Goal: Task Accomplishment & Management: Use online tool/utility

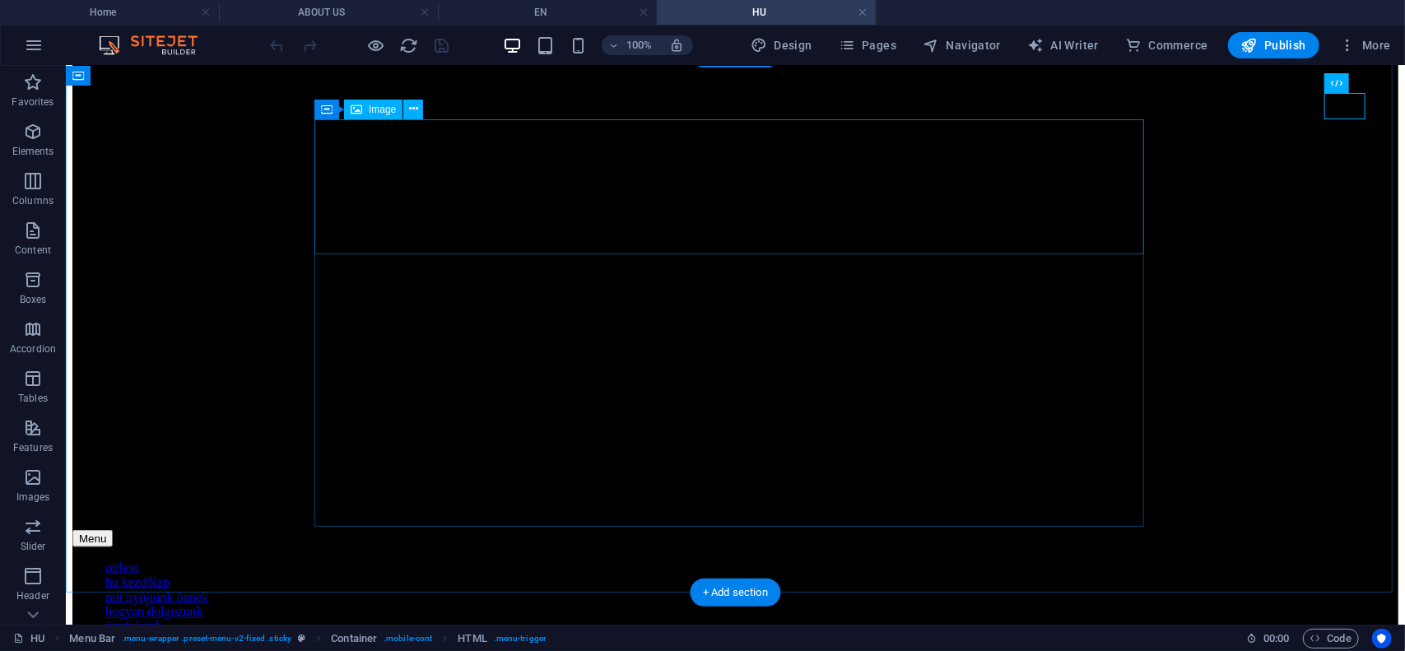
select select "px"
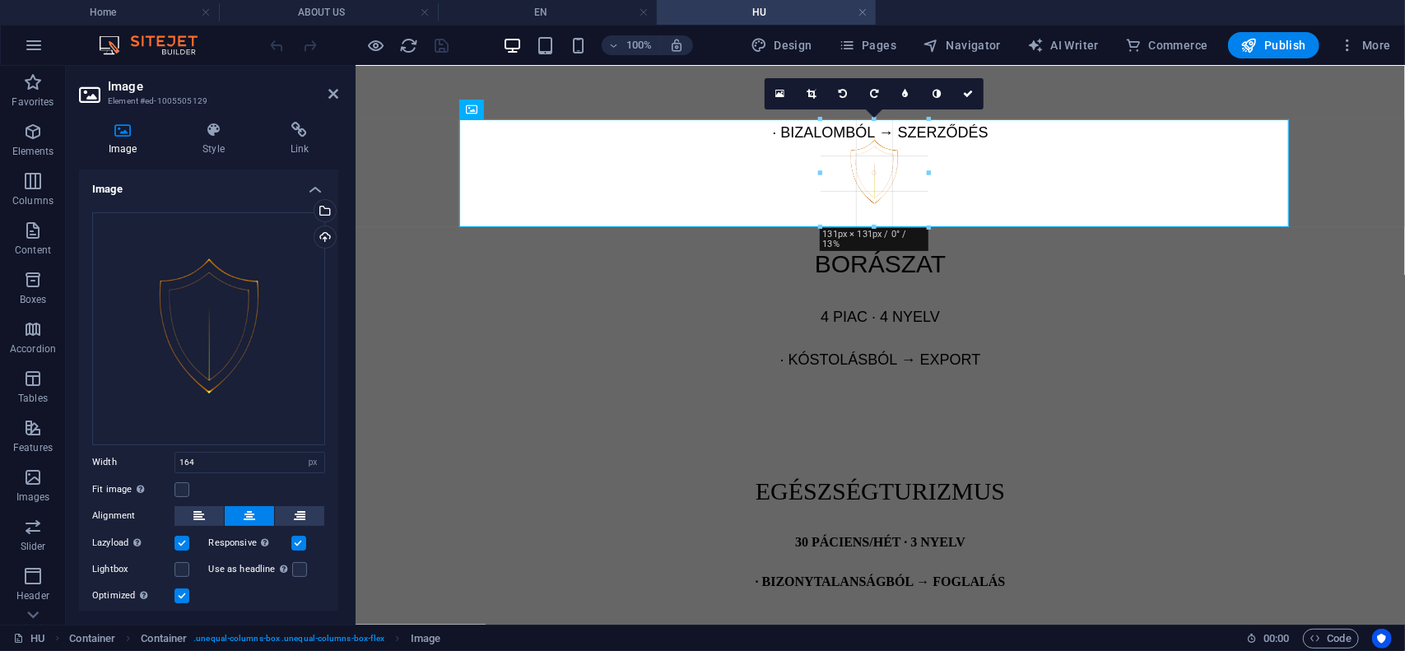
drag, startPoint x: 942, startPoint y: 254, endPoint x: 1049, endPoint y: 277, distance: 109.5
type input "131"
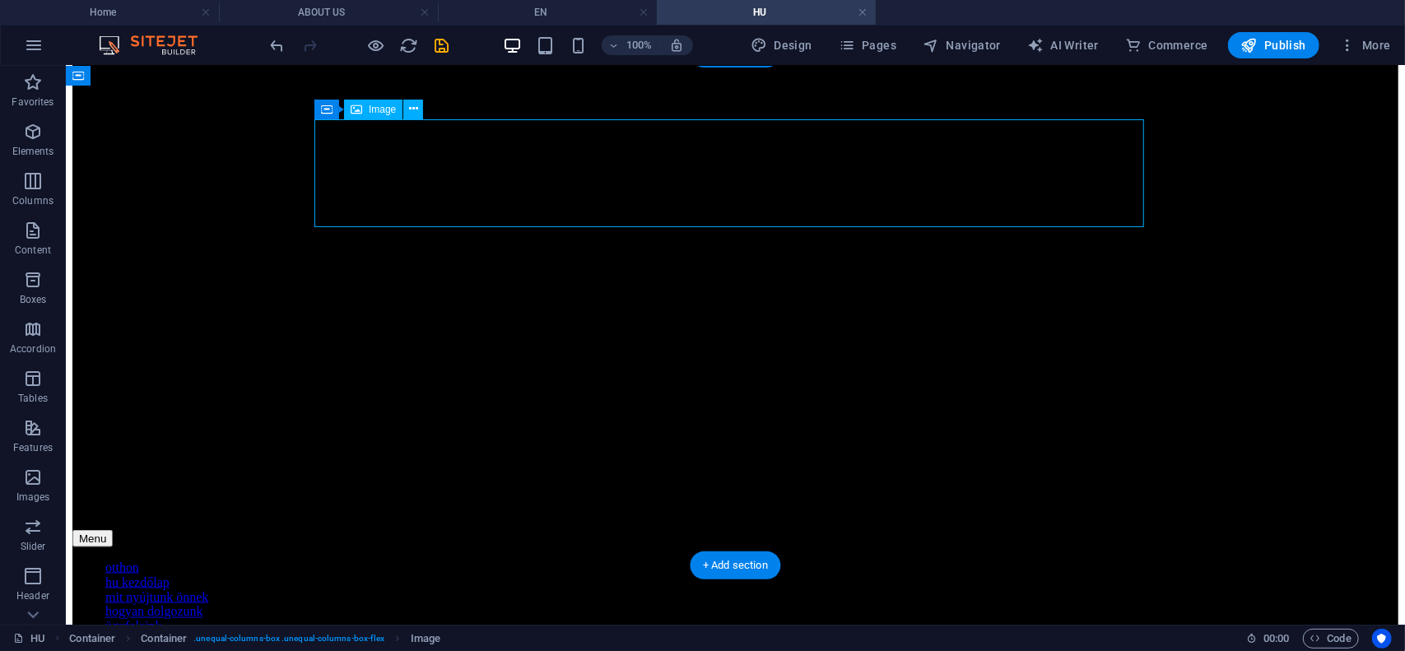
select select "px"
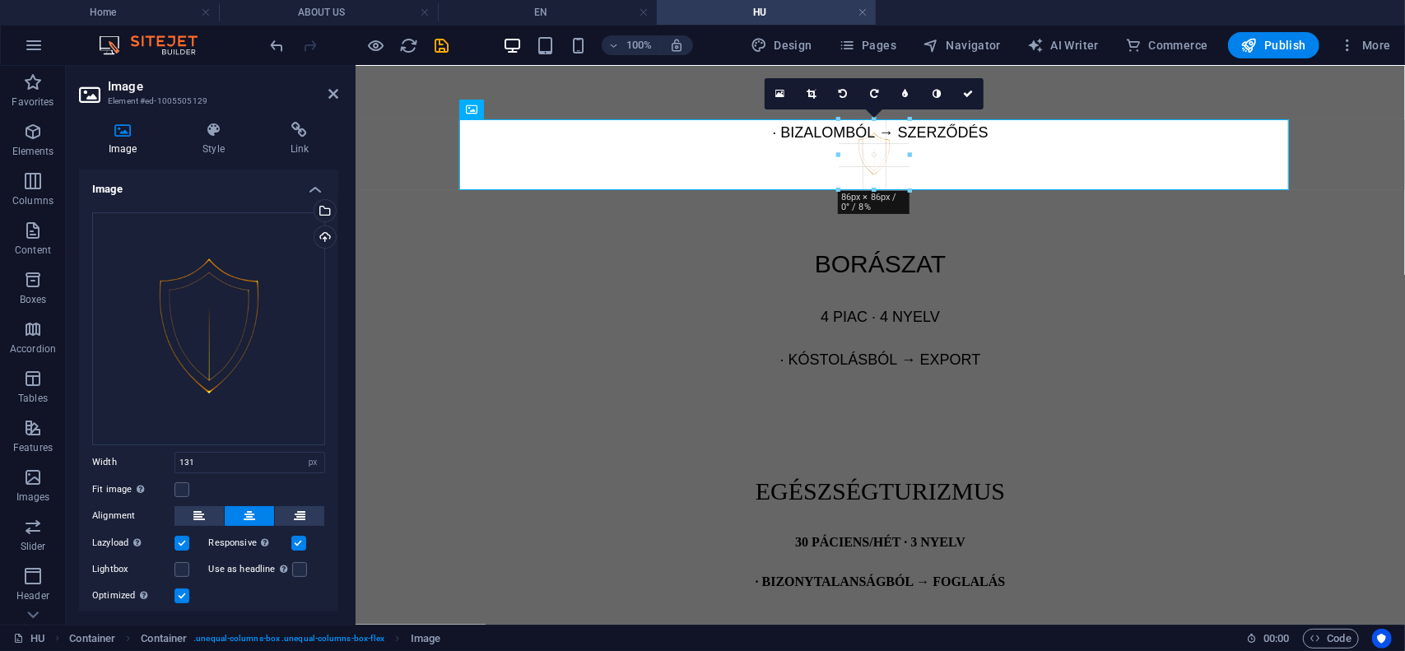
drag, startPoint x: 924, startPoint y: 225, endPoint x: 894, endPoint y: 183, distance: 51.4
type input "86"
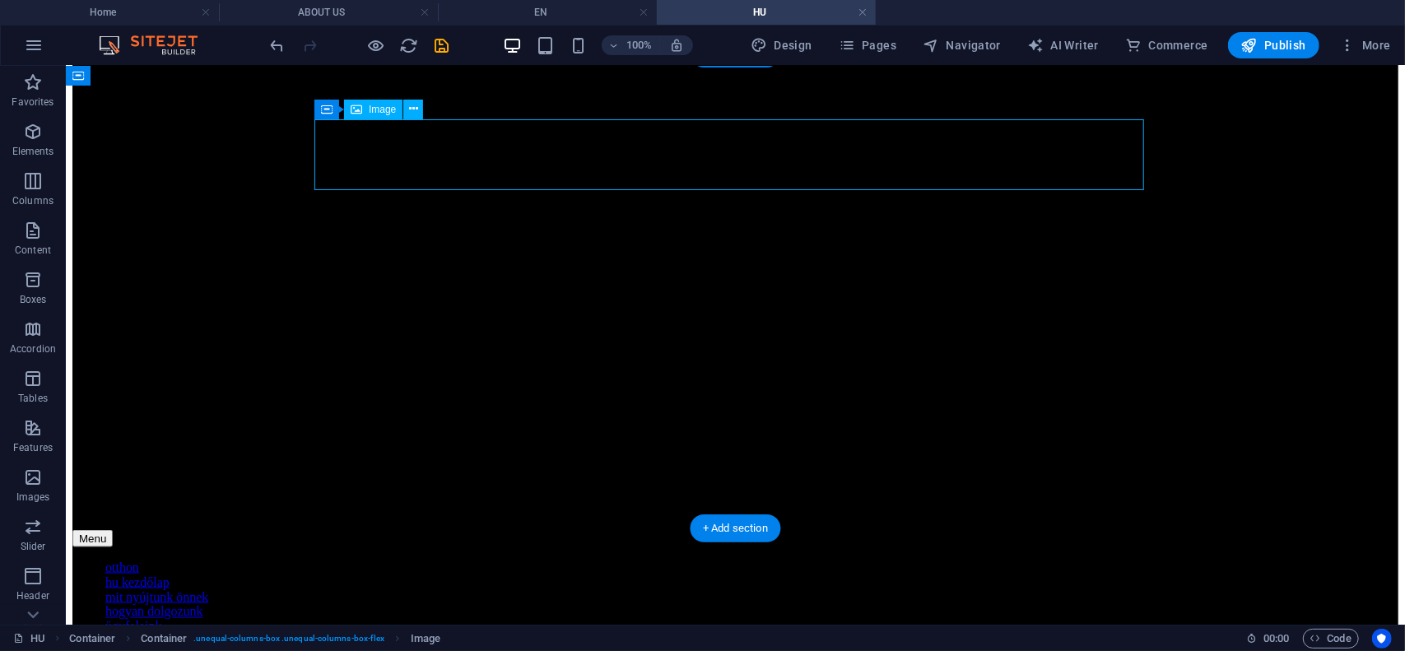
select select "px"
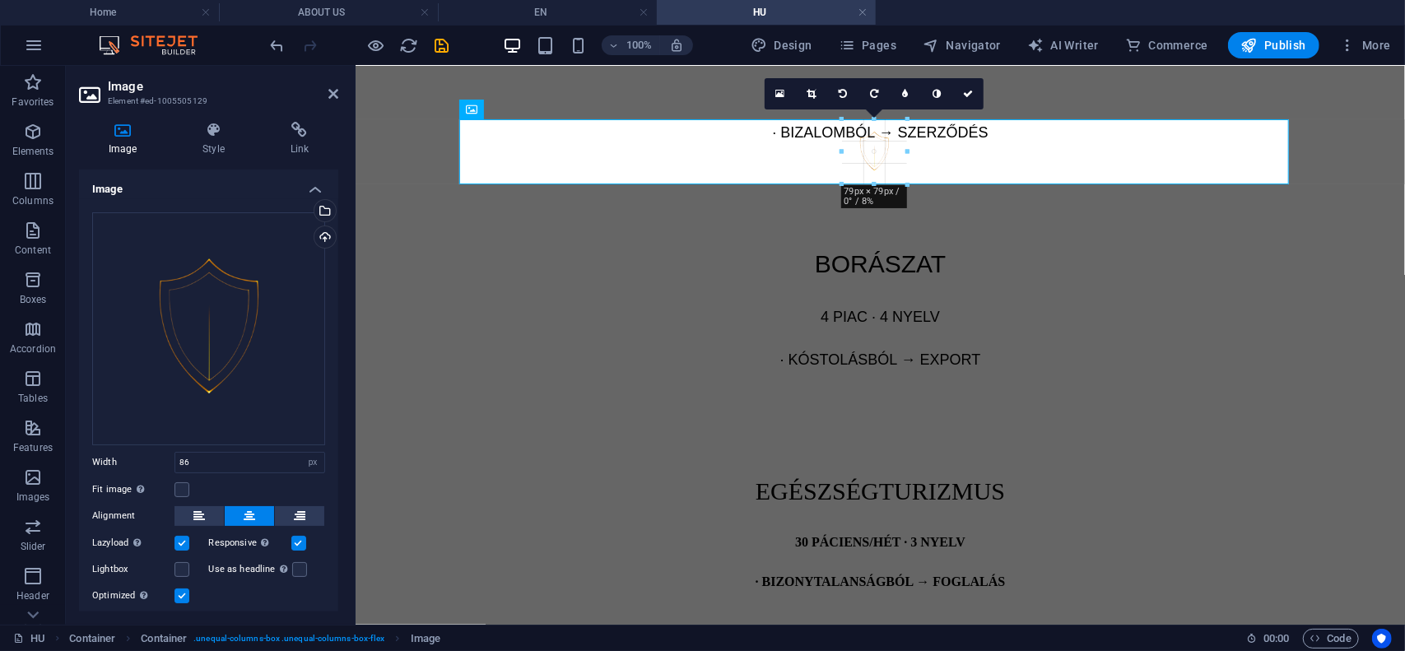
drag, startPoint x: 910, startPoint y: 188, endPoint x: 547, endPoint y: 113, distance: 370.7
type input "79"
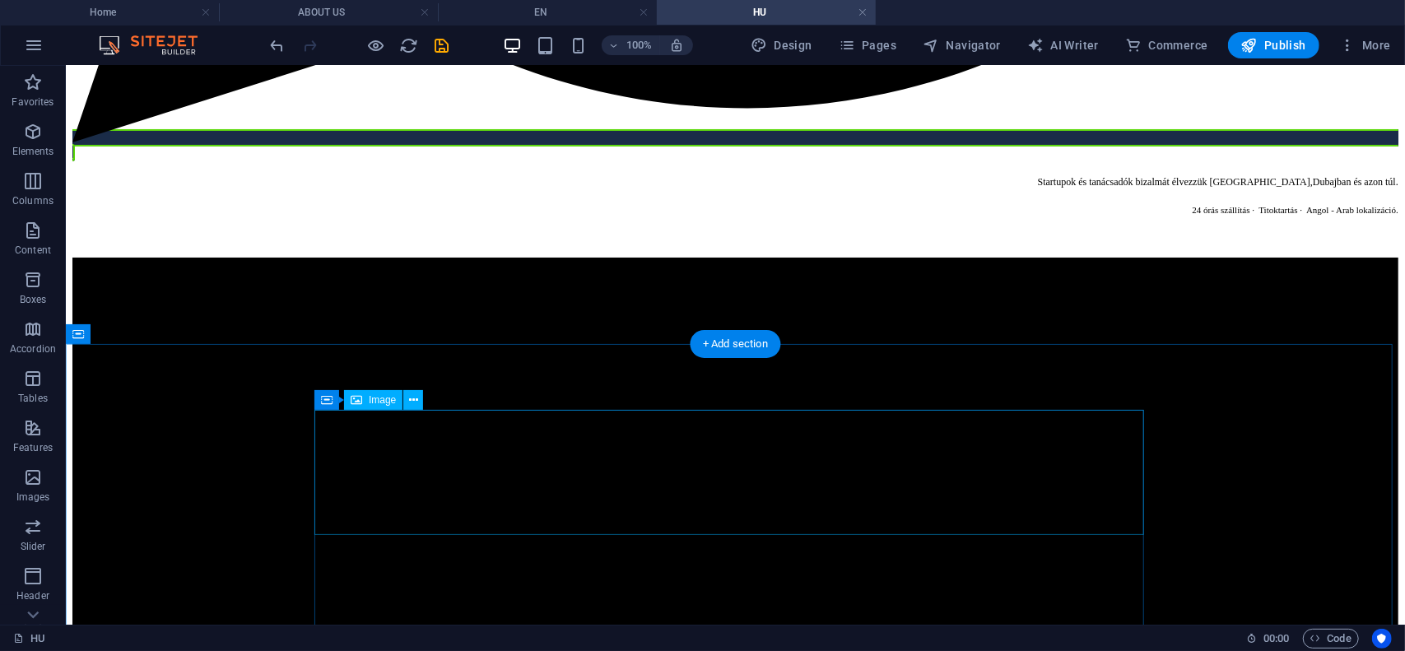
scroll to position [4132, 0]
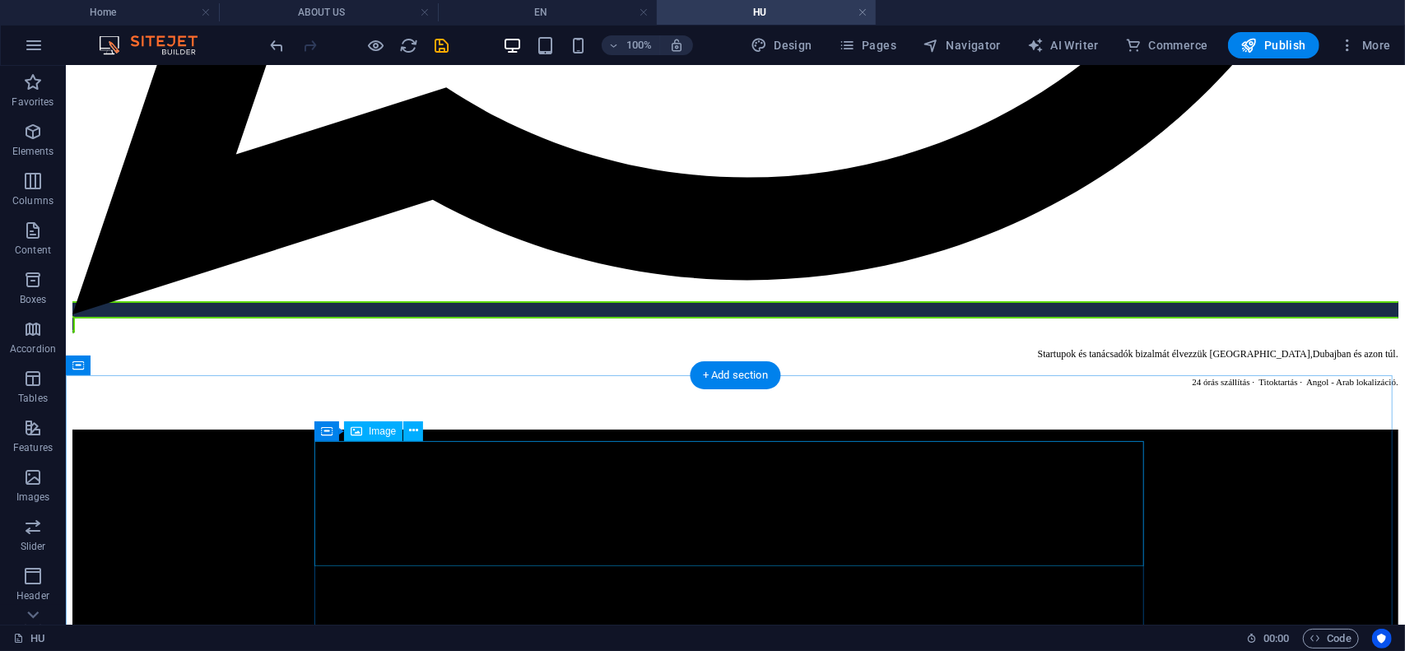
select select "px"
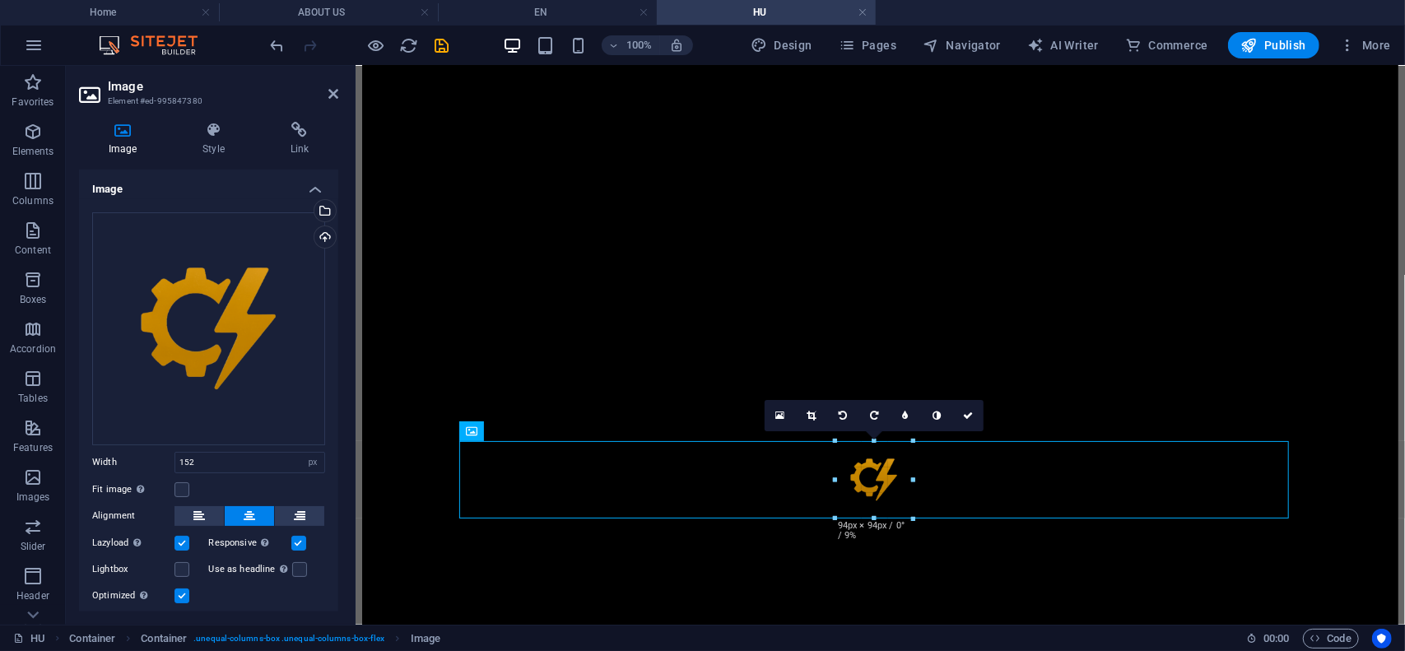
drag, startPoint x: 936, startPoint y: 563, endPoint x: 532, endPoint y: 420, distance: 428.8
type input "94"
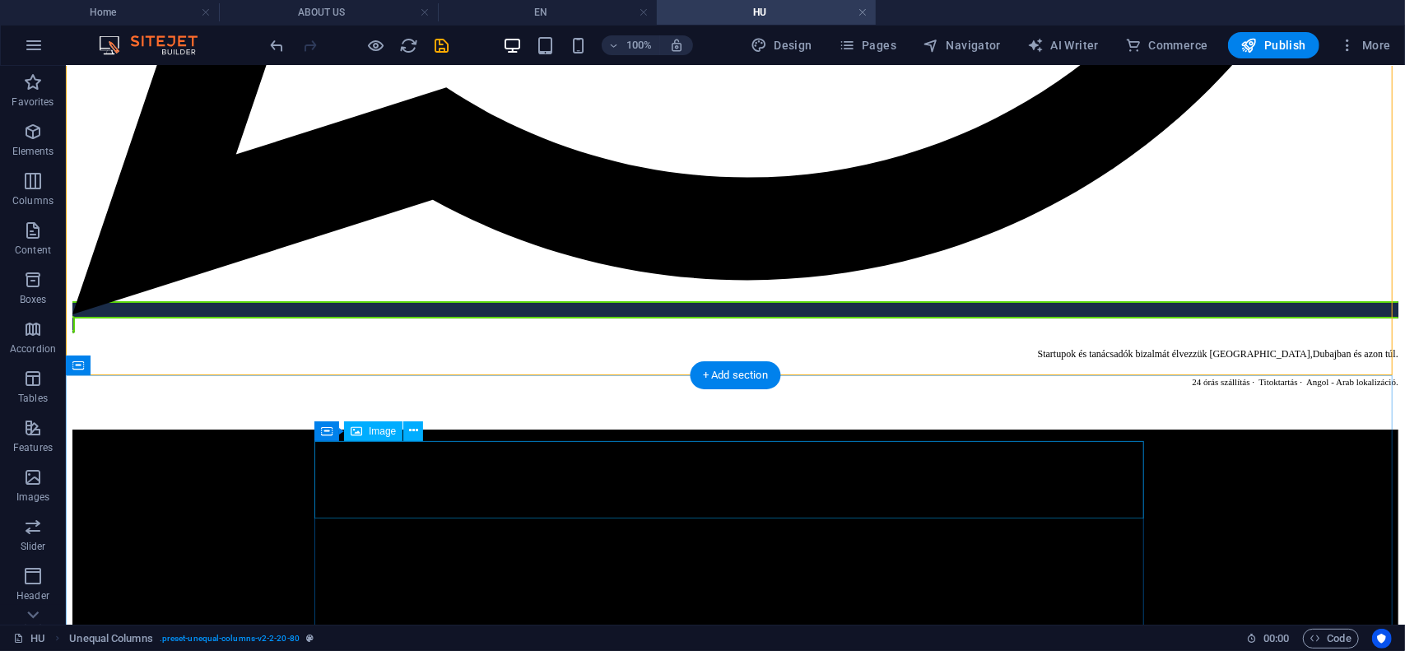
select select "px"
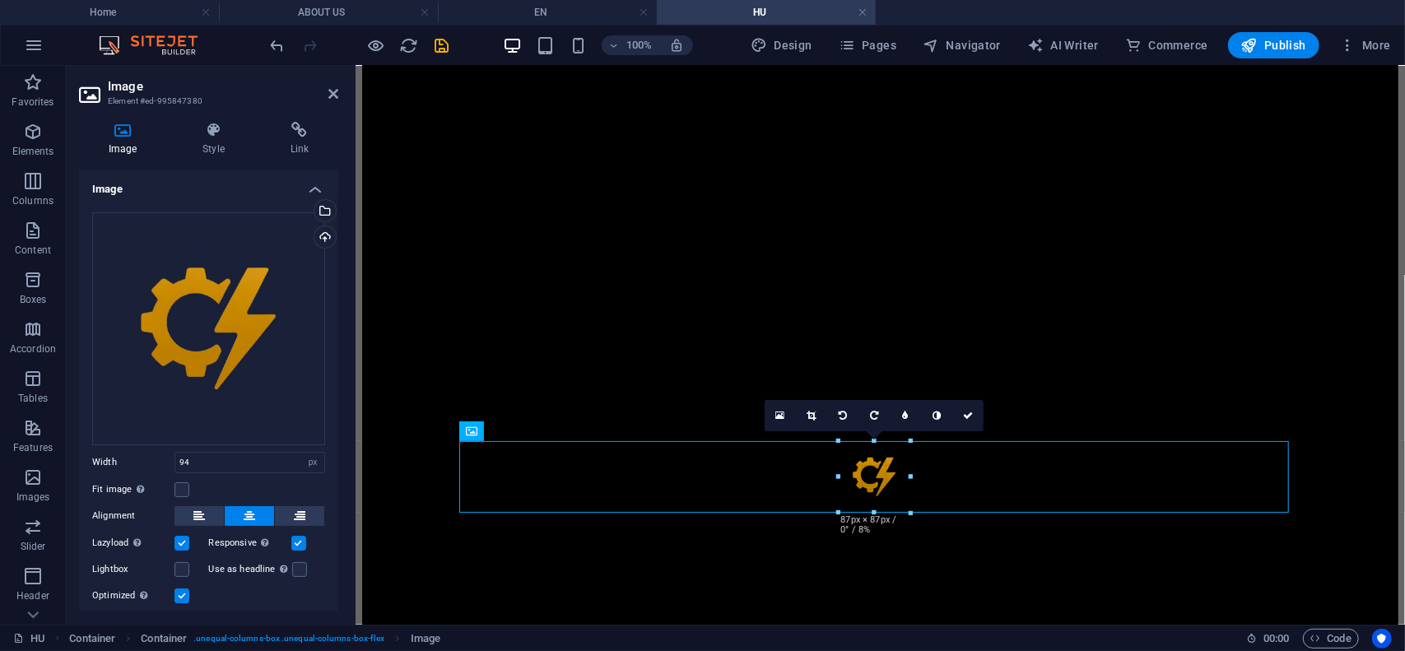
drag, startPoint x: 912, startPoint y: 517, endPoint x: 977, endPoint y: 289, distance: 237.1
type input "87"
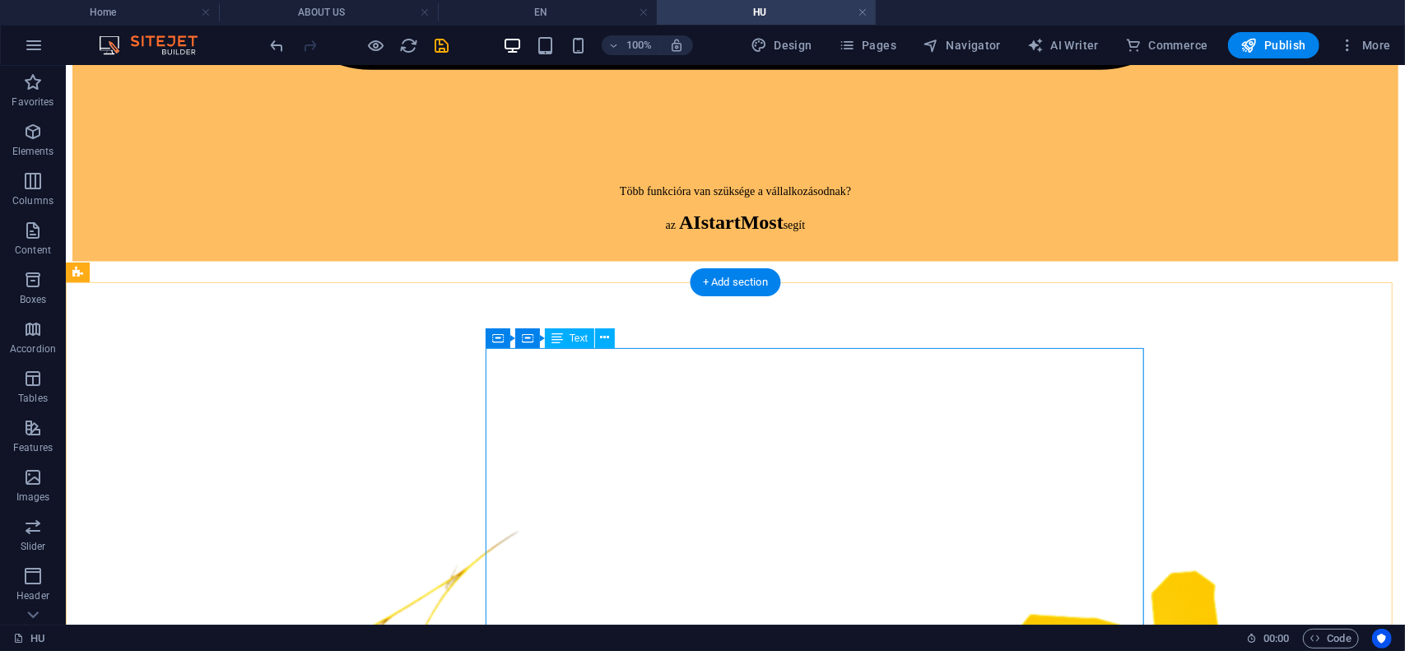
scroll to position [1909, 0]
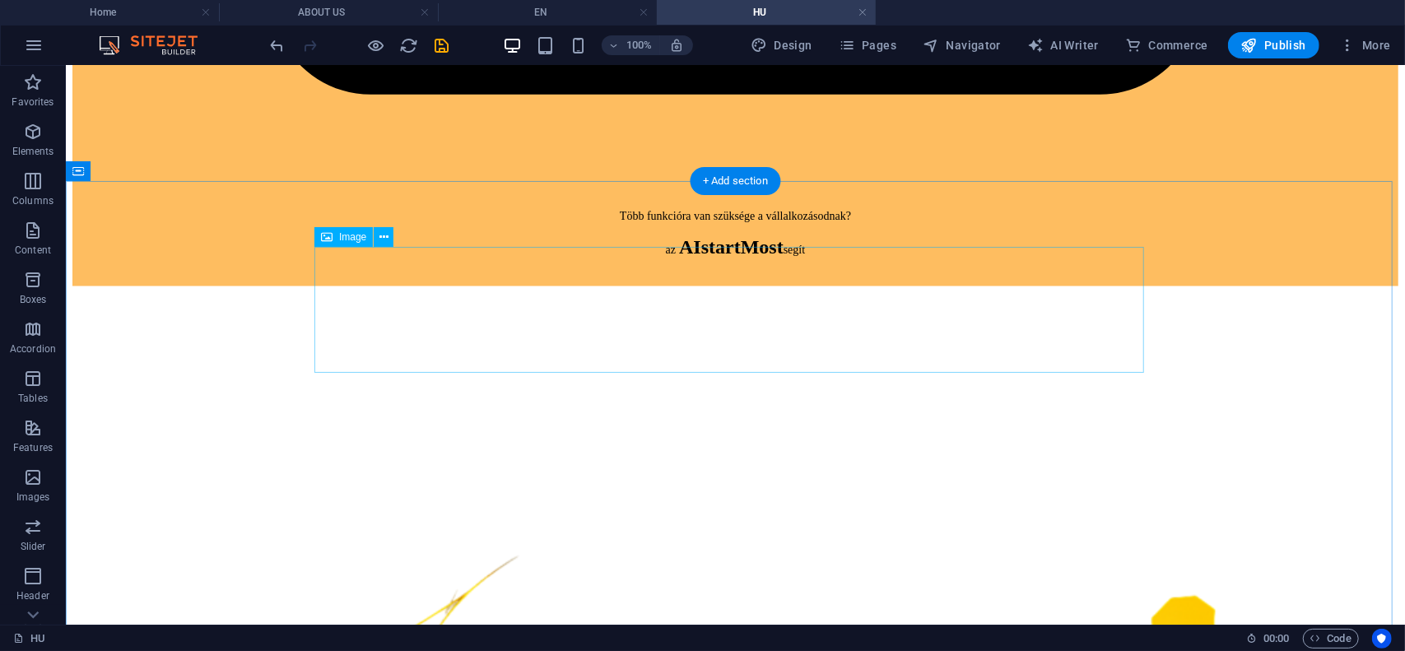
select select "px"
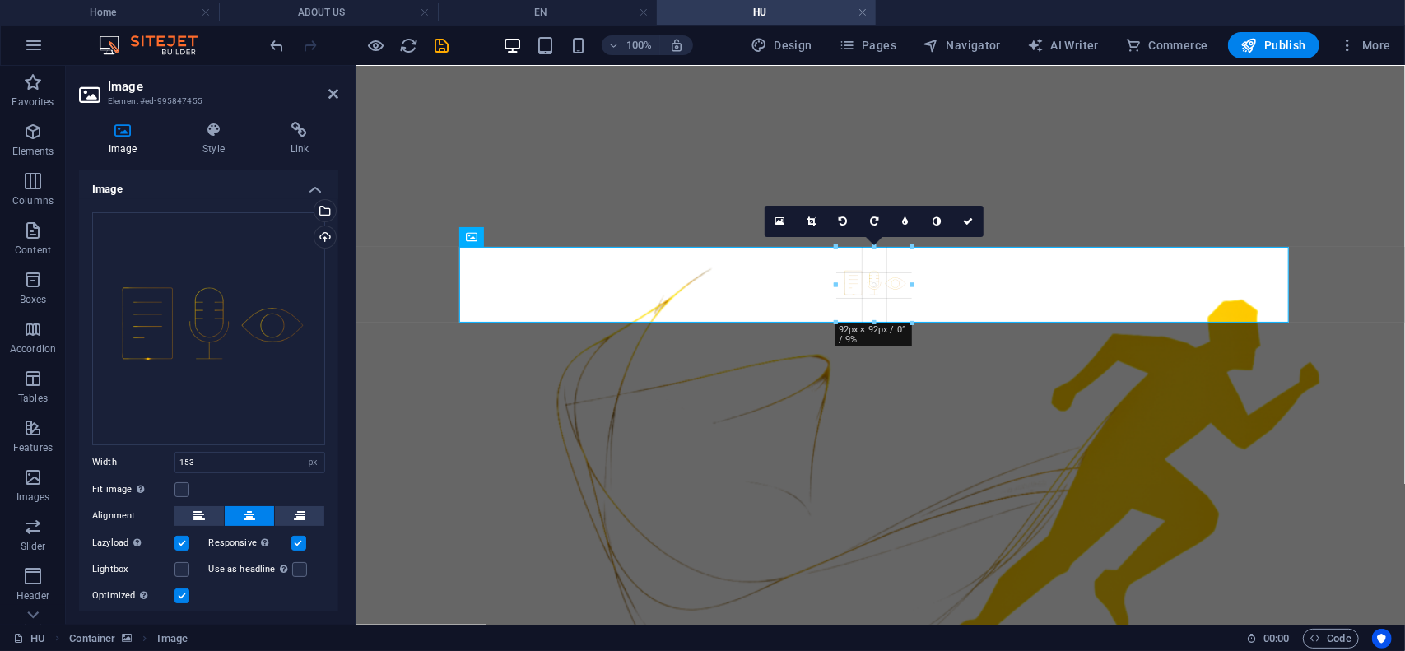
drag, startPoint x: 937, startPoint y: 371, endPoint x: 970, endPoint y: 265, distance: 111.2
type input "92"
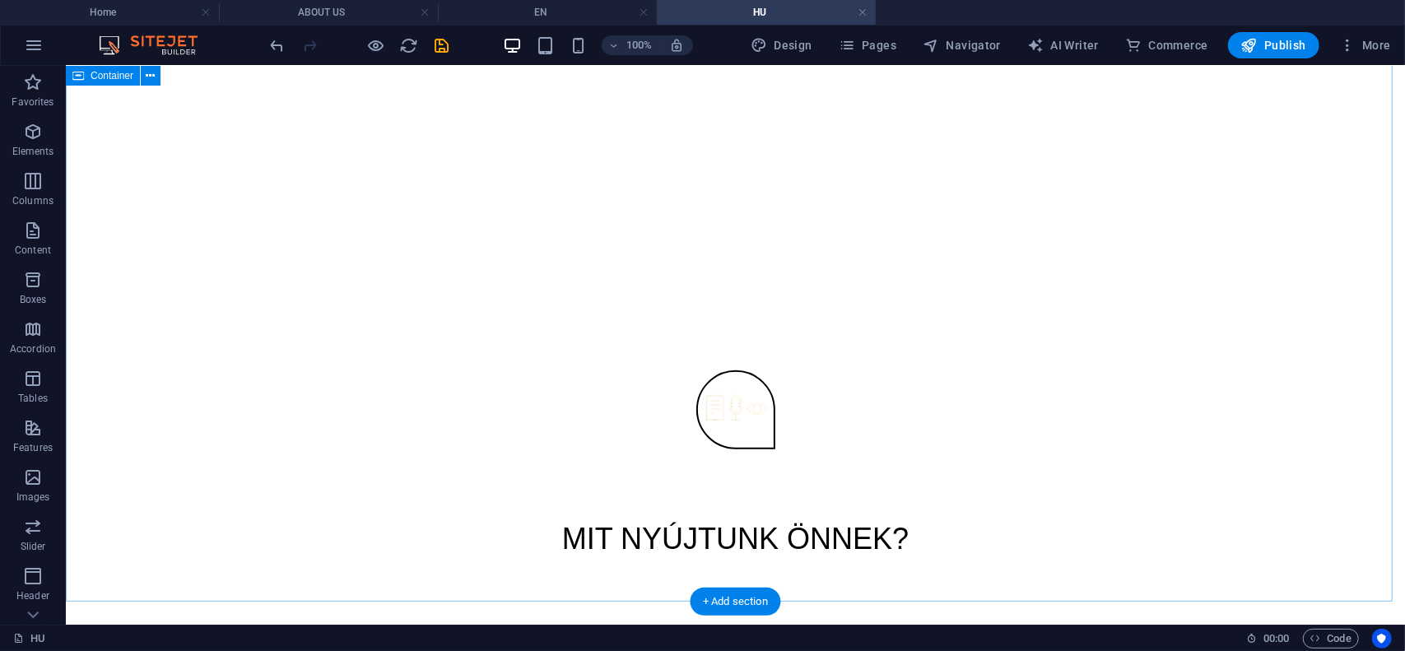
scroll to position [8896, 0]
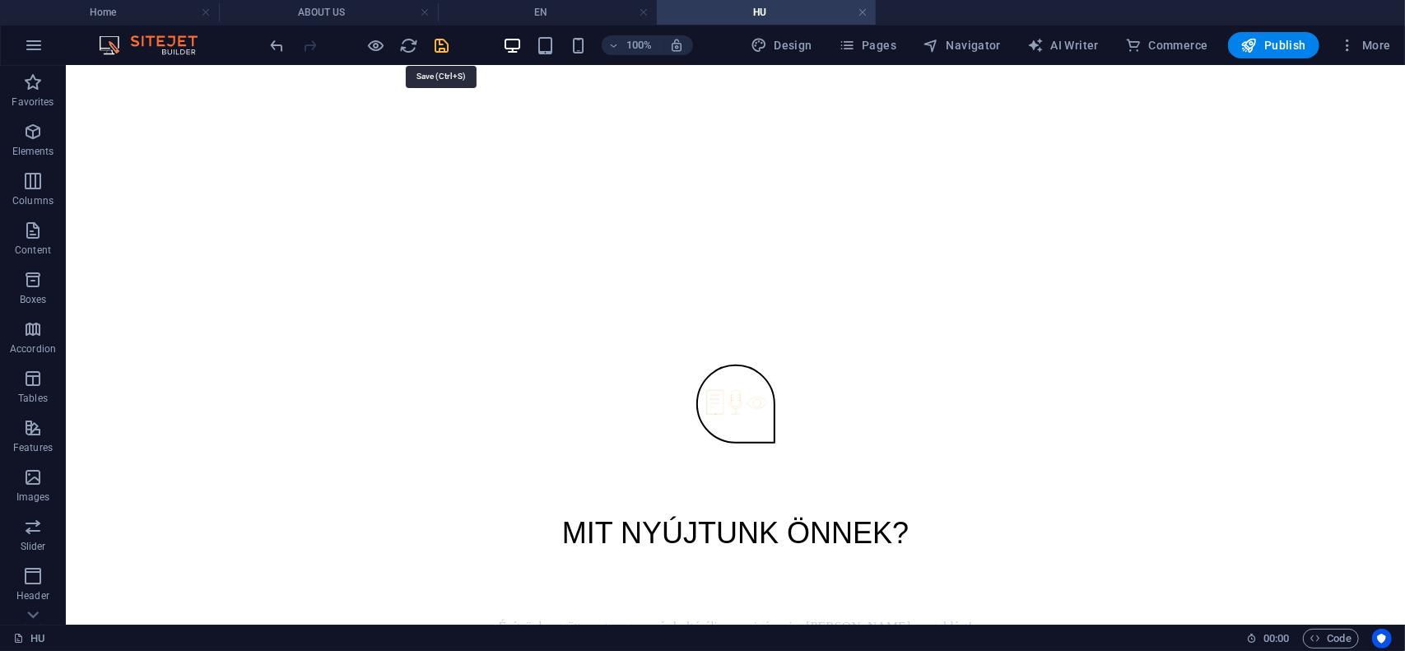
click at [441, 45] on icon "save" at bounding box center [442, 45] width 19 height 19
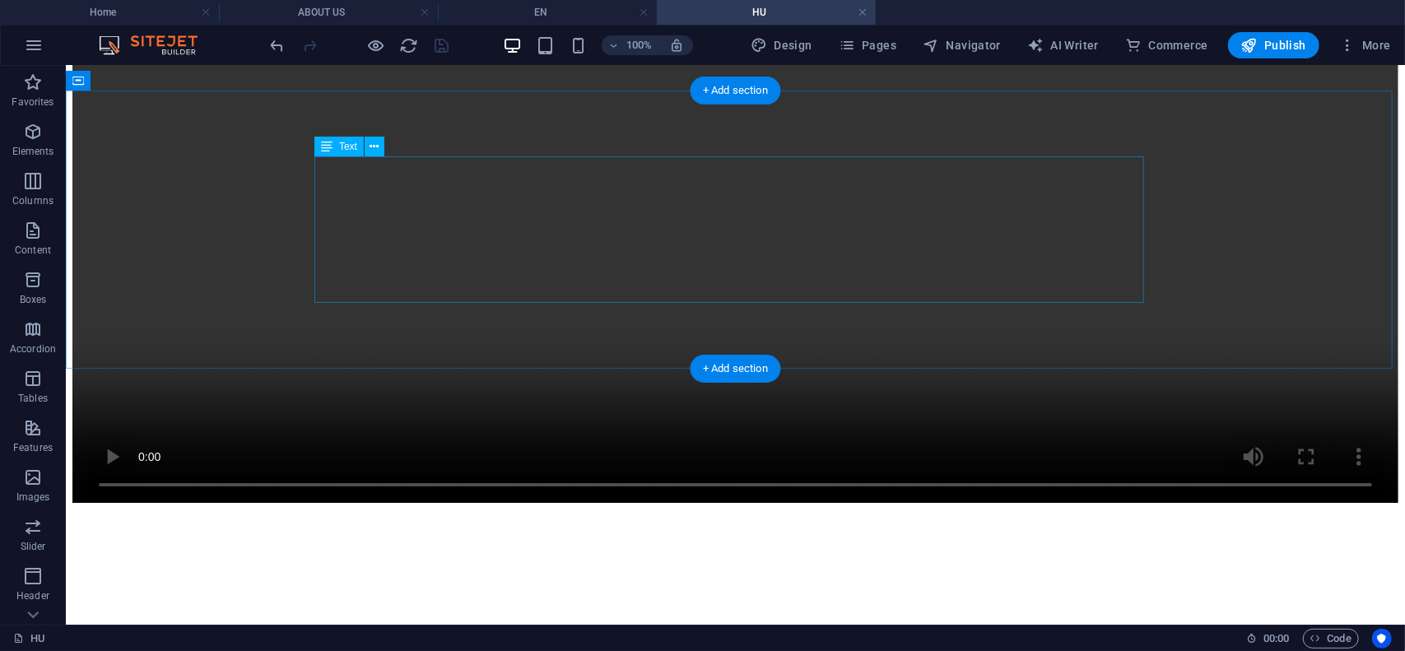
scroll to position [8237, 0]
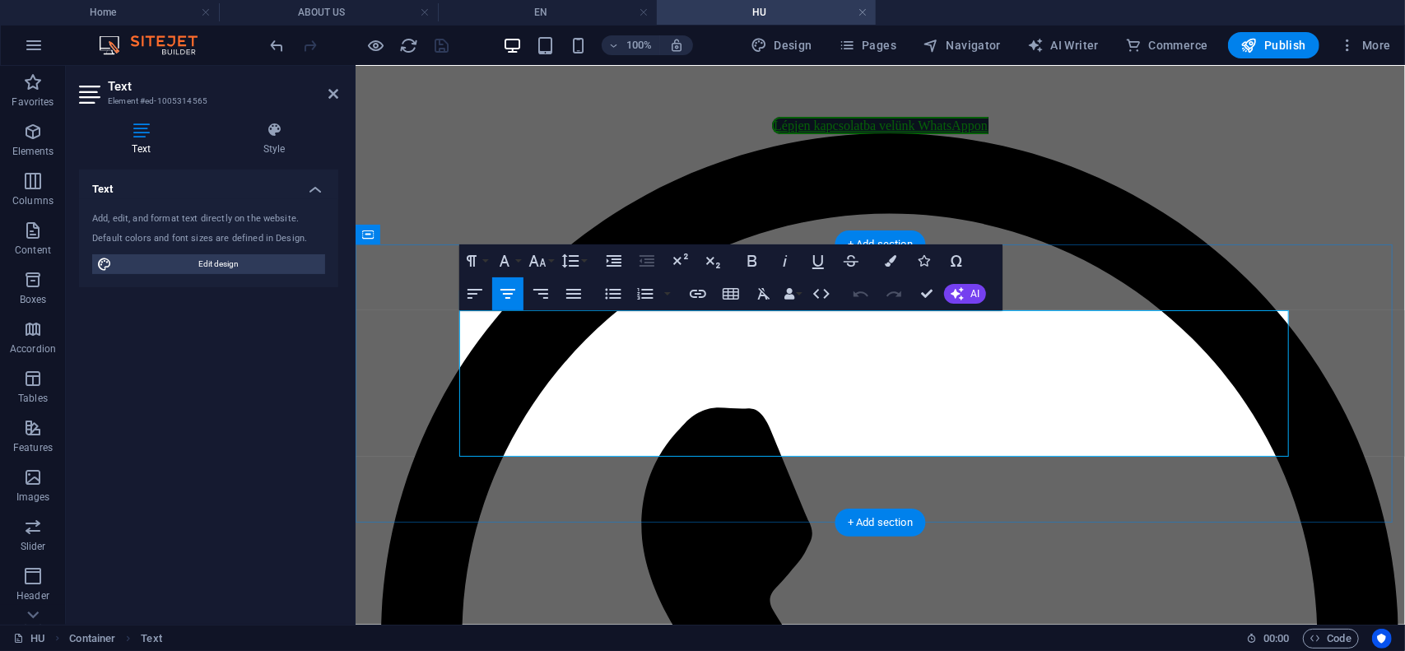
click at [474, 291] on icon "button" at bounding box center [475, 294] width 20 height 20
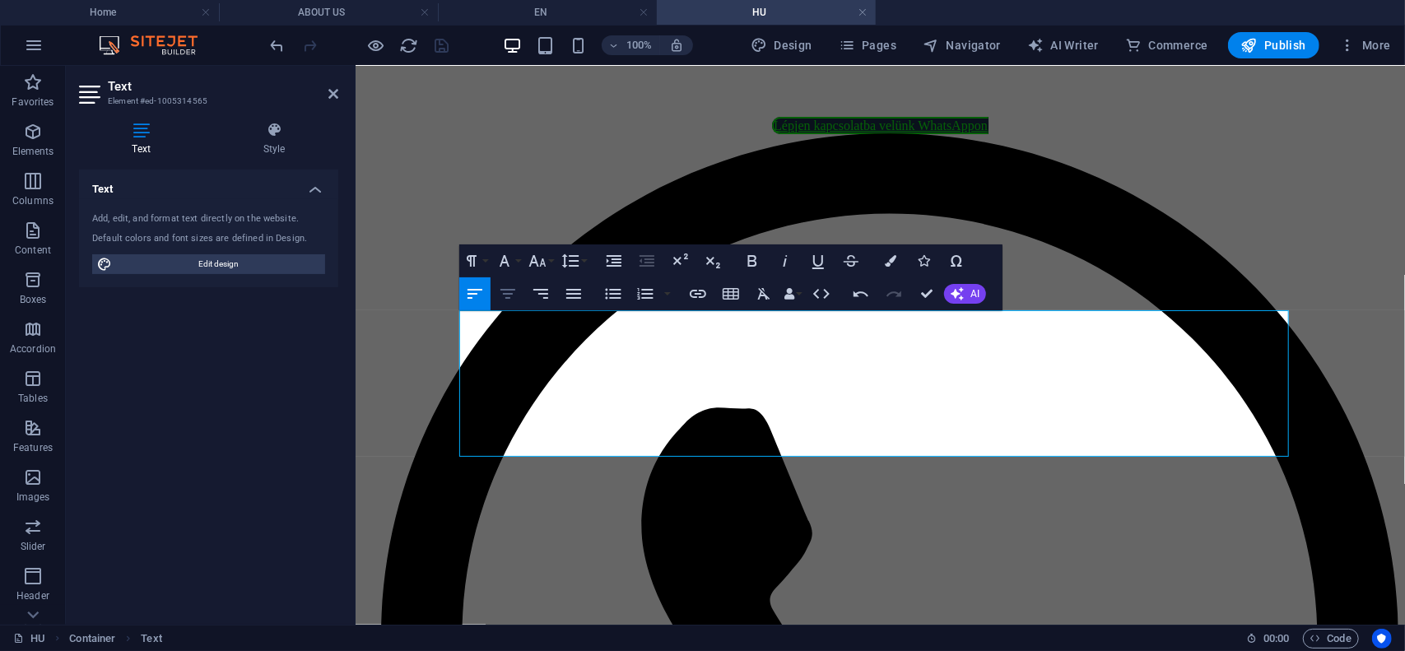
click at [505, 291] on icon "button" at bounding box center [508, 294] width 20 height 20
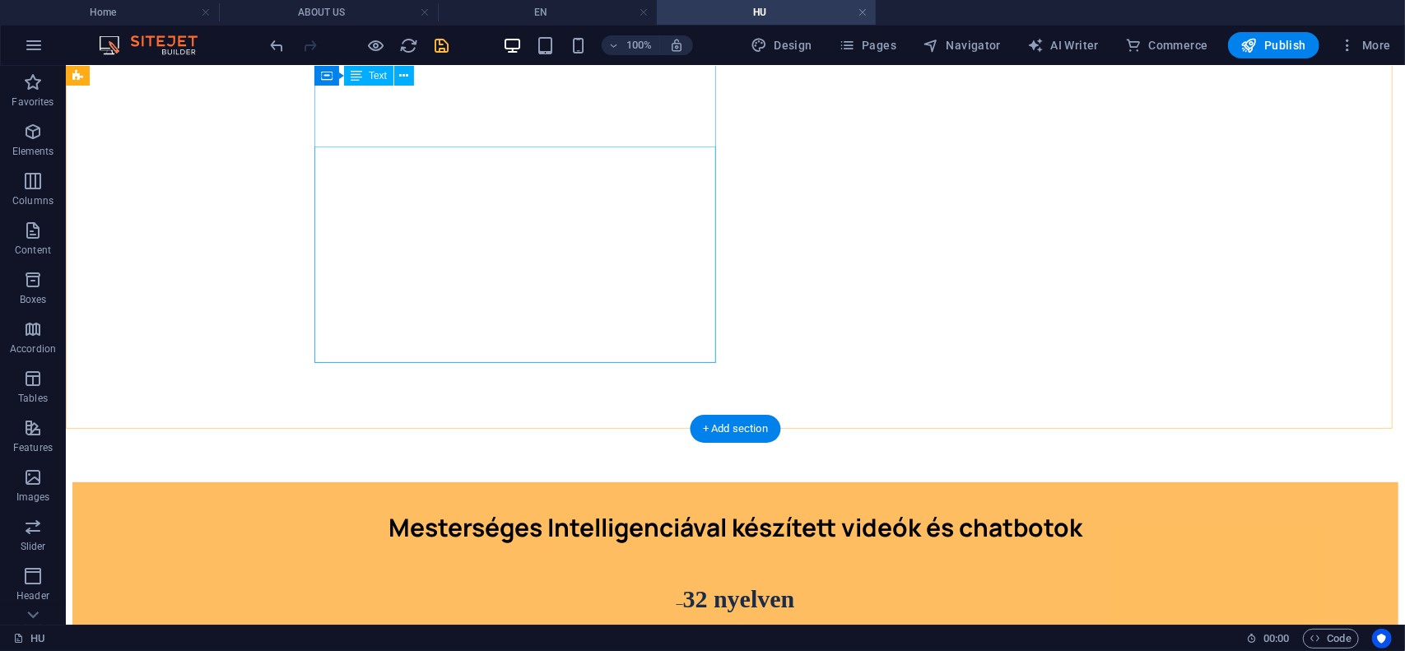
scroll to position [5, 0]
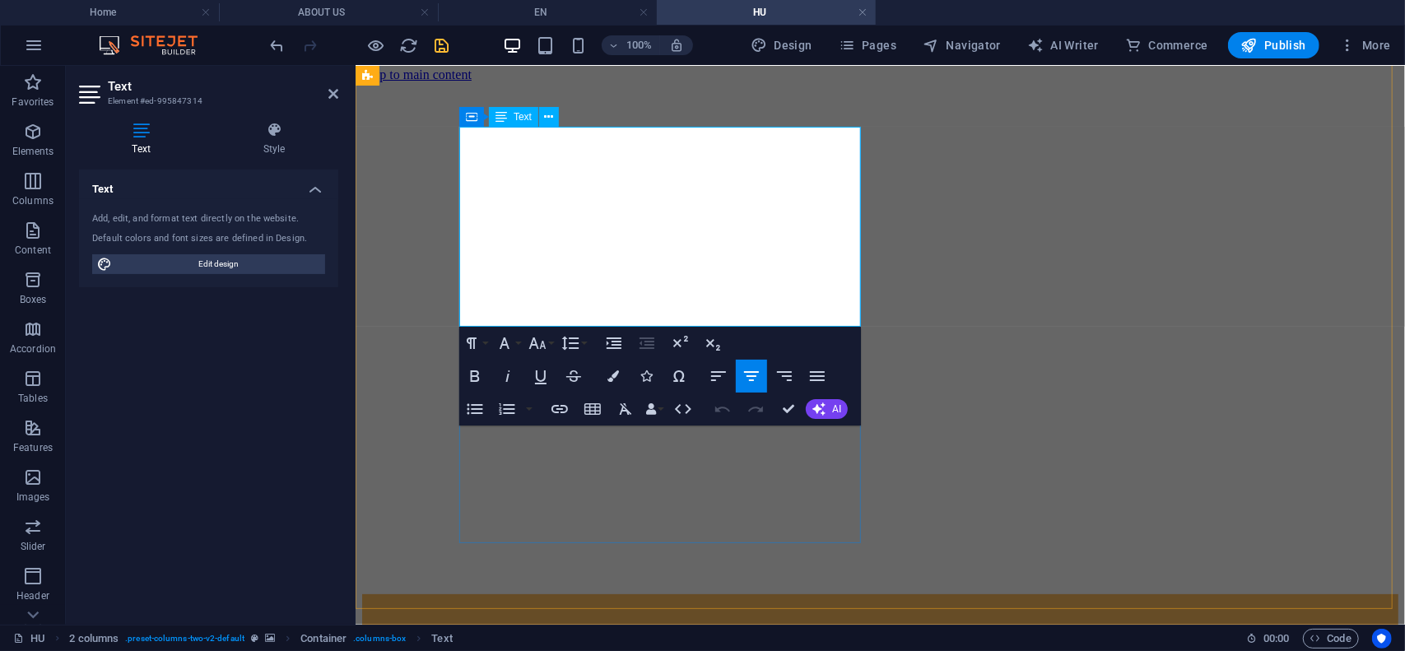
drag, startPoint x: 605, startPoint y: 270, endPoint x: 579, endPoint y: 267, distance: 26.5
click at [543, 336] on icon "button" at bounding box center [538, 343] width 20 height 20
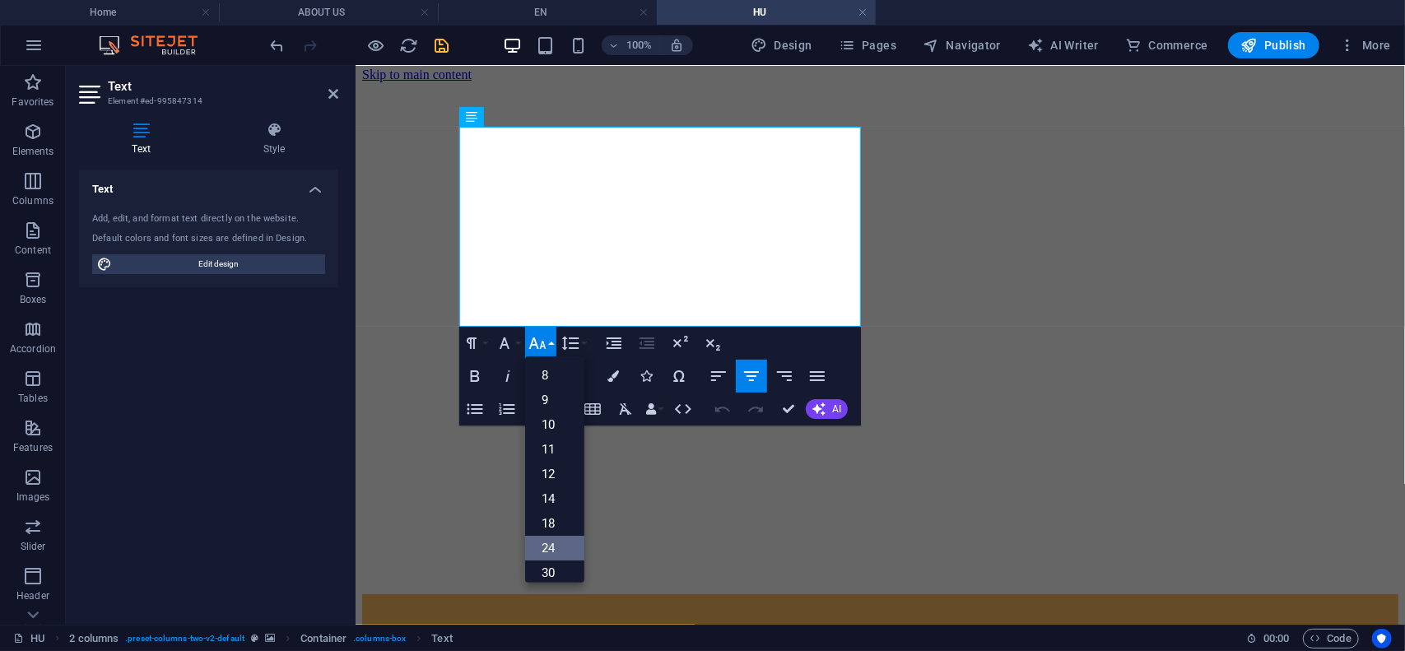
click at [556, 547] on link "24" at bounding box center [554, 548] width 59 height 25
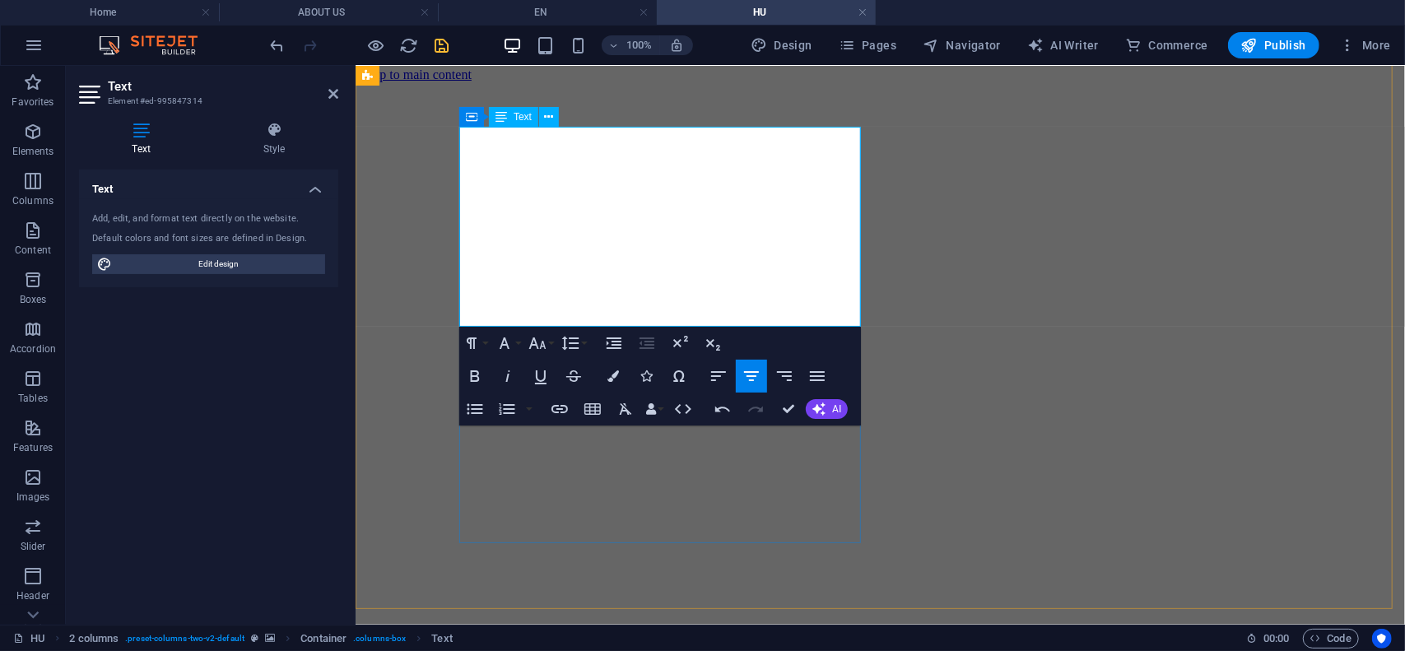
drag, startPoint x: 608, startPoint y: 268, endPoint x: 538, endPoint y: 275, distance: 71.1
click at [473, 378] on icon "button" at bounding box center [475, 376] width 20 height 20
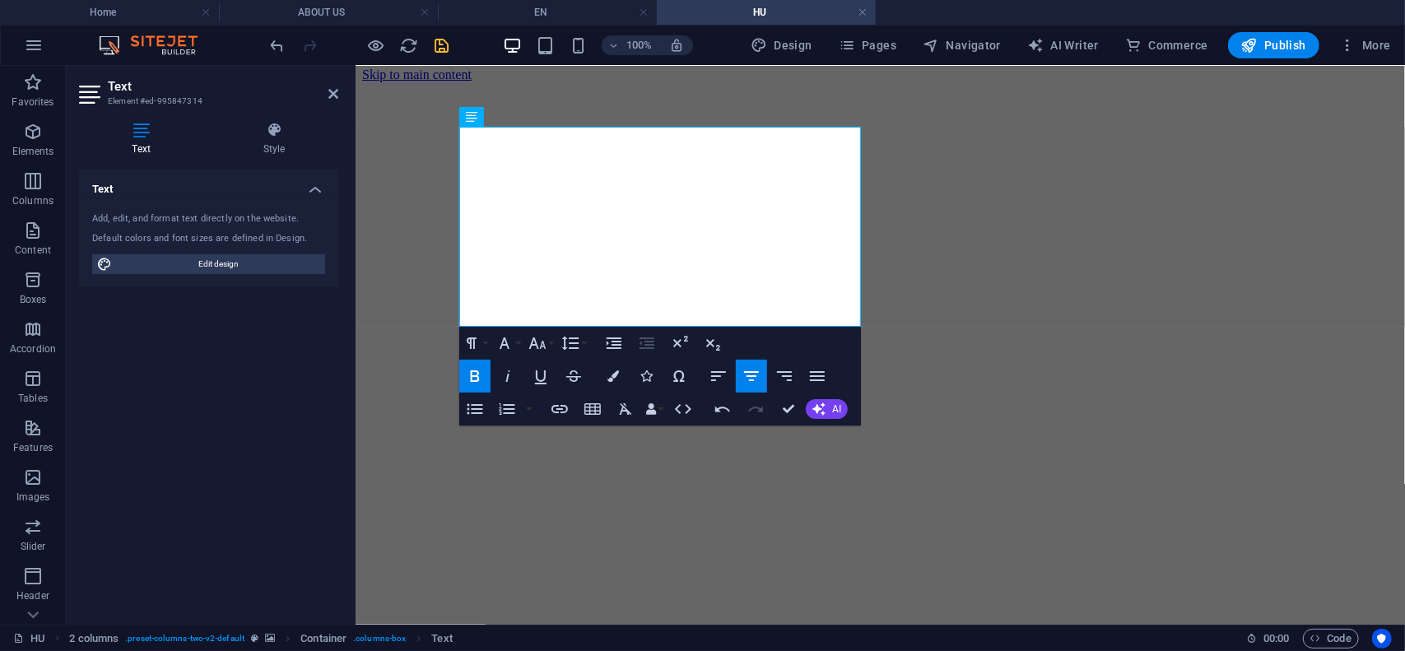
click at [870, 81] on figure at bounding box center [879, 81] width 1036 height 0
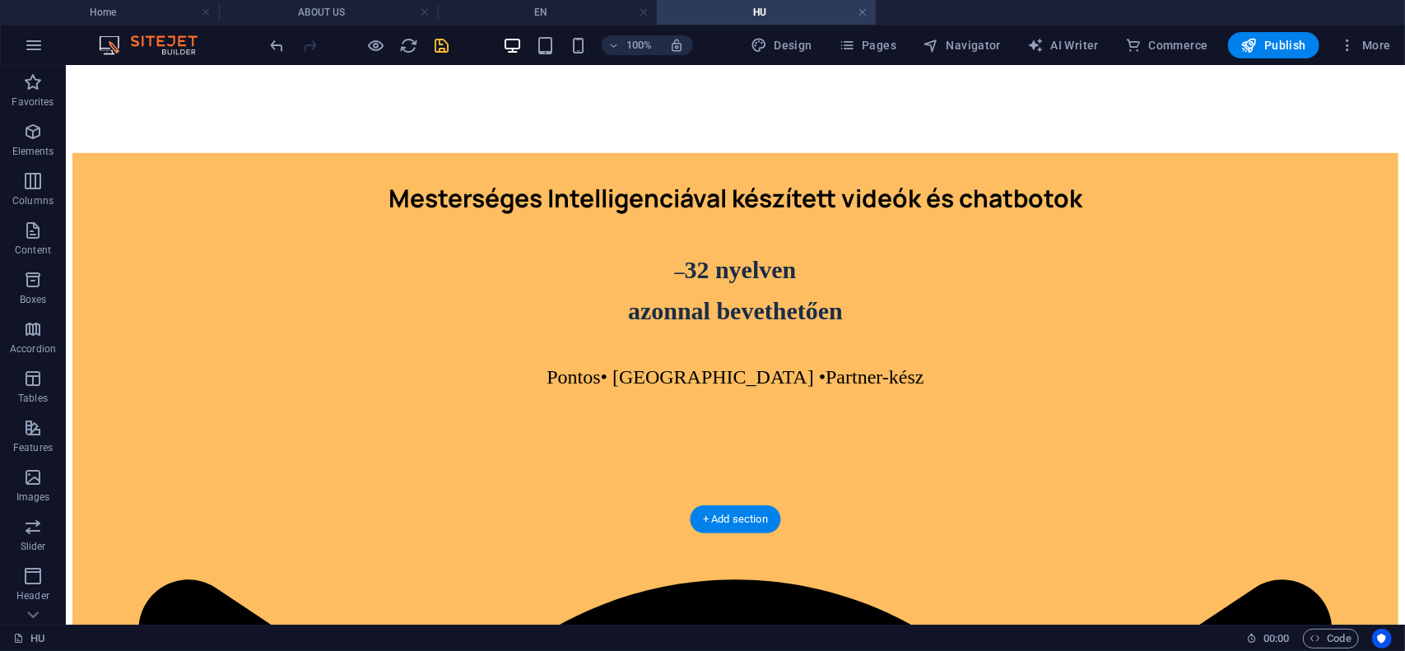
scroll to position [499, 0]
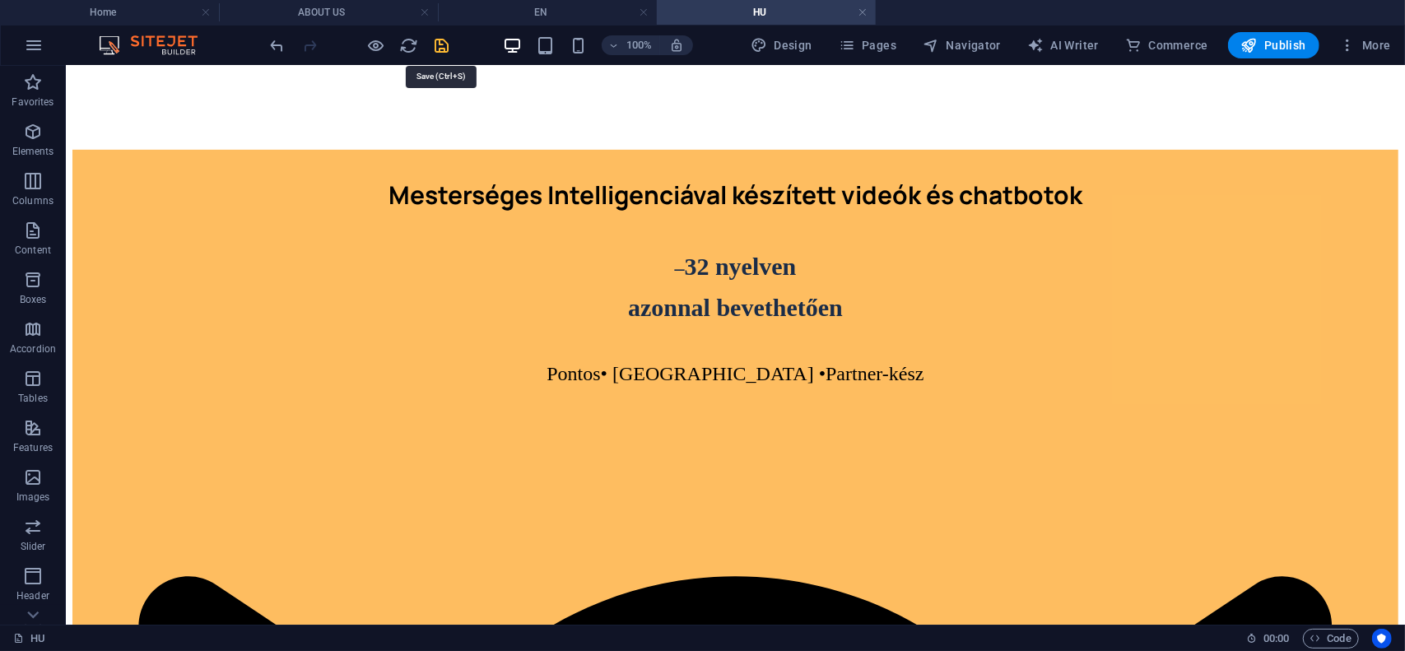
click at [438, 53] on icon "save" at bounding box center [442, 45] width 19 height 19
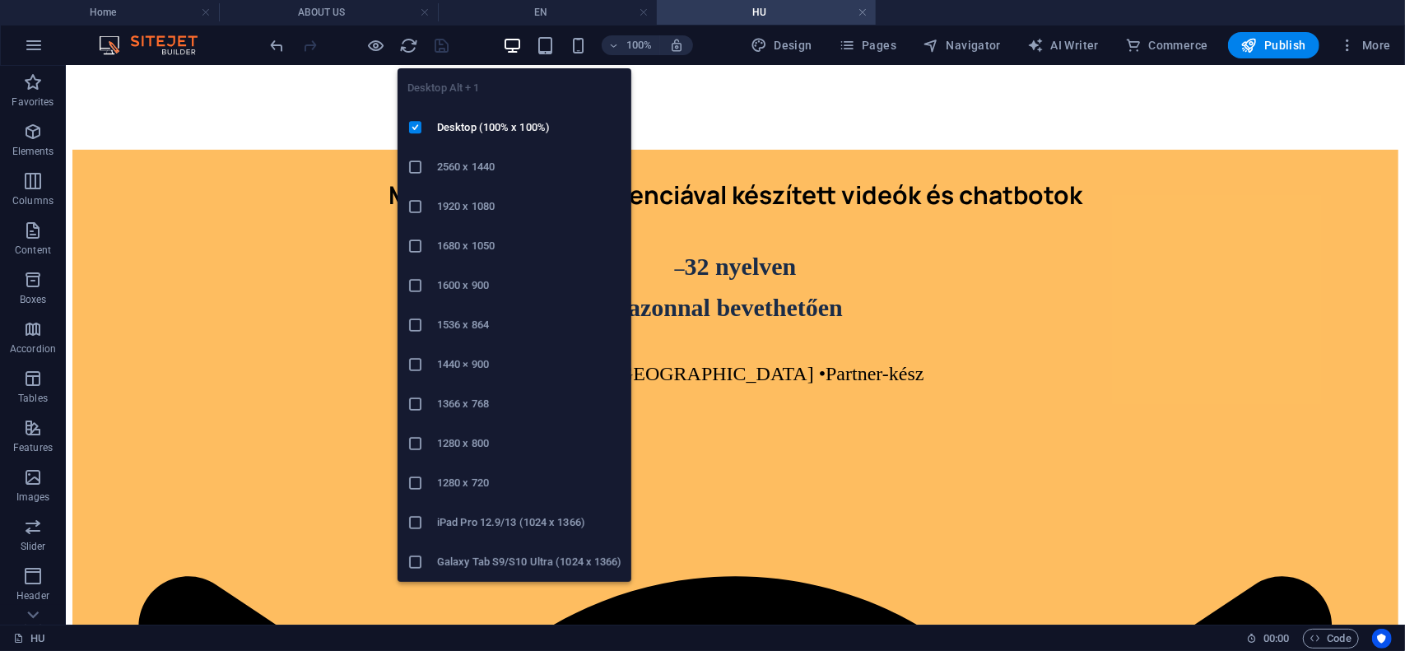
click at [517, 40] on icon "button" at bounding box center [512, 45] width 19 height 19
click at [514, 45] on icon "button" at bounding box center [512, 45] width 19 height 19
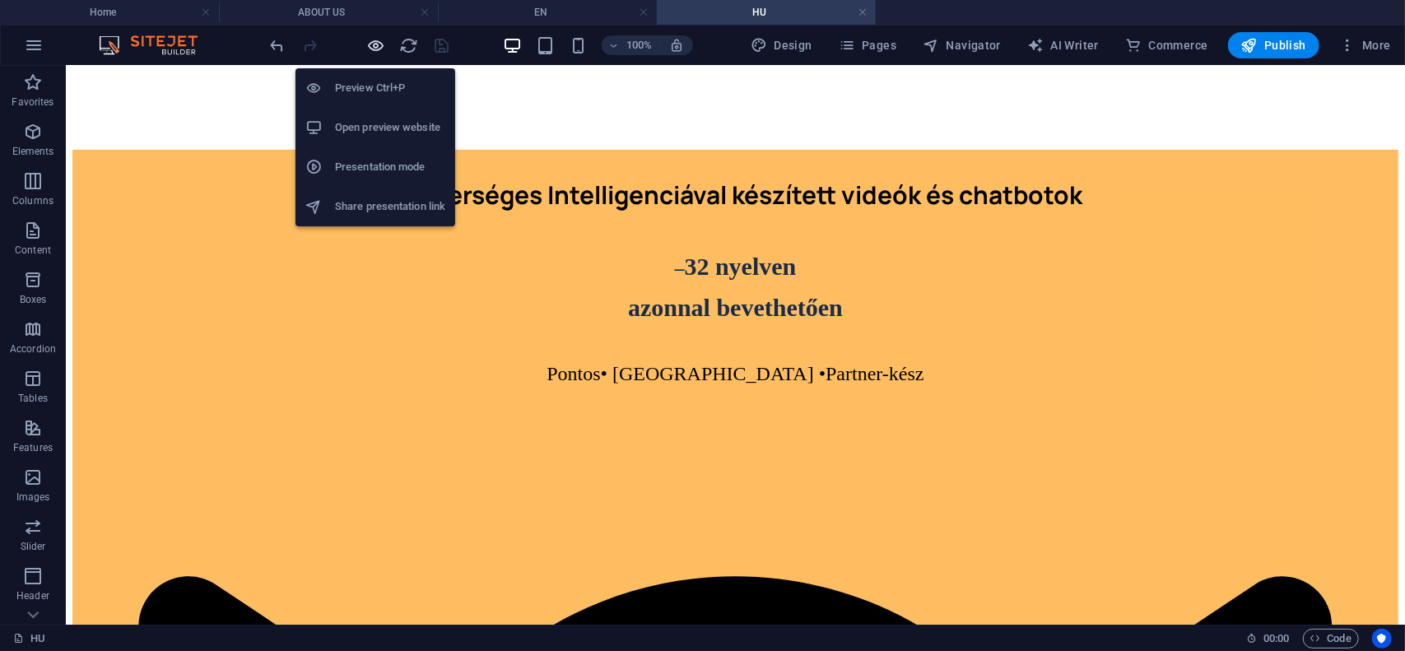
click at [375, 48] on icon "button" at bounding box center [376, 45] width 19 height 19
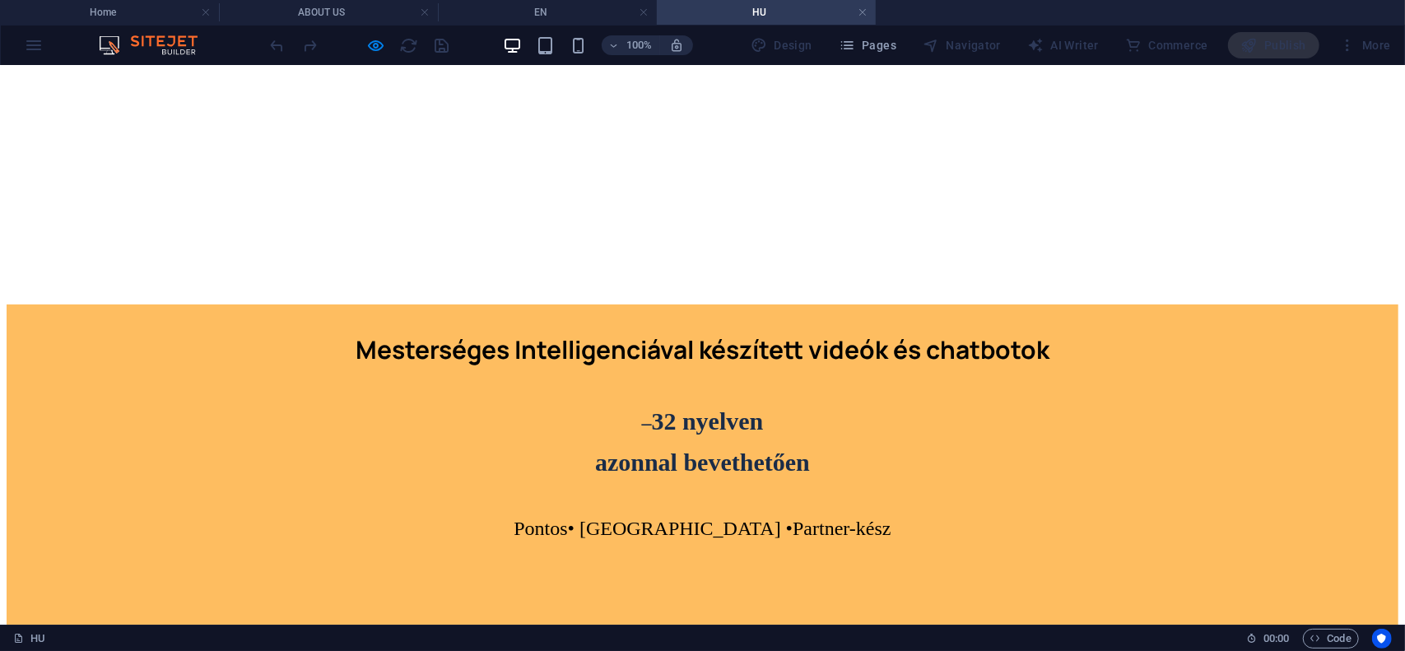
scroll to position [334, 0]
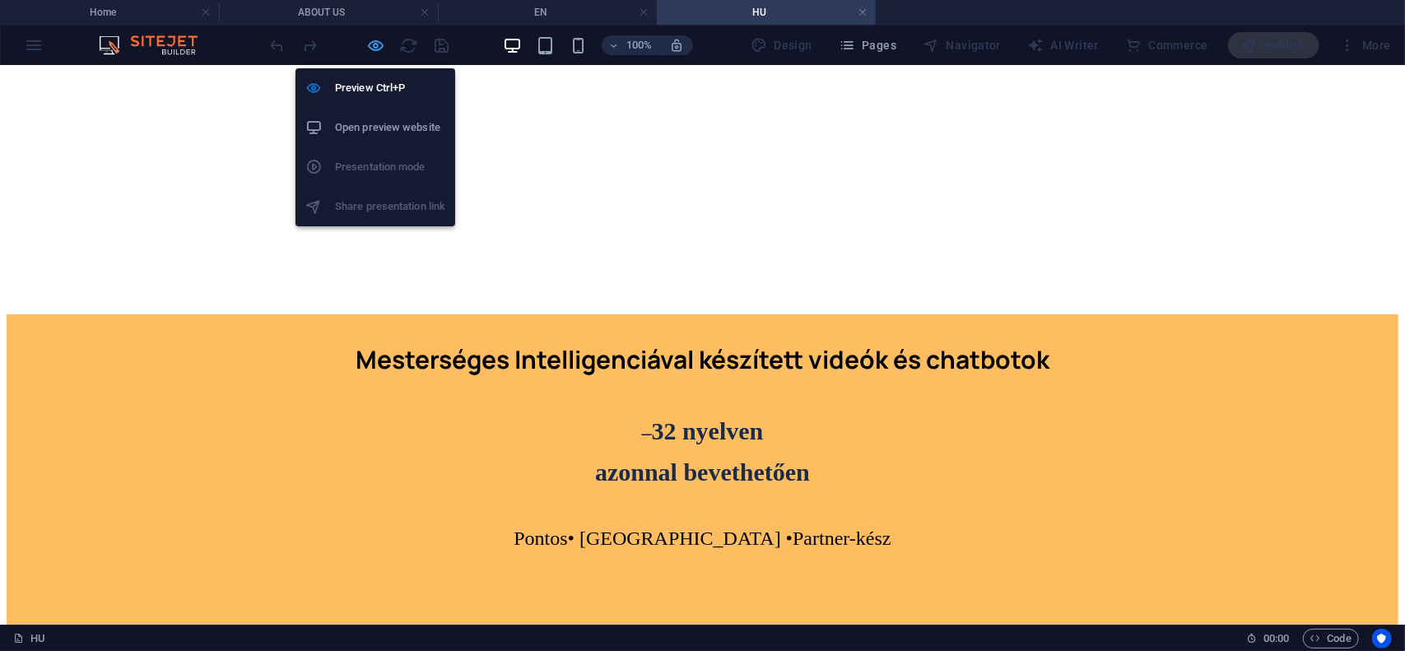
click at [370, 45] on icon "button" at bounding box center [376, 45] width 19 height 19
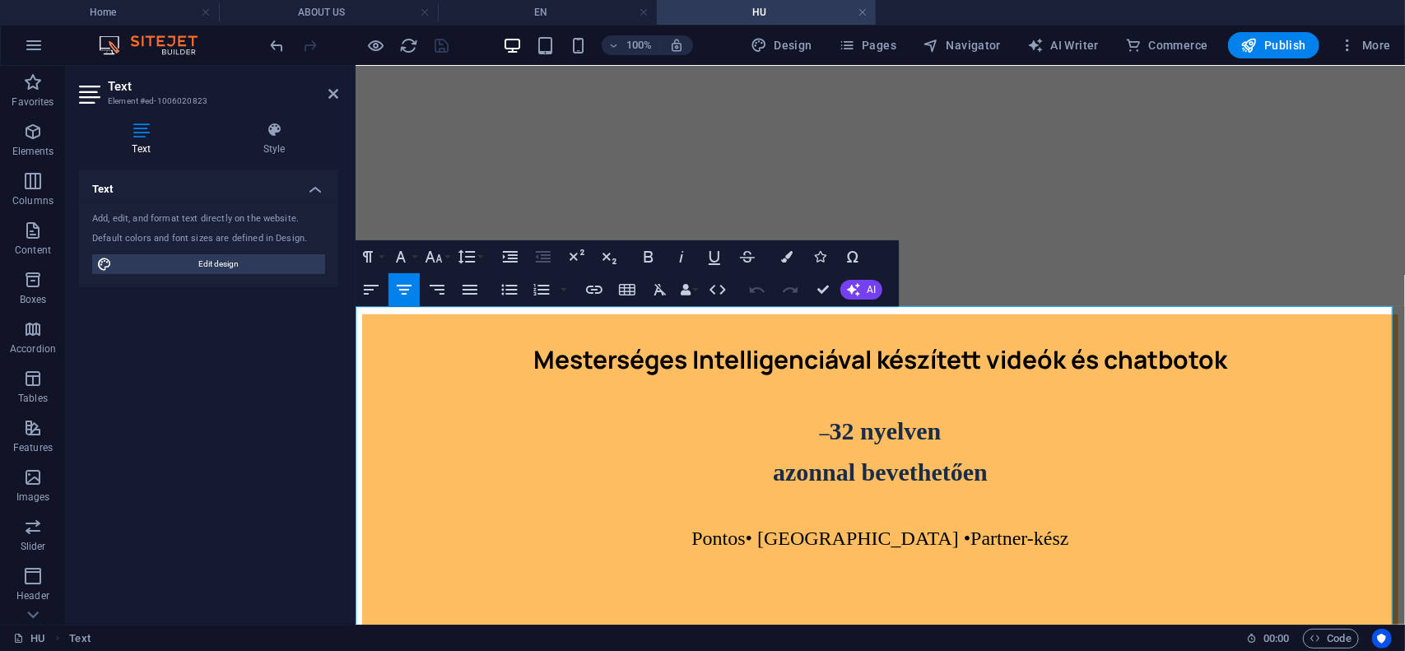
click at [338, 93] on icon at bounding box center [333, 93] width 10 height 13
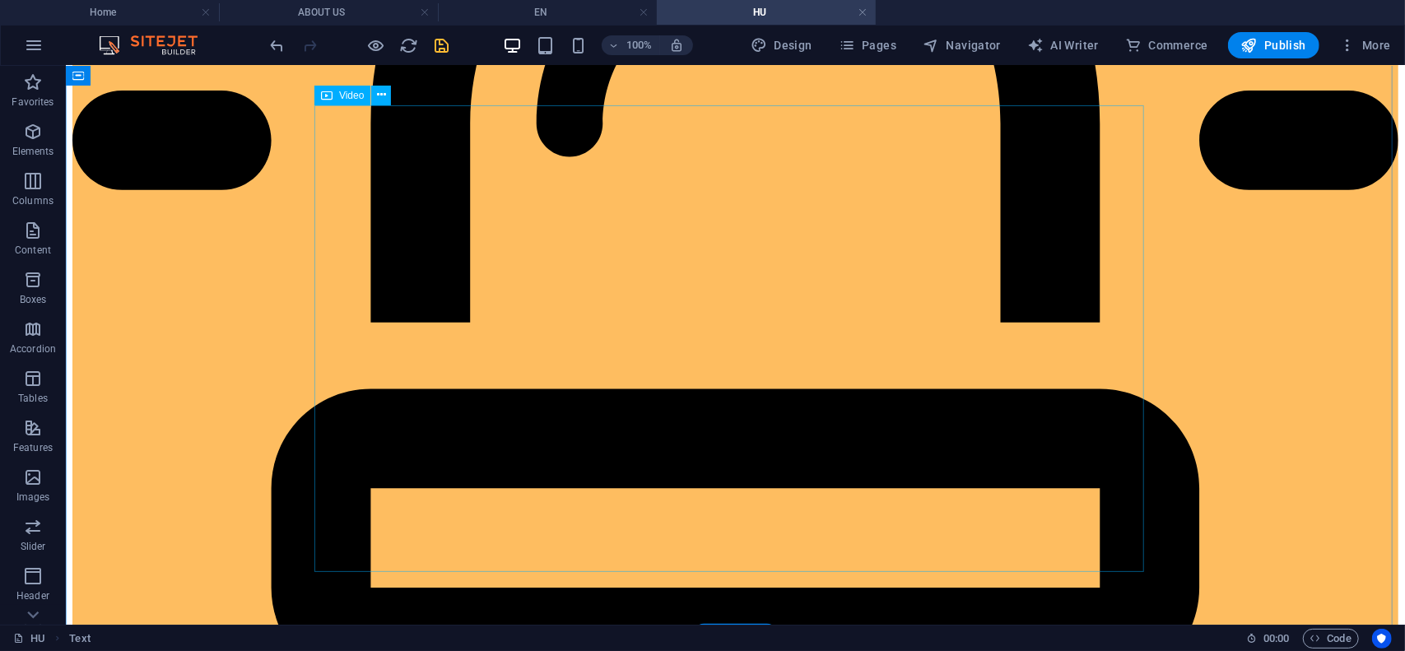
scroll to position [1322, 0]
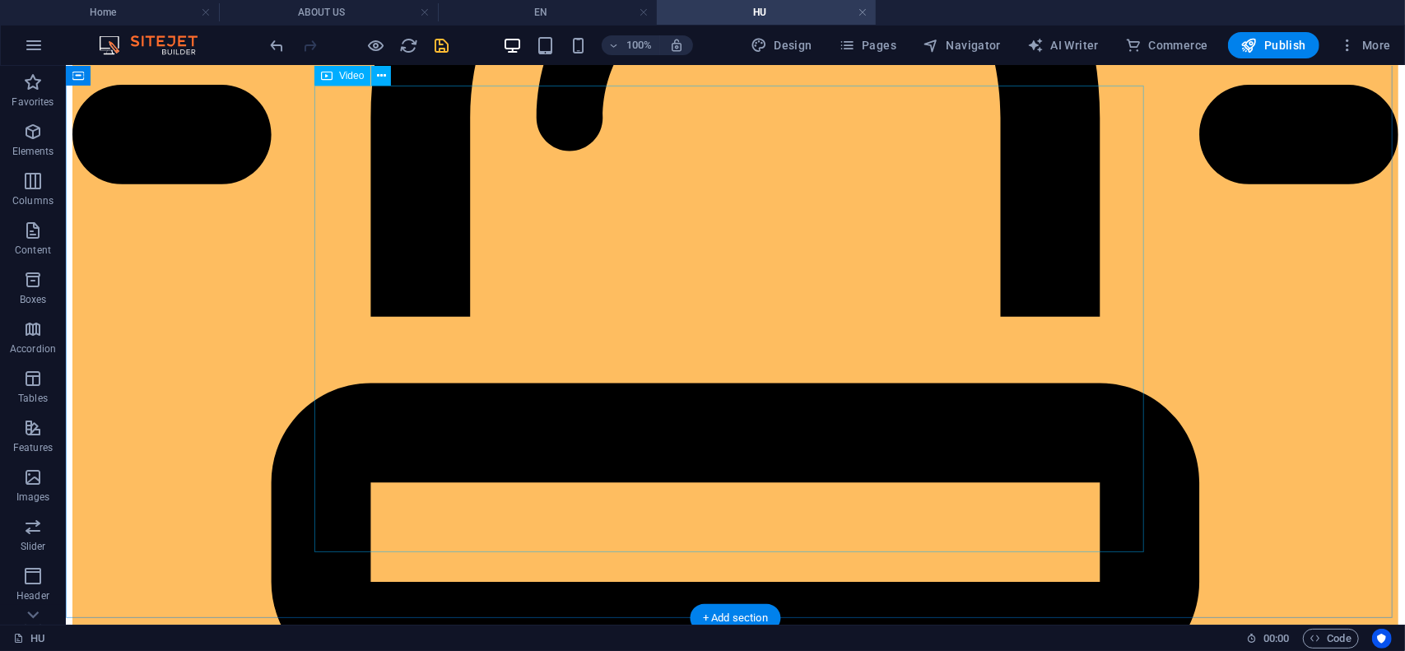
select select "%"
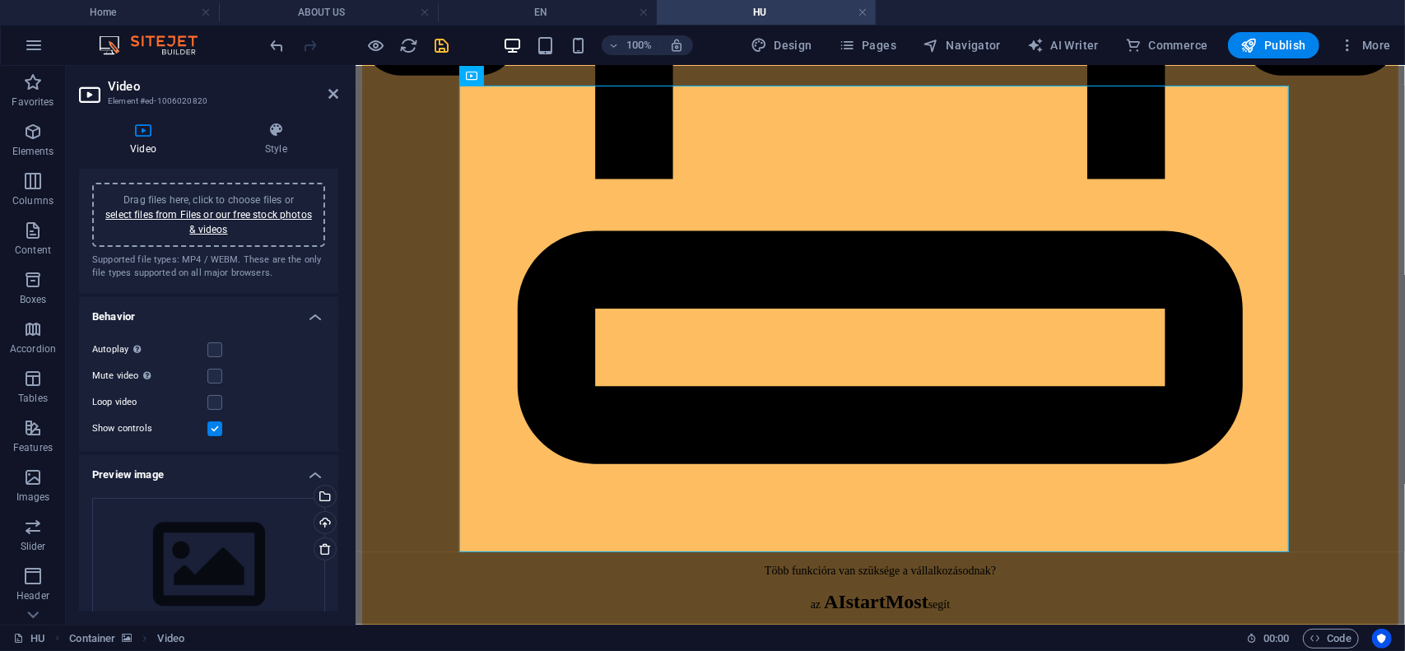
scroll to position [82, 0]
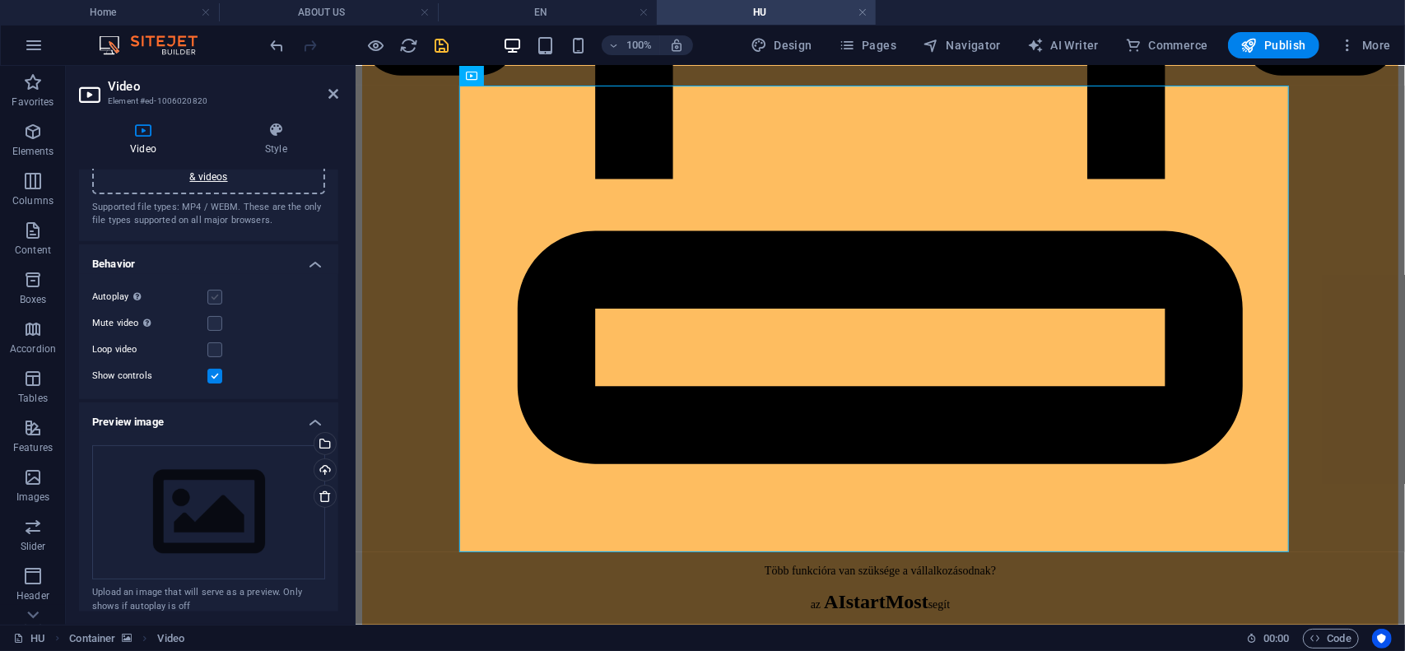
click at [214, 296] on label at bounding box center [214, 297] width 15 height 15
click at [0, 0] on input "Autoplay Autoplay is only available if muted is checked" at bounding box center [0, 0] width 0 height 0
click at [216, 300] on label at bounding box center [214, 297] width 15 height 15
click at [0, 0] on input "Autoplay Autoplay is only available if muted is checked" at bounding box center [0, 0] width 0 height 0
click at [213, 352] on label at bounding box center [214, 349] width 15 height 15
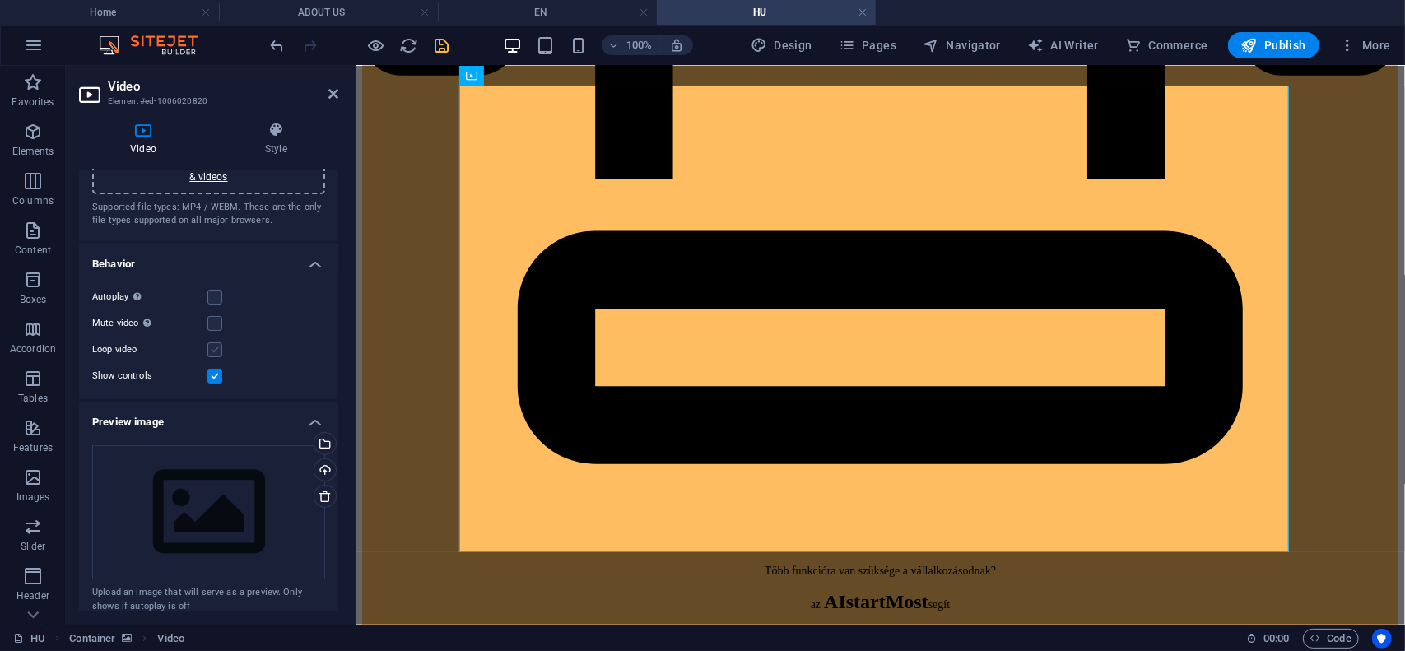
click at [0, 0] on input "Loop video" at bounding box center [0, 0] width 0 height 0
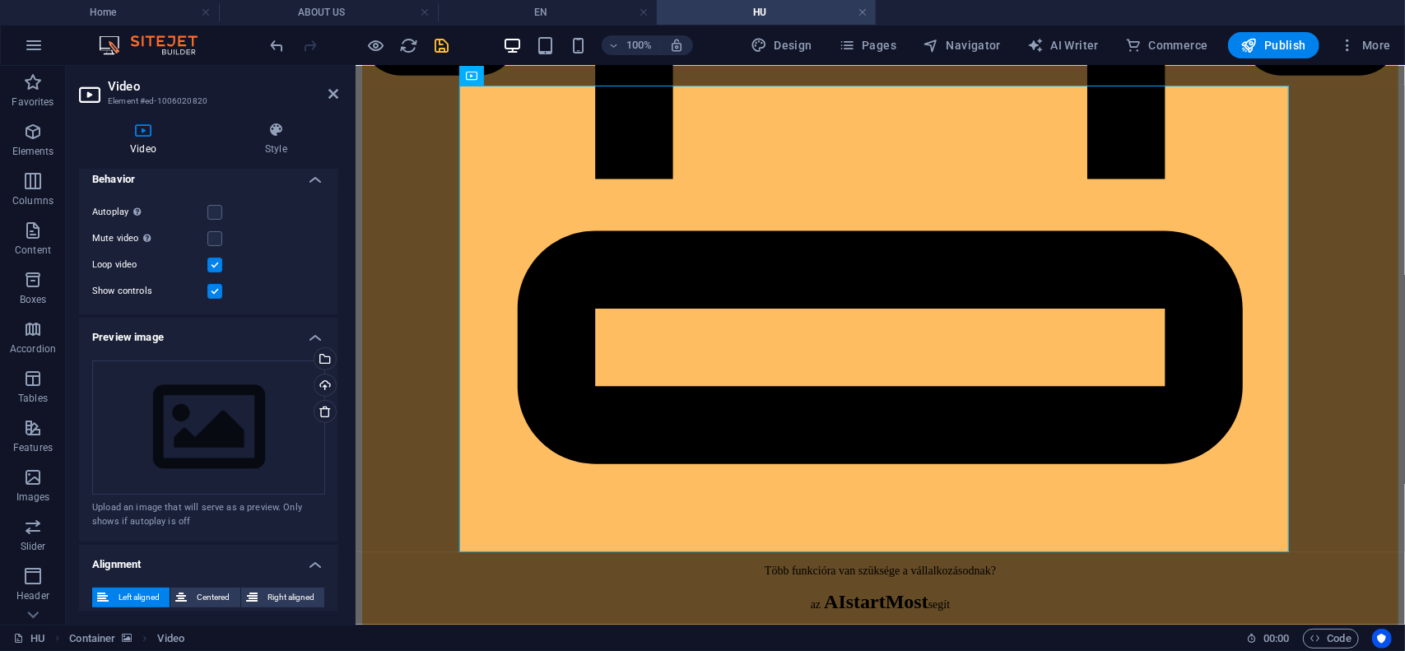
scroll to position [247, 0]
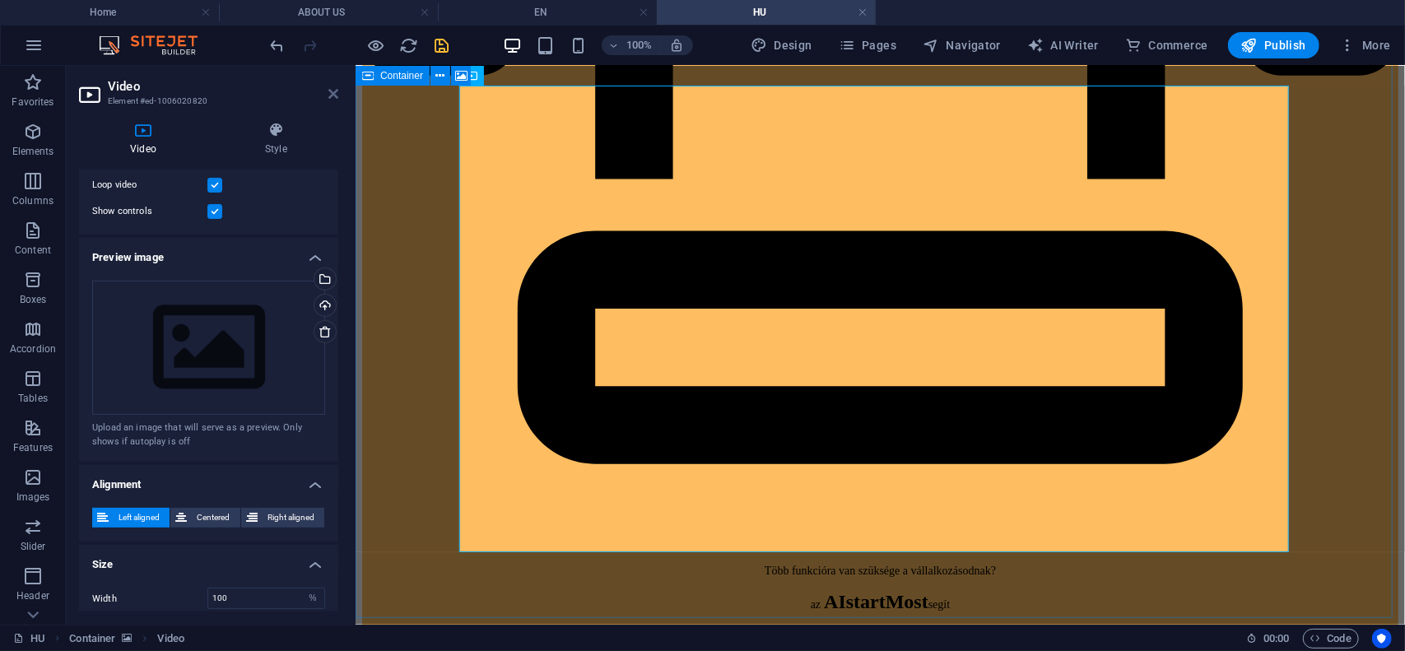
click at [336, 95] on icon at bounding box center [333, 93] width 10 height 13
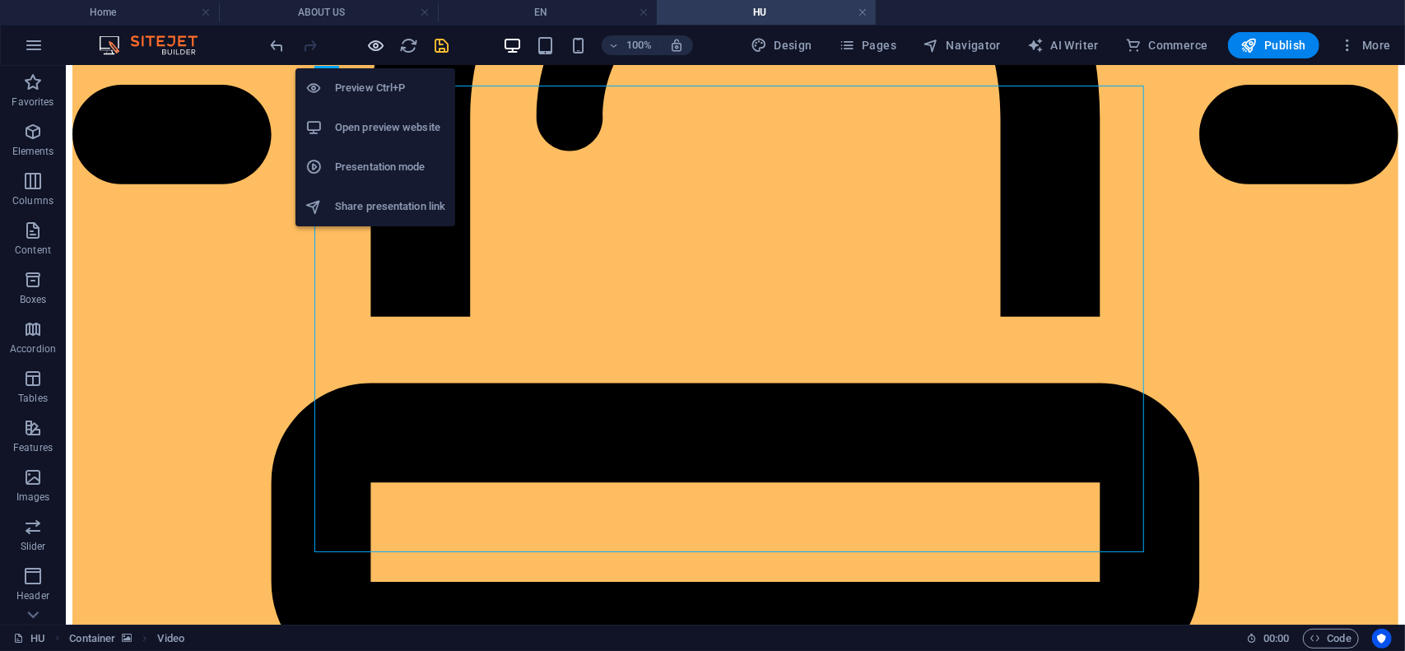
click at [377, 39] on icon "button" at bounding box center [376, 45] width 19 height 19
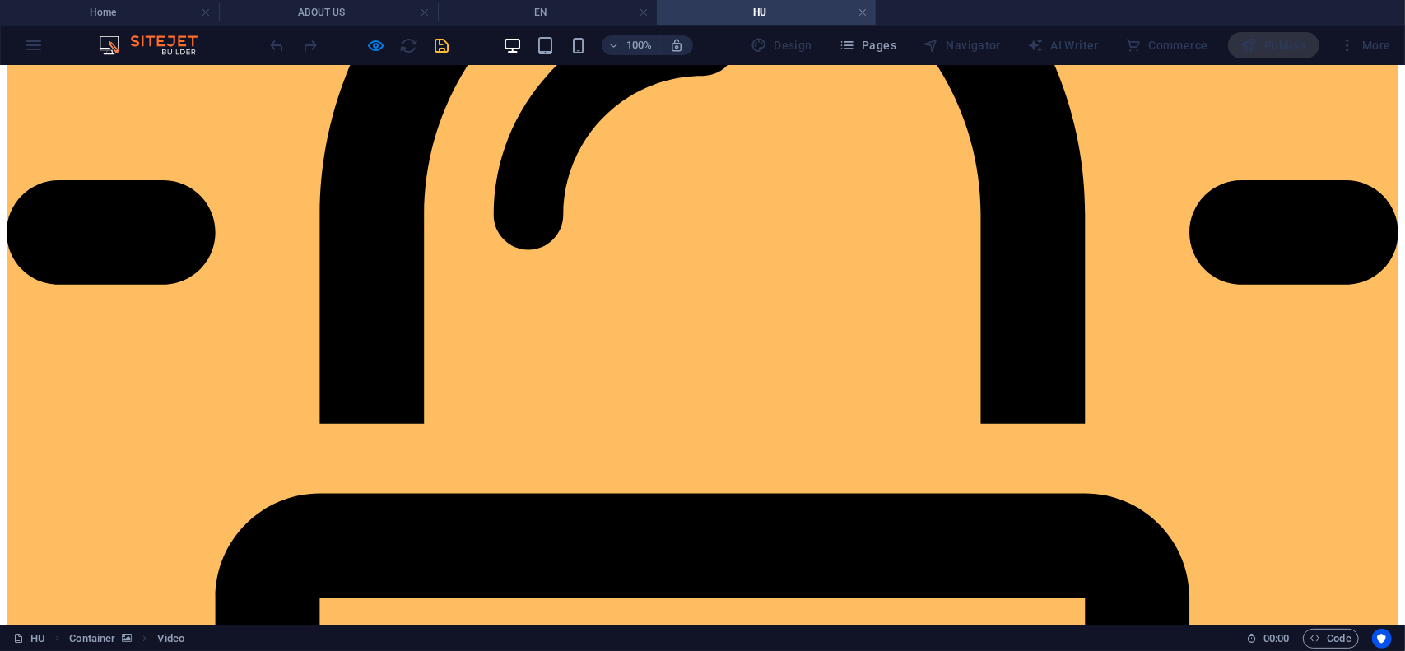
scroll to position [1240, 0]
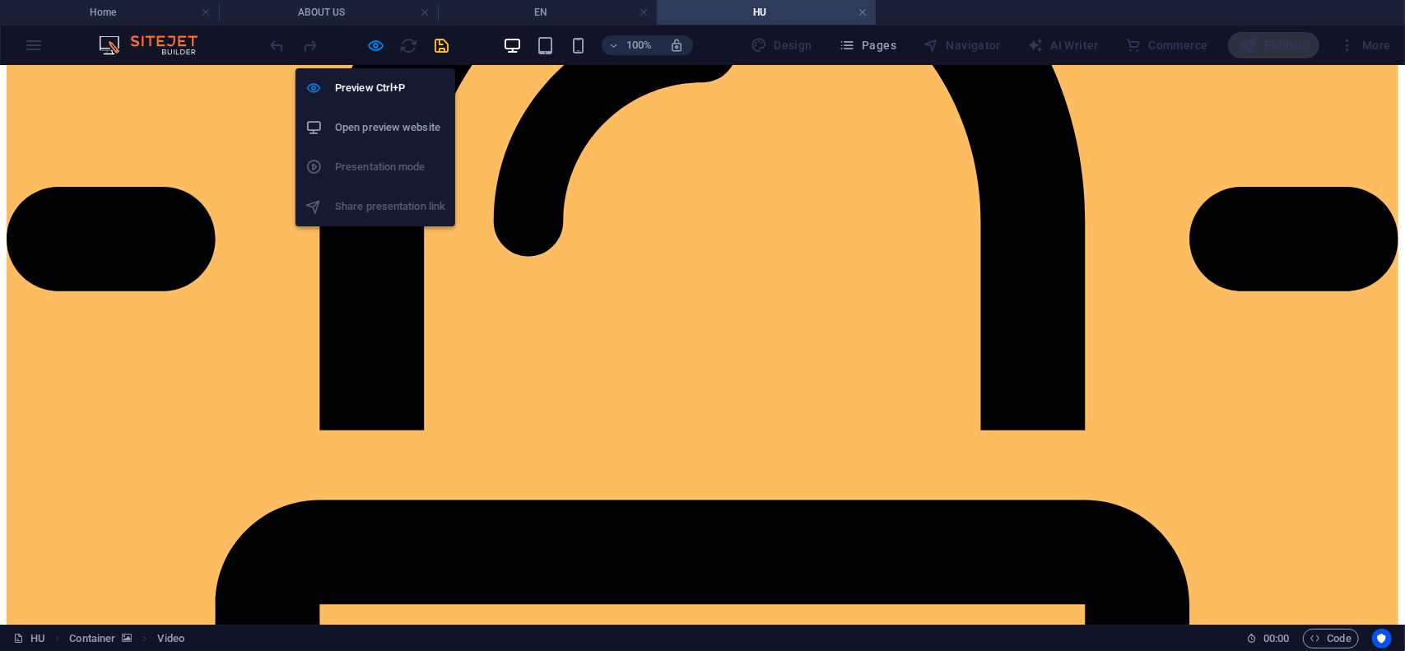
click at [369, 57] on div "Preview Ctrl+P Open preview website Presentation mode Share presentation link" at bounding box center [376, 140] width 160 height 171
click at [373, 58] on div "Preview Ctrl+P Open preview website Presentation mode Share presentation link" at bounding box center [376, 140] width 160 height 171
click at [374, 44] on icon "button" at bounding box center [376, 45] width 19 height 19
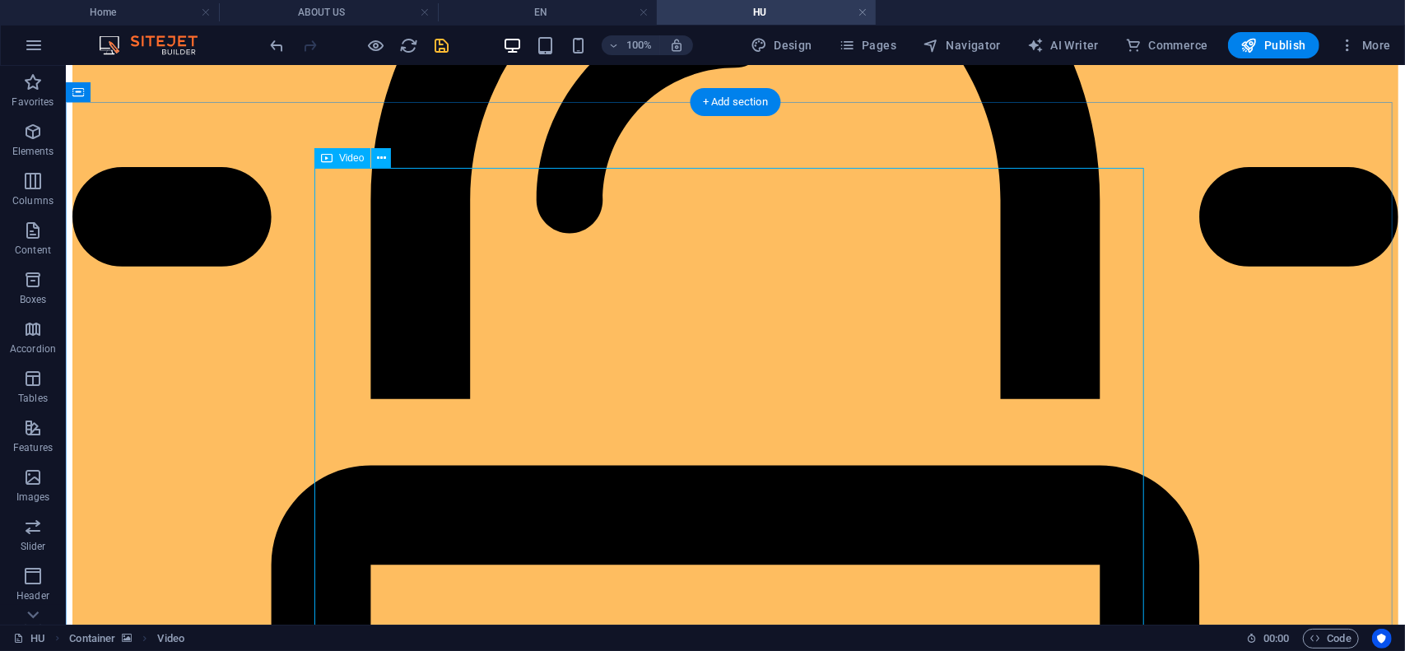
select select "%"
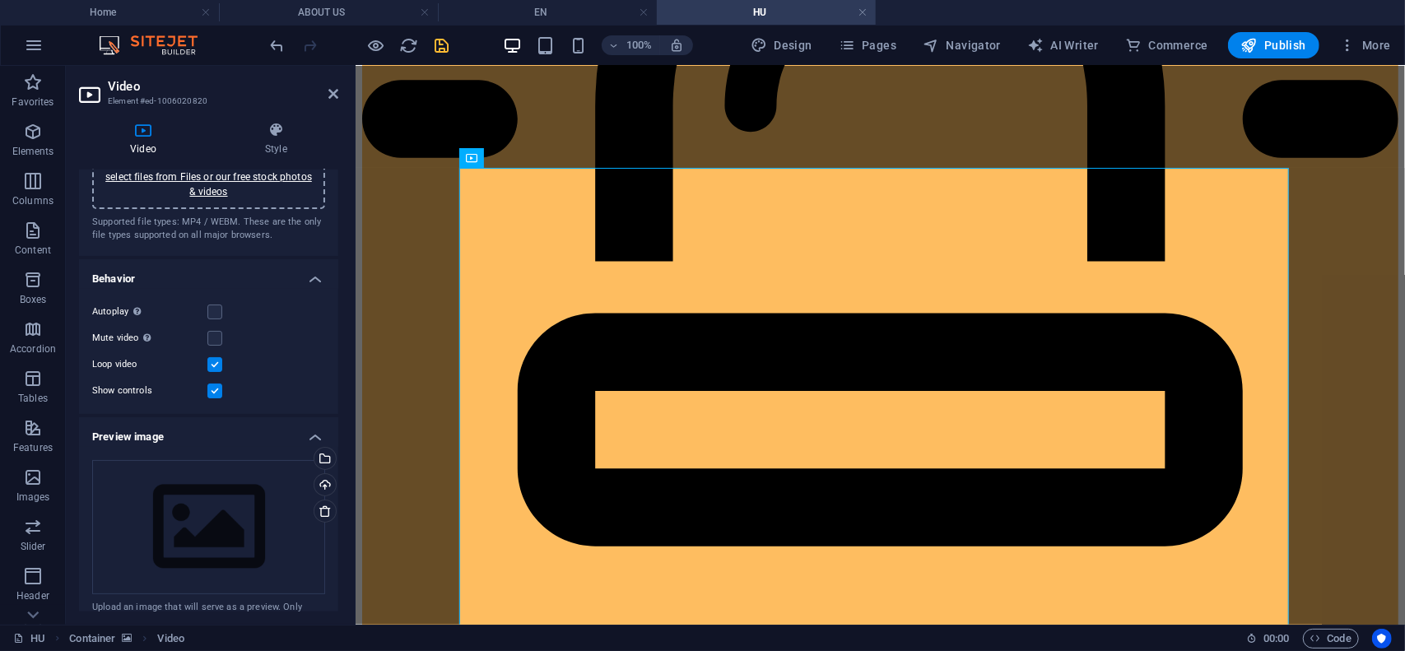
scroll to position [325, 0]
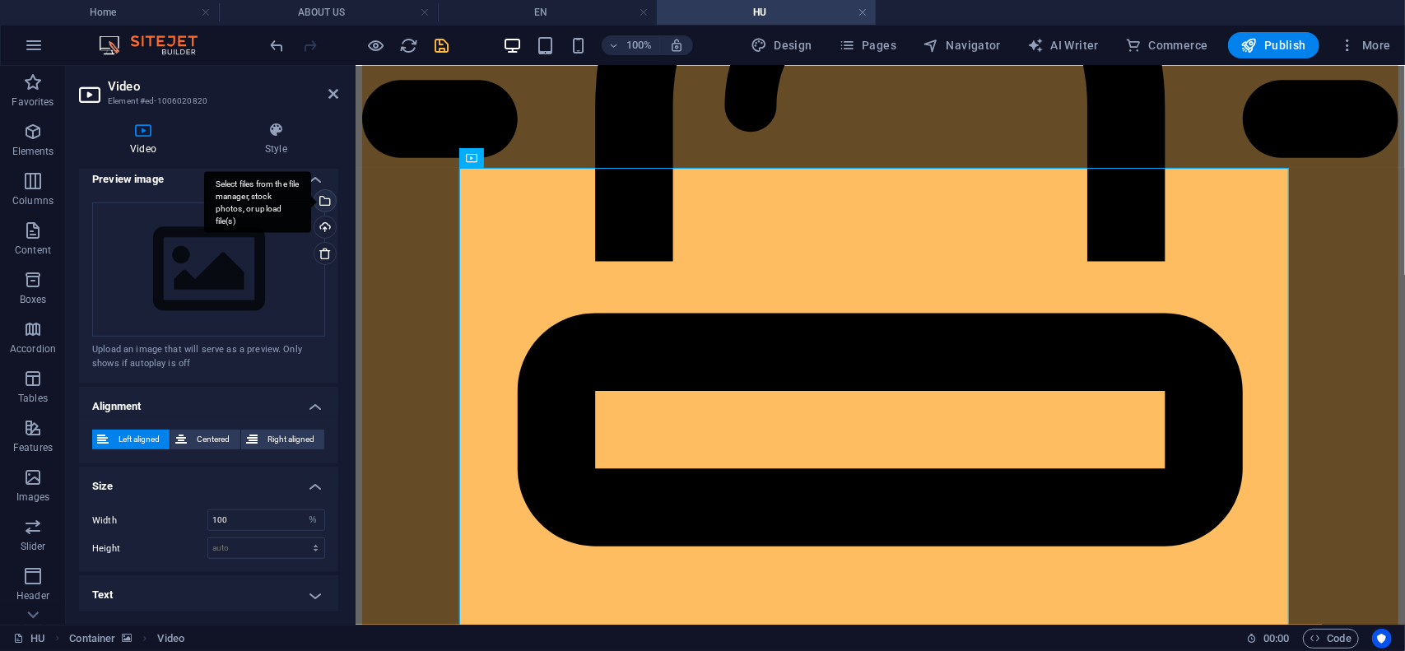
click at [322, 203] on div "Select files from the file manager, stock photos, or upload file(s)" at bounding box center [323, 202] width 25 height 25
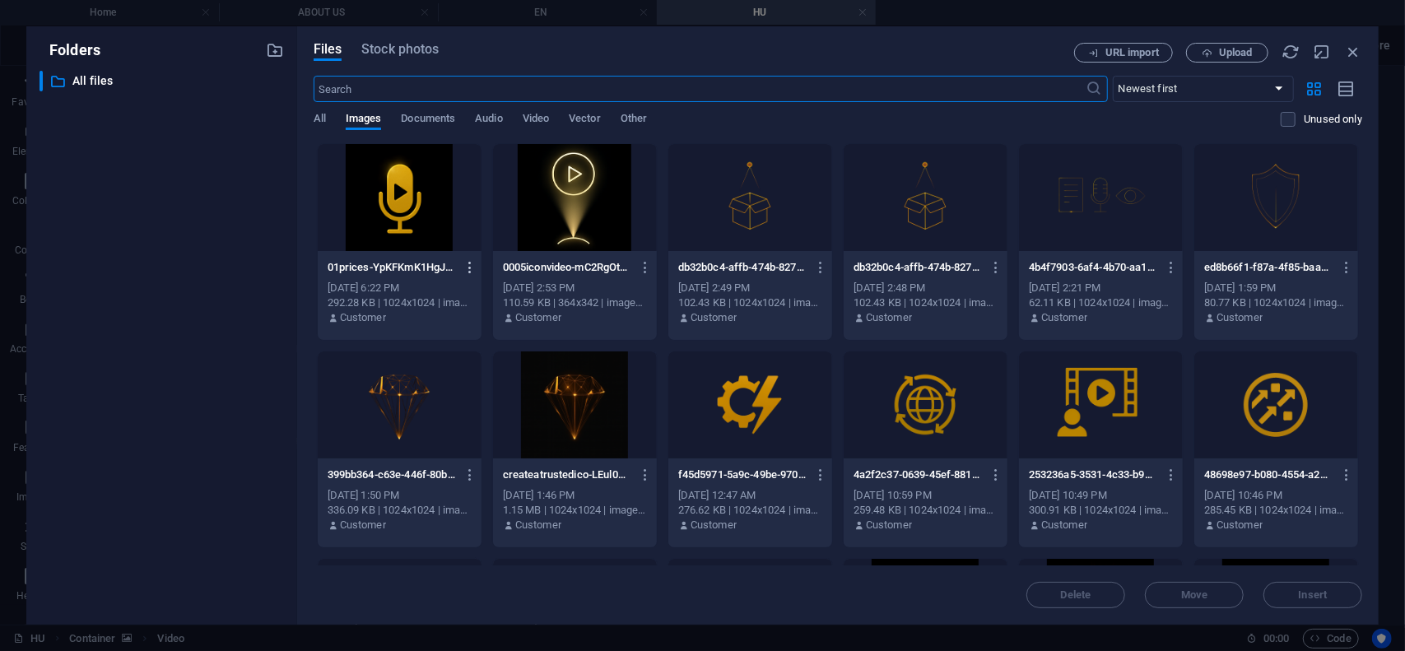
click at [465, 271] on icon "button" at bounding box center [471, 267] width 16 height 15
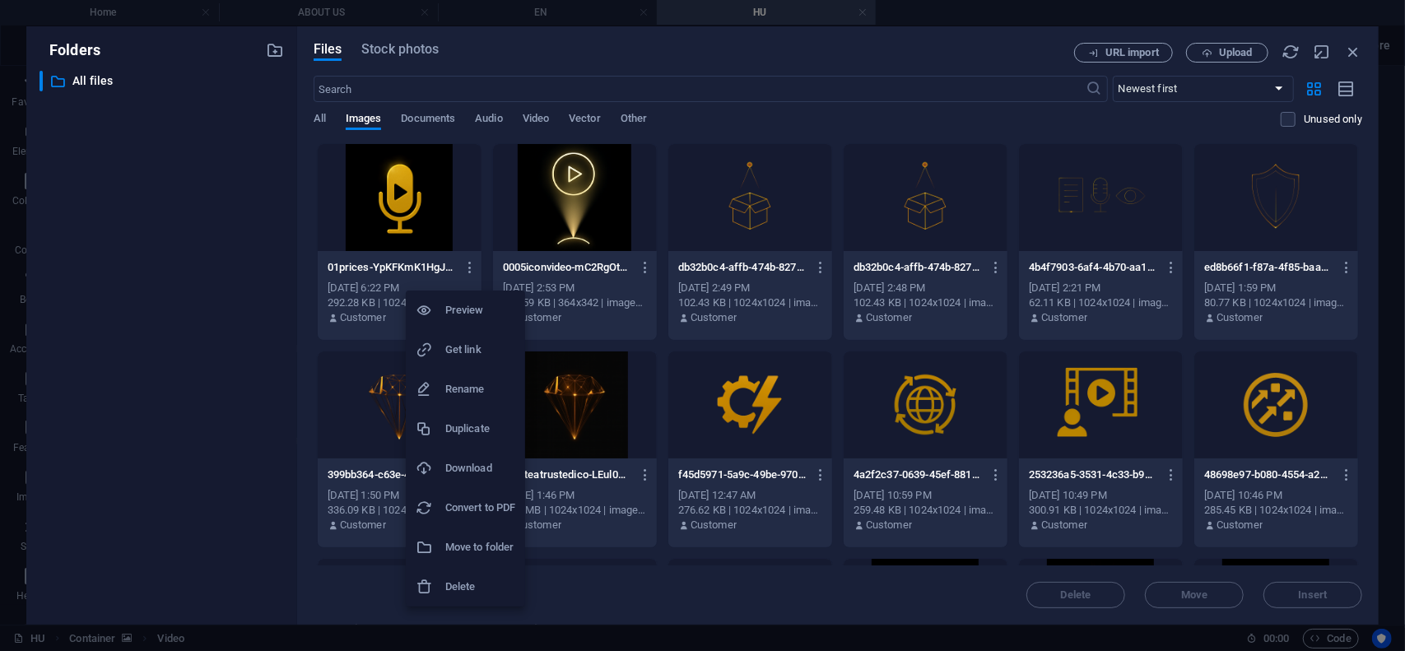
click at [487, 589] on h6 "Delete" at bounding box center [480, 587] width 70 height 20
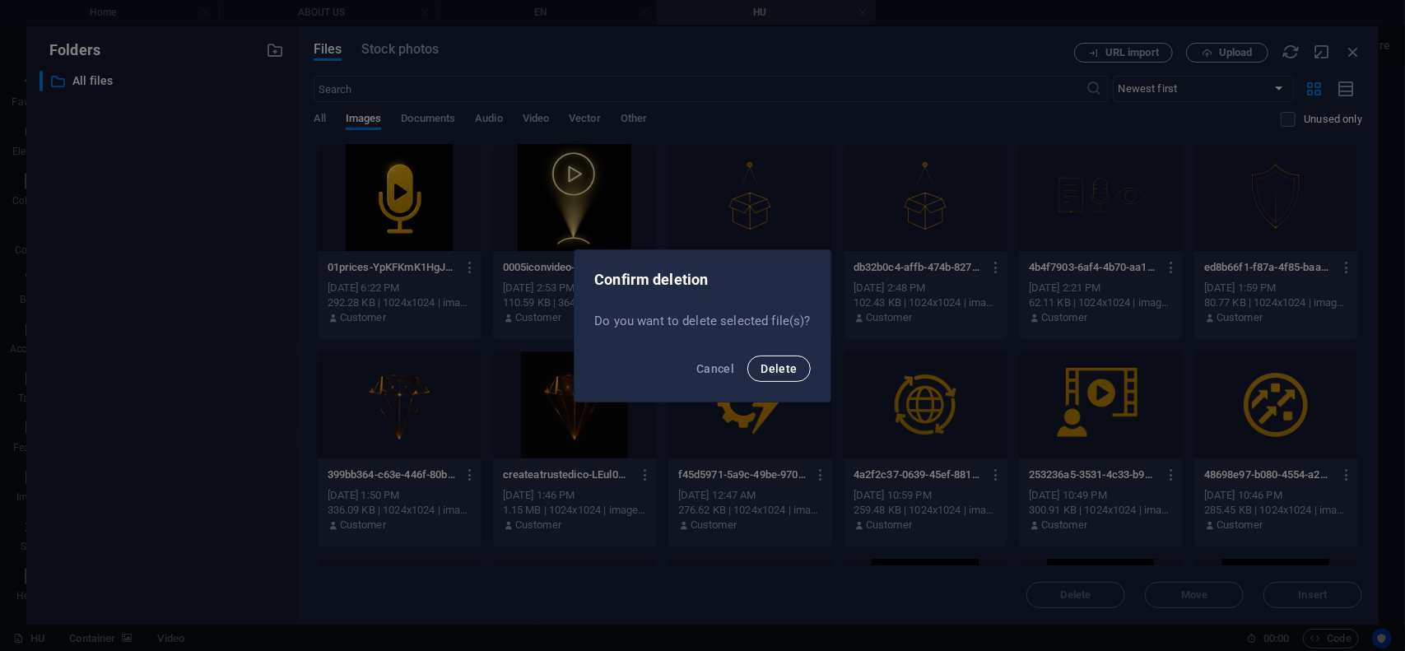
click at [764, 368] on span "Delete" at bounding box center [779, 368] width 36 height 13
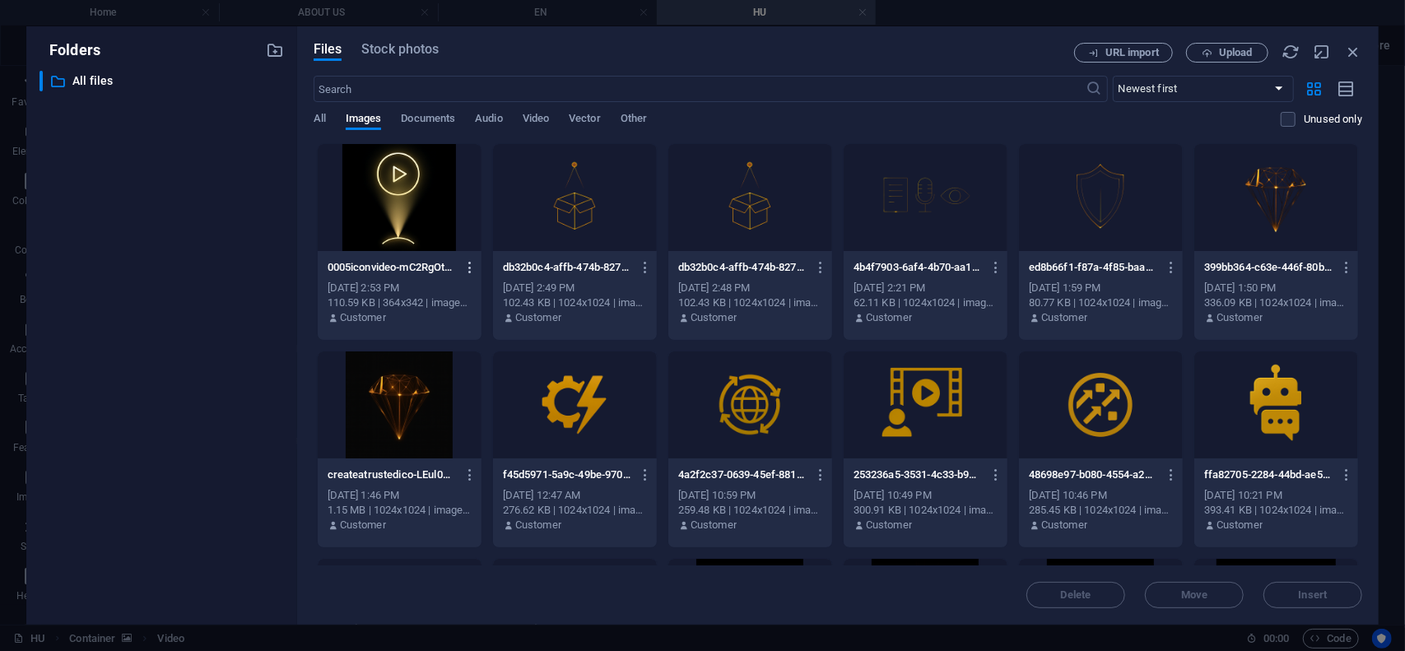
click at [471, 267] on icon "button" at bounding box center [471, 267] width 16 height 15
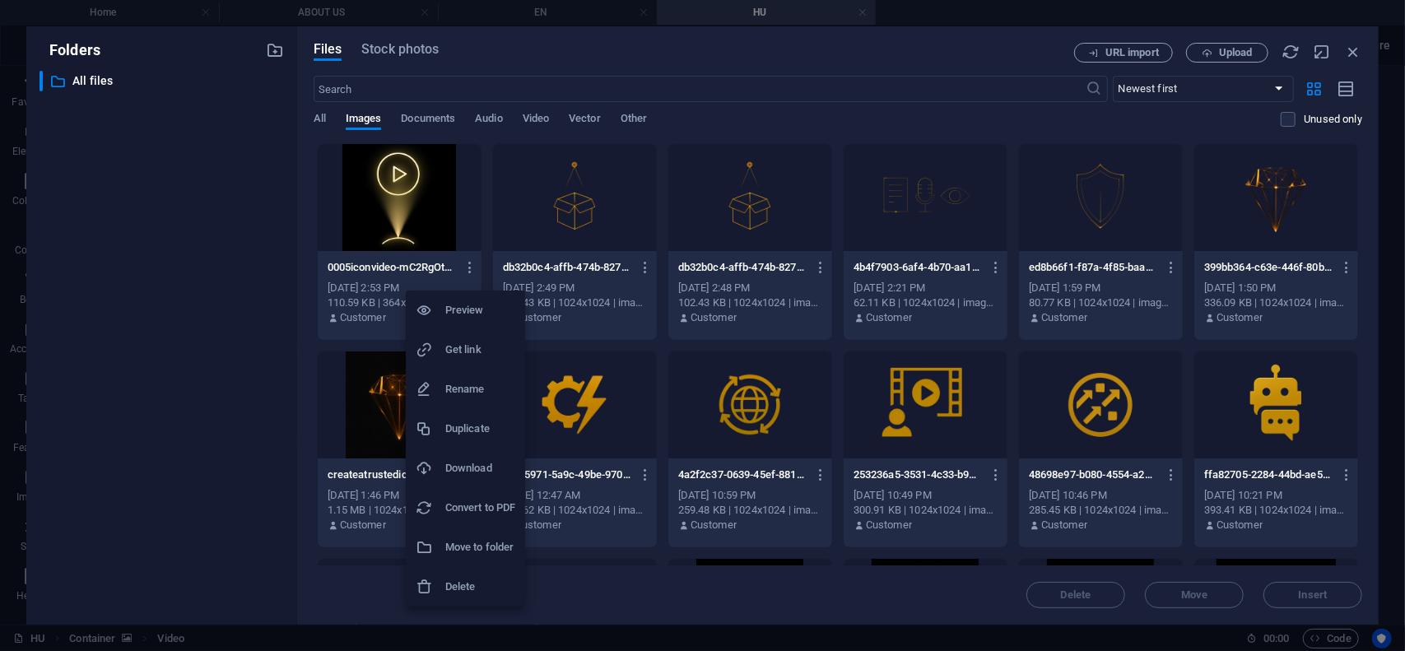
click at [477, 592] on h6 "Delete" at bounding box center [480, 587] width 70 height 20
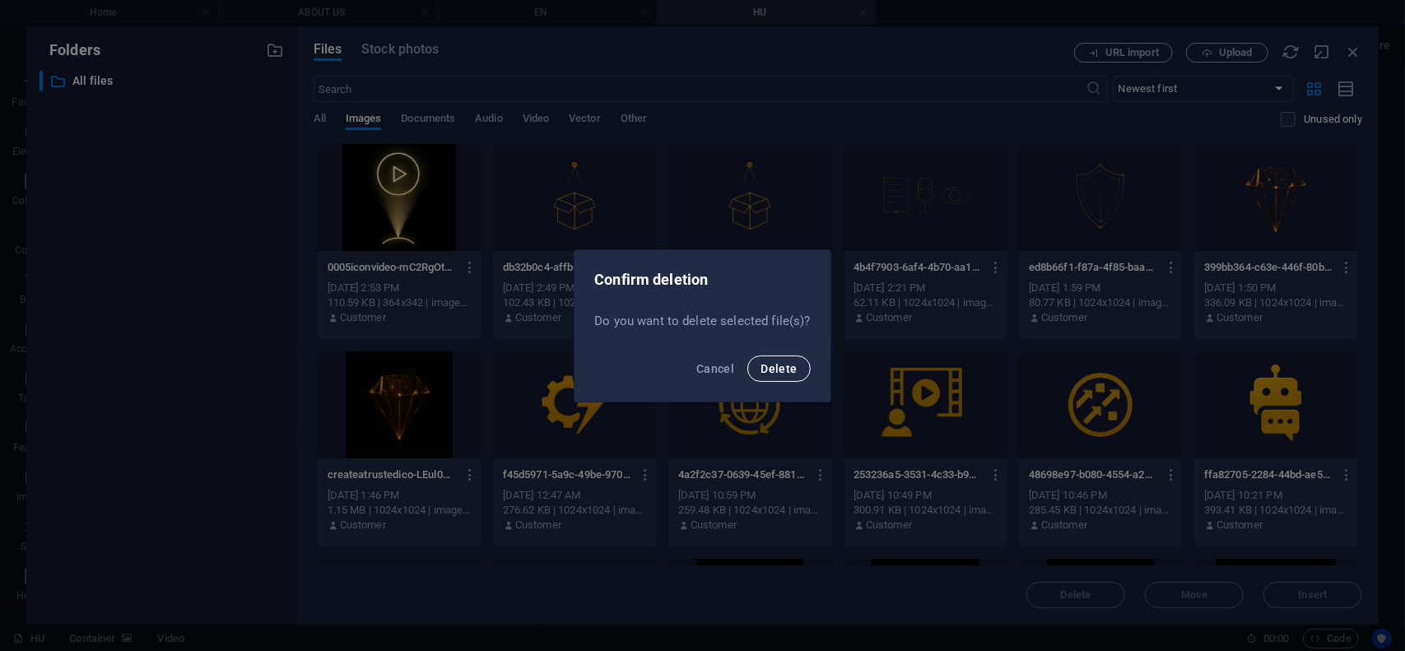
click at [778, 370] on span "Delete" at bounding box center [779, 368] width 36 height 13
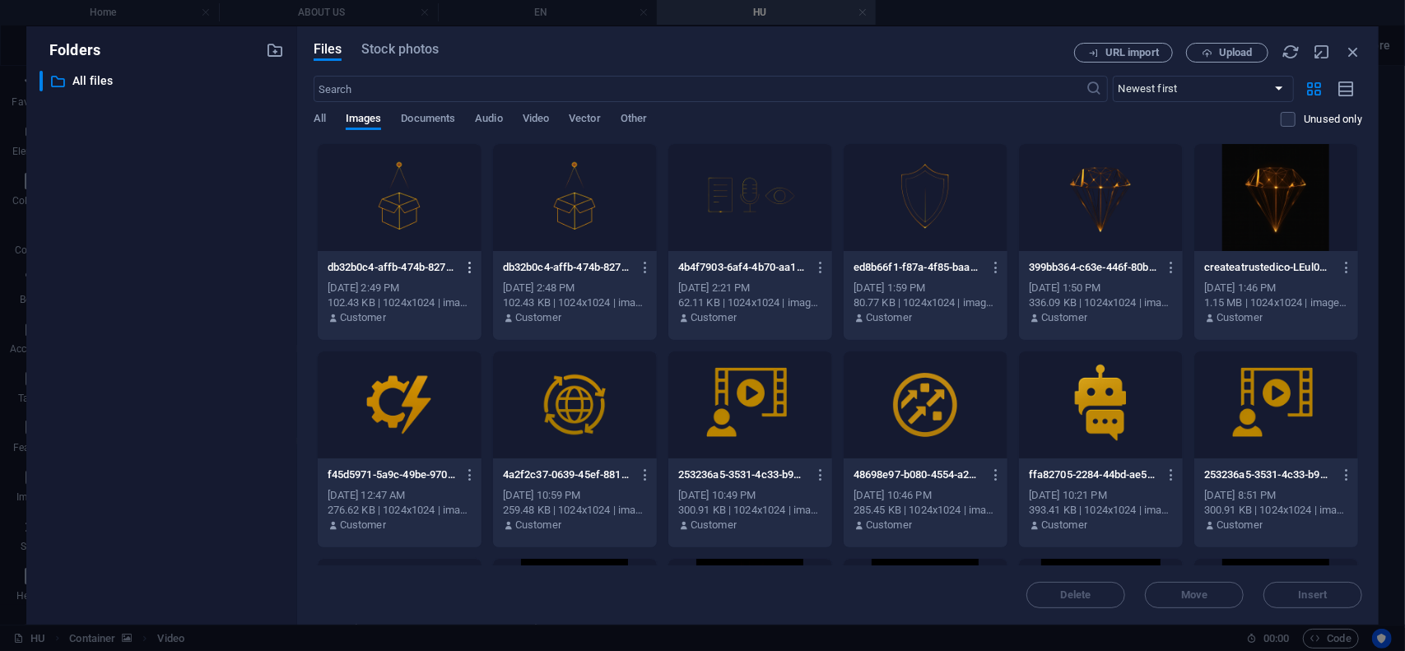
click at [469, 266] on icon "button" at bounding box center [471, 267] width 16 height 15
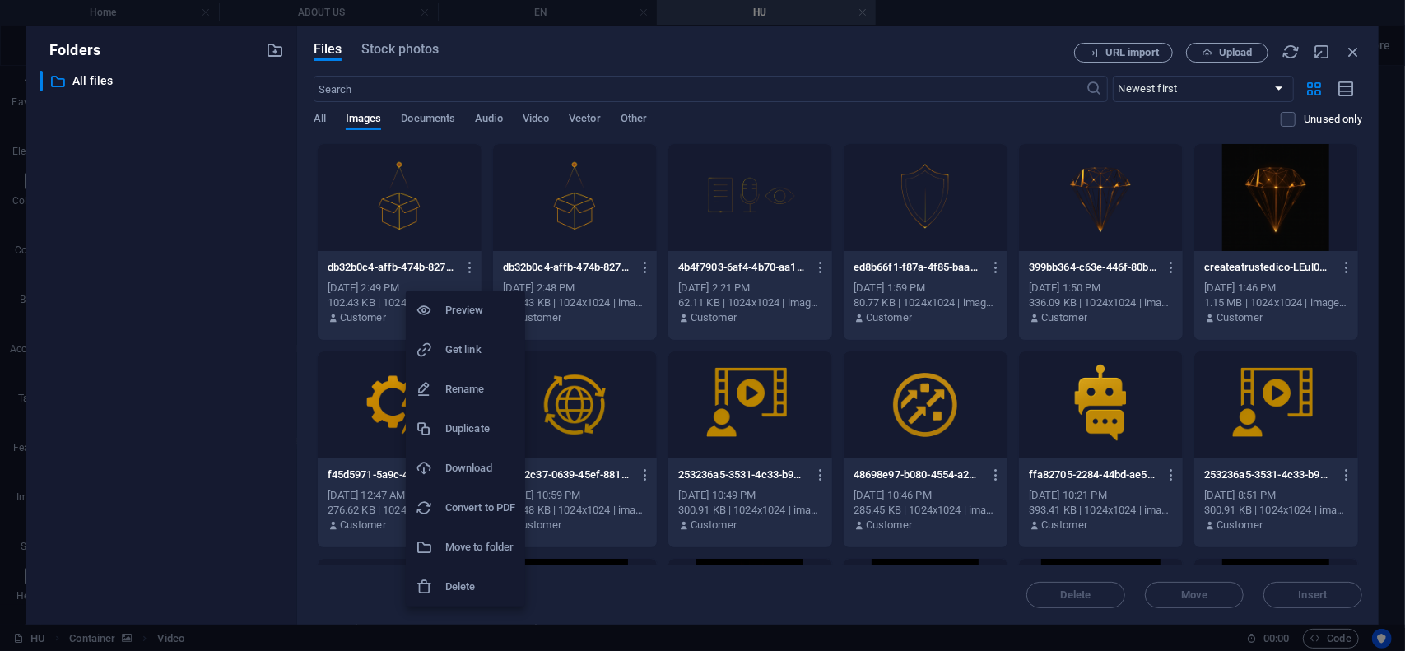
click at [478, 588] on h6 "Delete" at bounding box center [480, 587] width 70 height 20
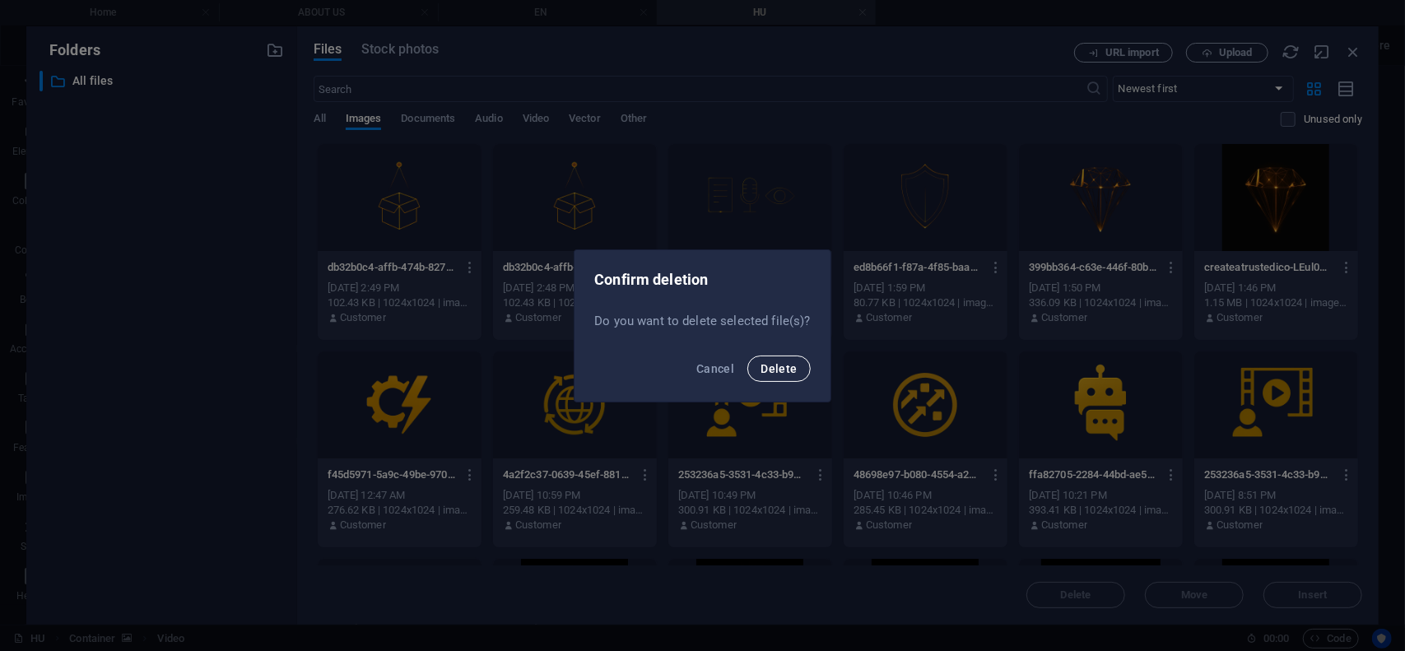
click at [786, 374] on span "Delete" at bounding box center [779, 368] width 36 height 13
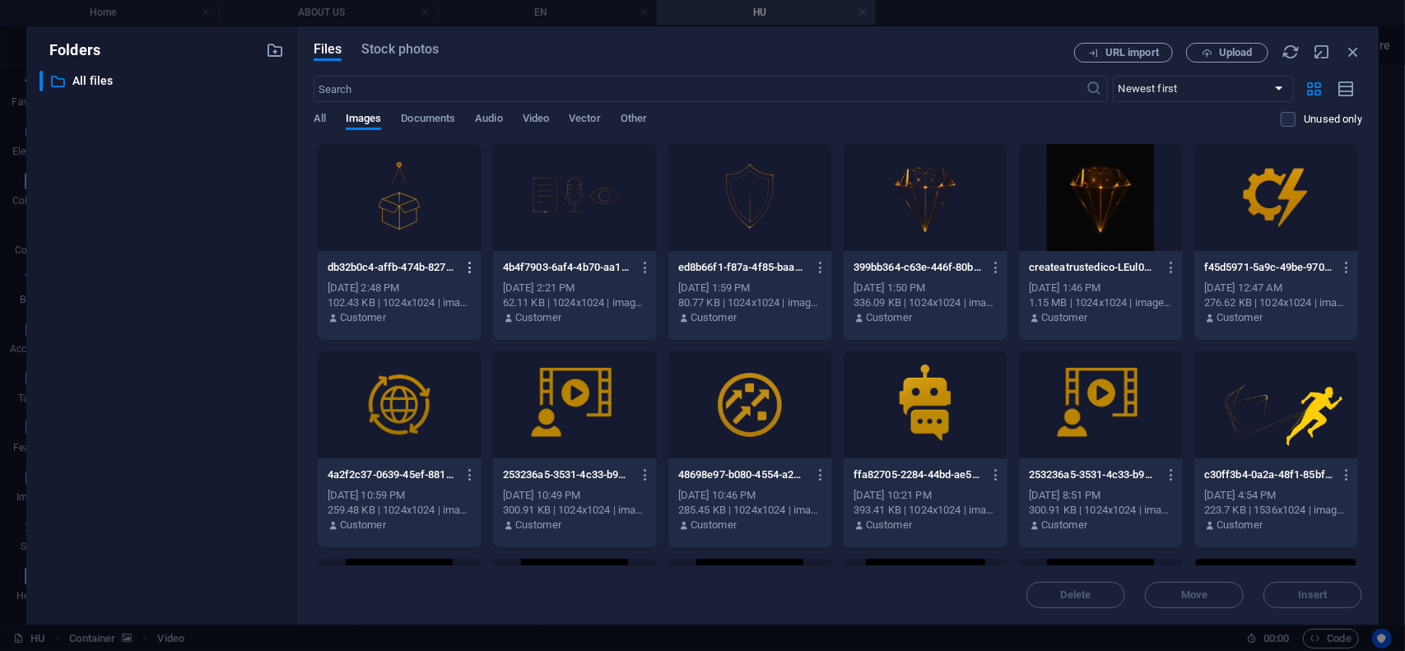
click at [469, 268] on icon "button" at bounding box center [471, 267] width 16 height 15
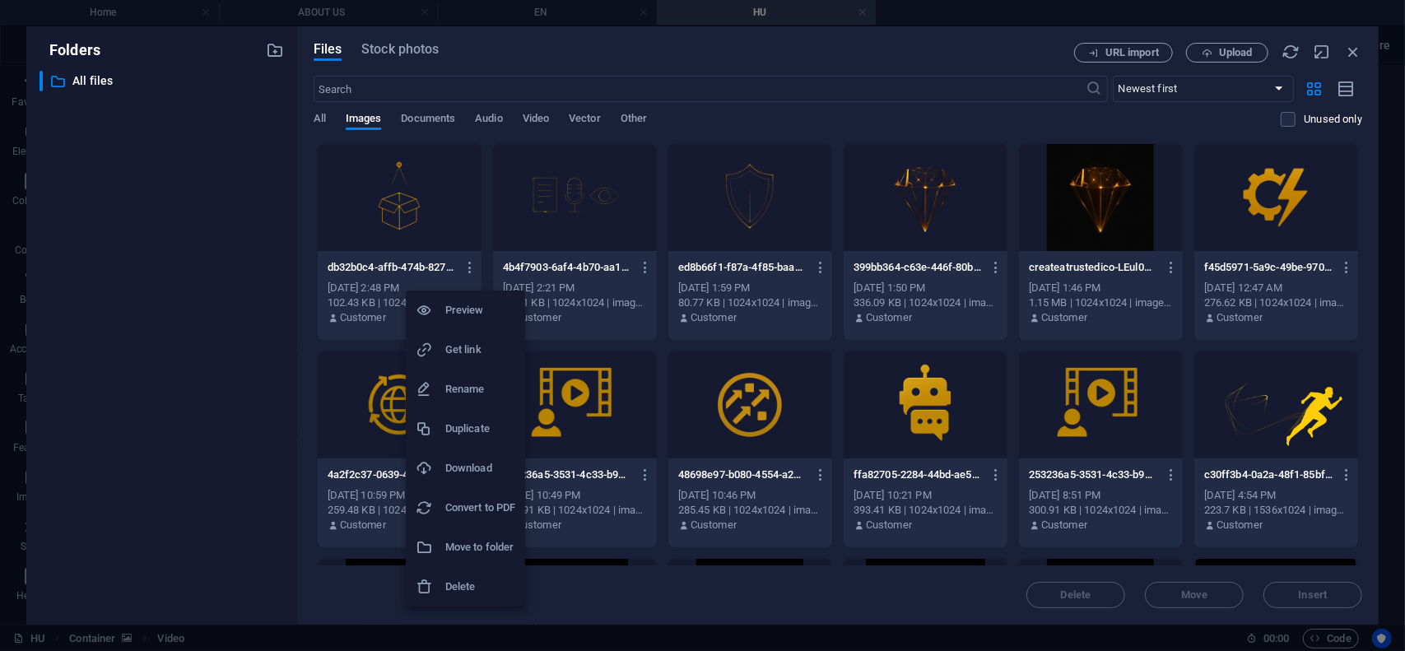
click at [460, 599] on li "Delete" at bounding box center [465, 587] width 119 height 40
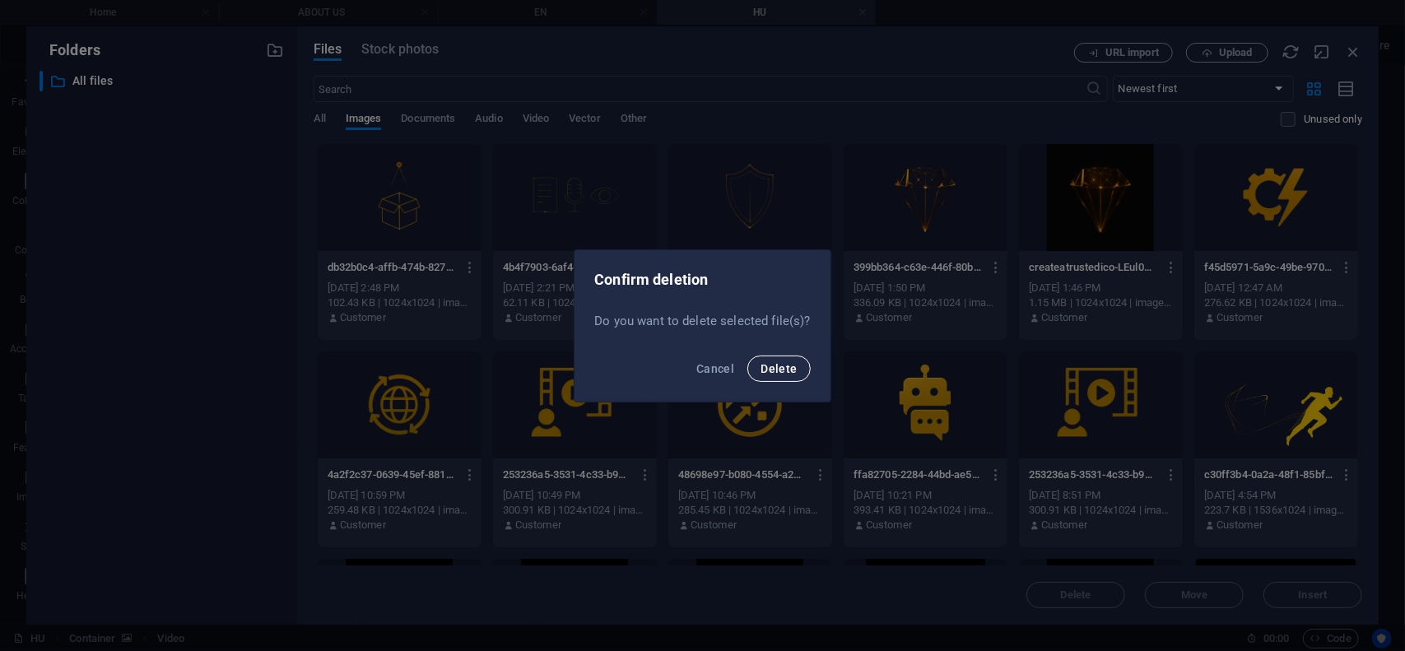
click at [794, 364] on span "Delete" at bounding box center [779, 368] width 36 height 13
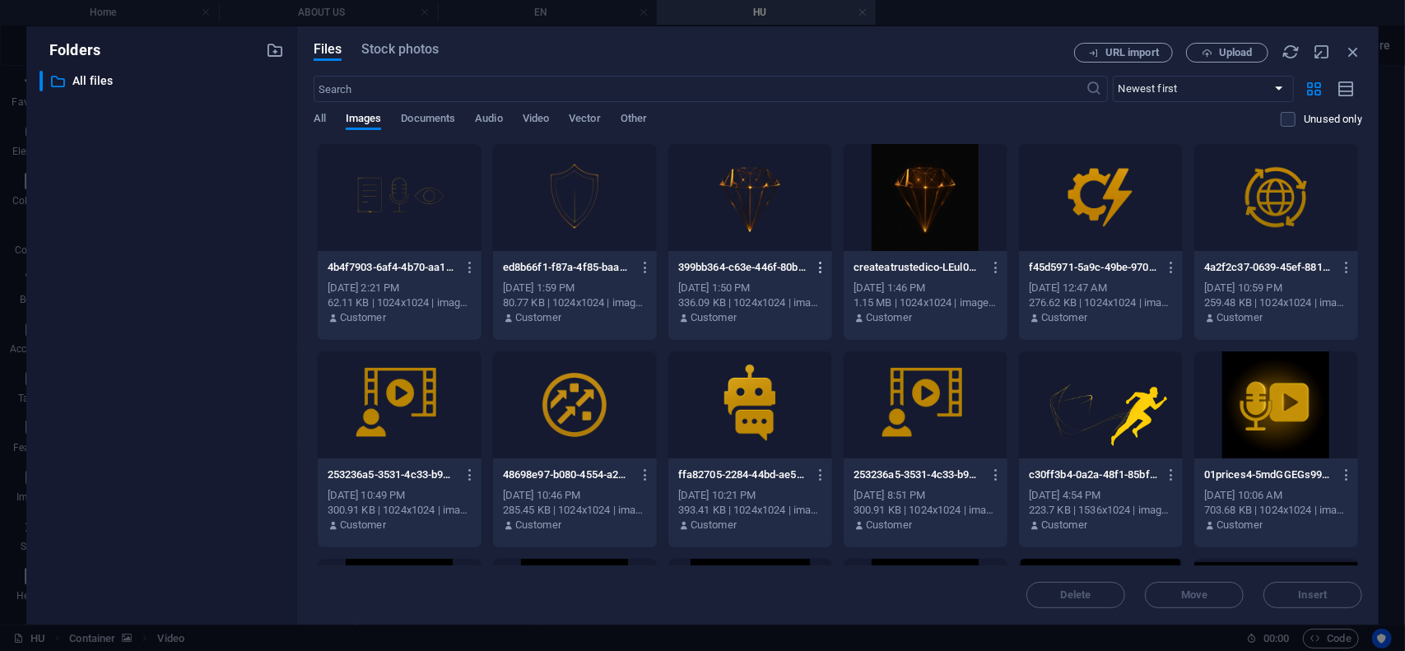
click at [817, 268] on icon "button" at bounding box center [821, 267] width 16 height 15
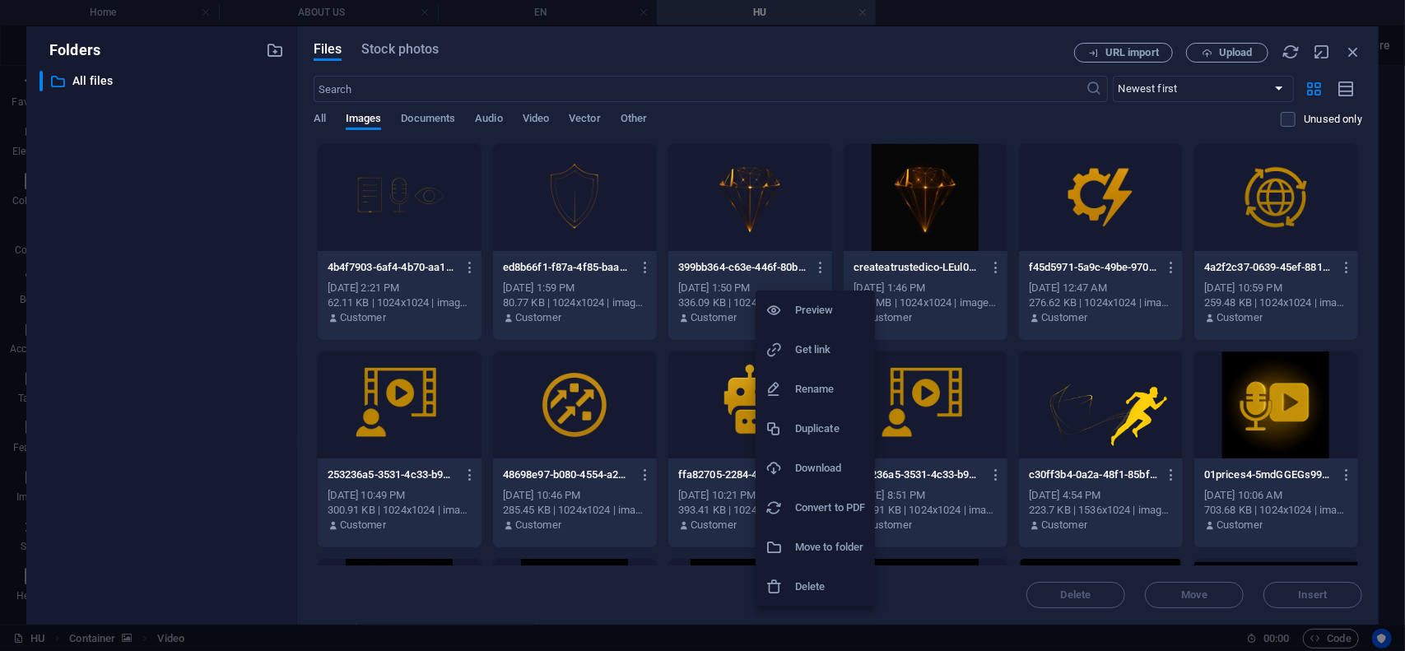
click at [820, 596] on h6 "Delete" at bounding box center [830, 587] width 70 height 20
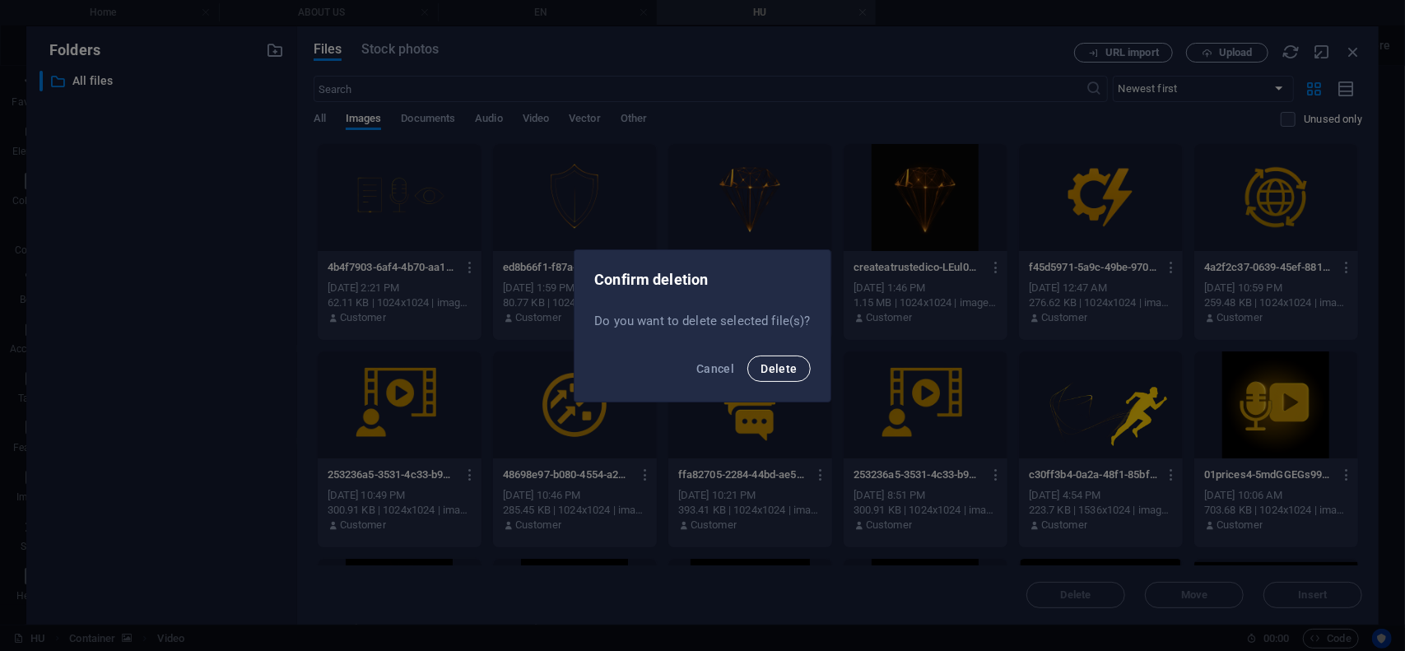
click at [792, 366] on span "Delete" at bounding box center [779, 368] width 36 height 13
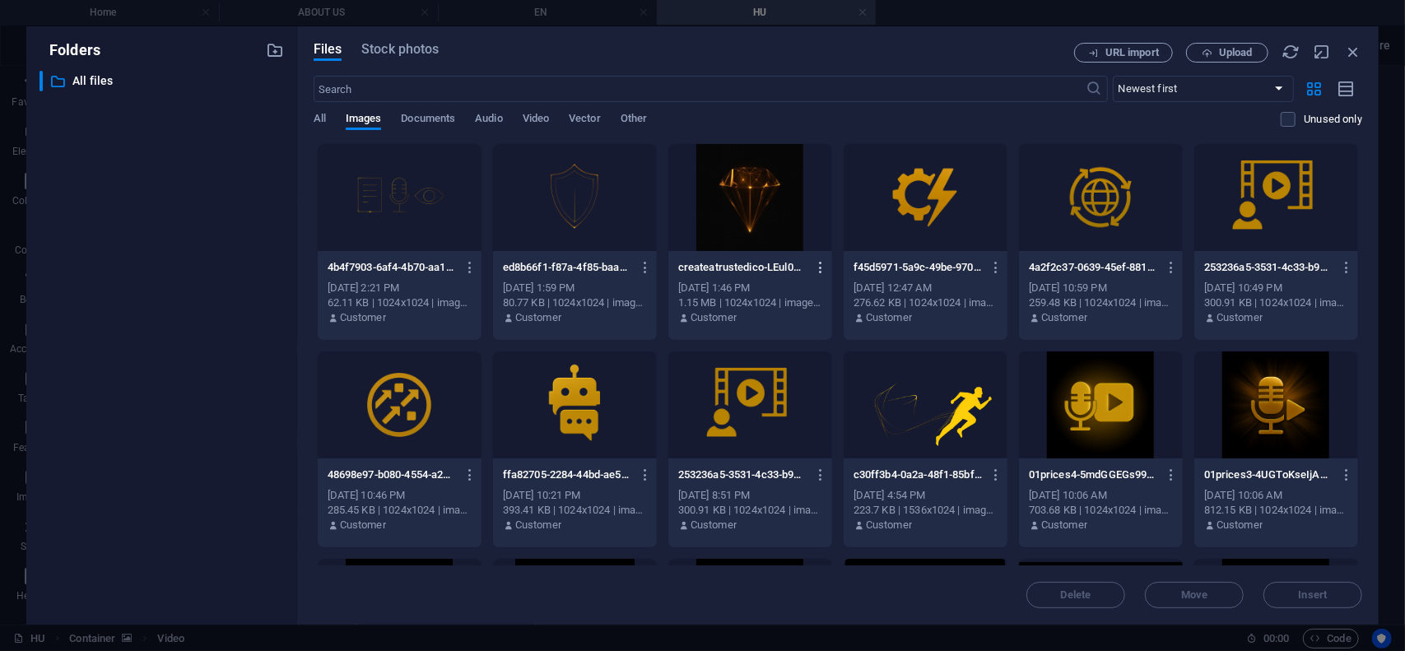
click at [817, 268] on icon "button" at bounding box center [821, 267] width 16 height 15
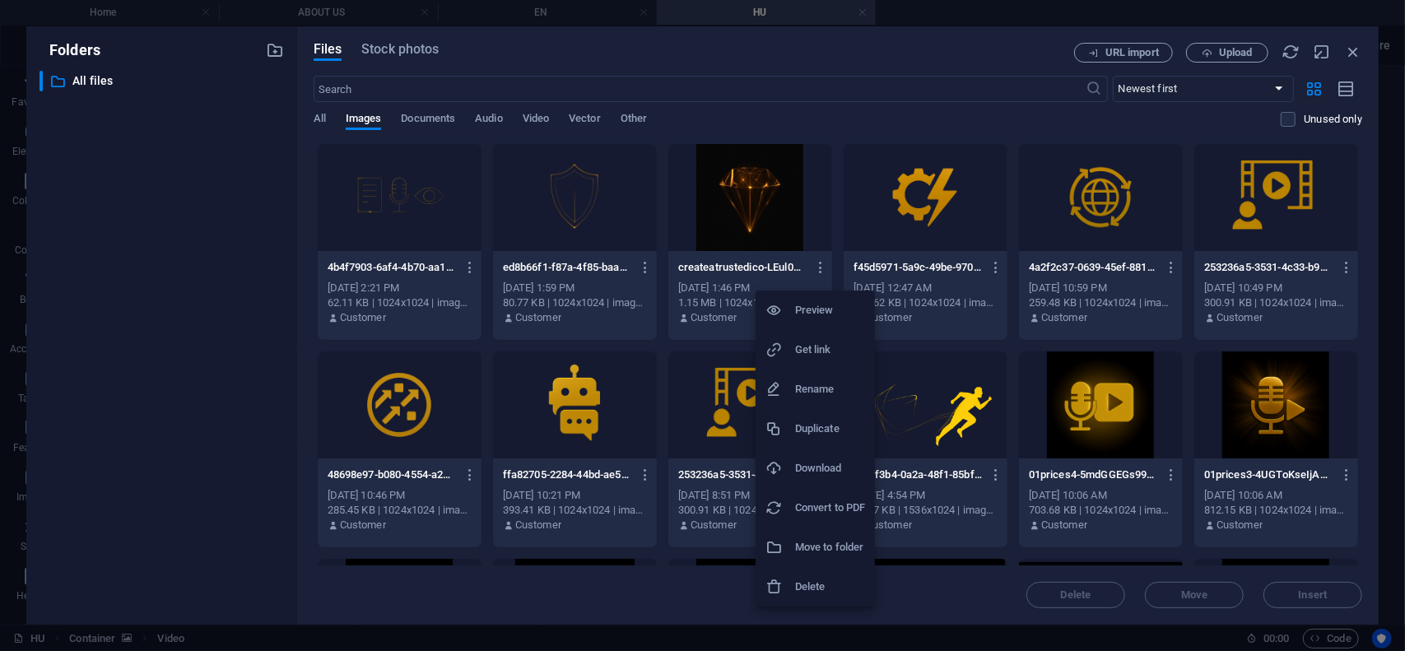
click at [822, 593] on h6 "Delete" at bounding box center [830, 587] width 70 height 20
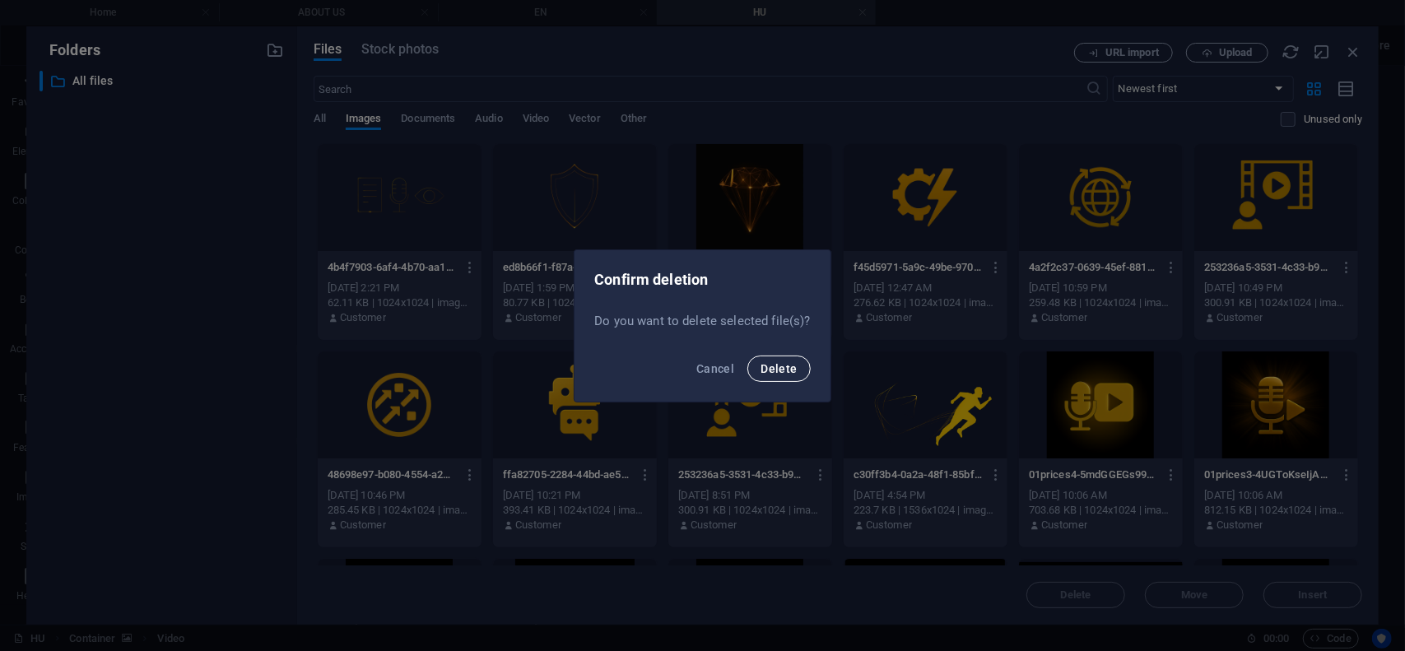
click at [785, 373] on span "Delete" at bounding box center [779, 368] width 36 height 13
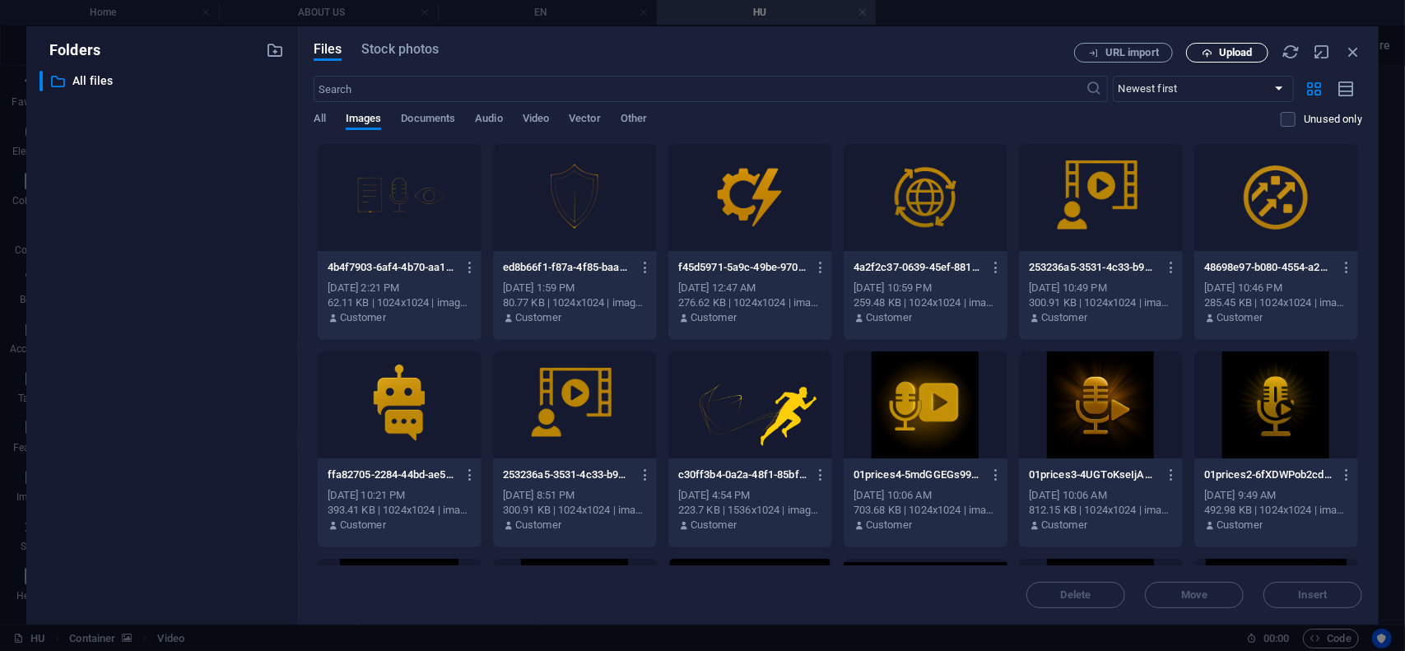
click at [1227, 48] on span "Upload" at bounding box center [1236, 53] width 34 height 10
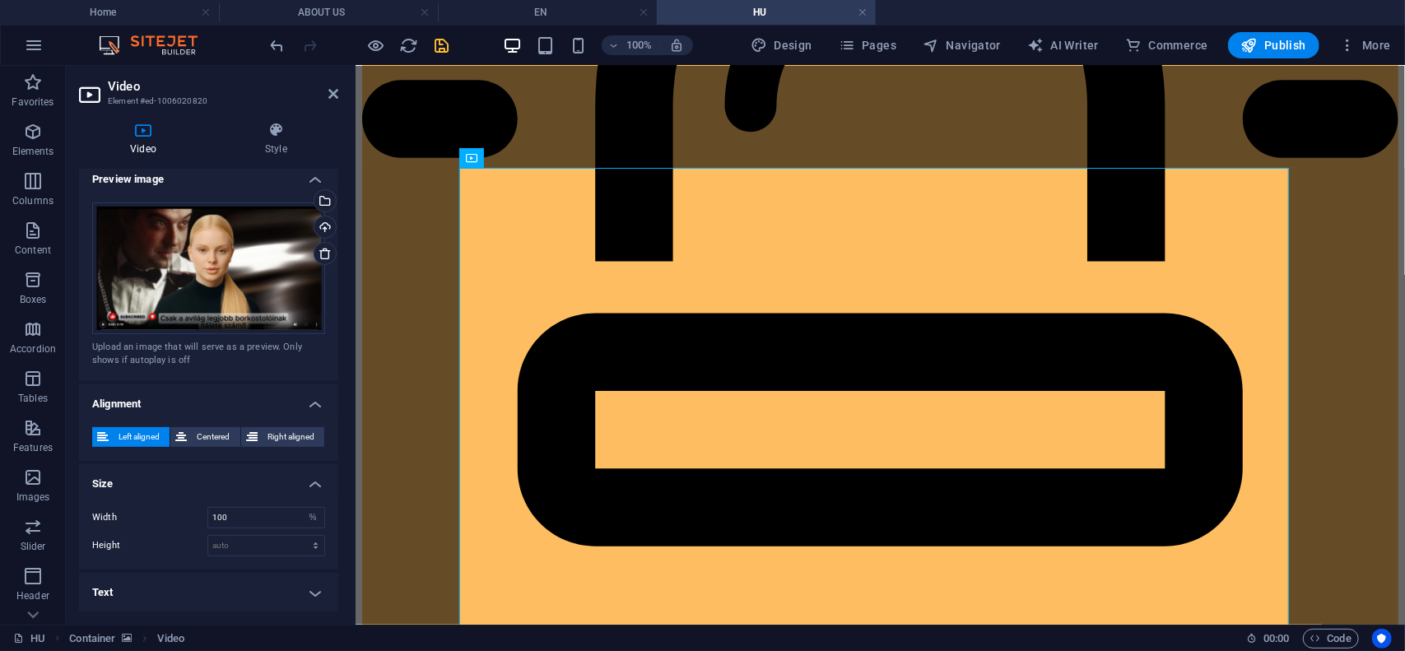
scroll to position [323, 0]
click at [334, 92] on icon at bounding box center [333, 93] width 10 height 13
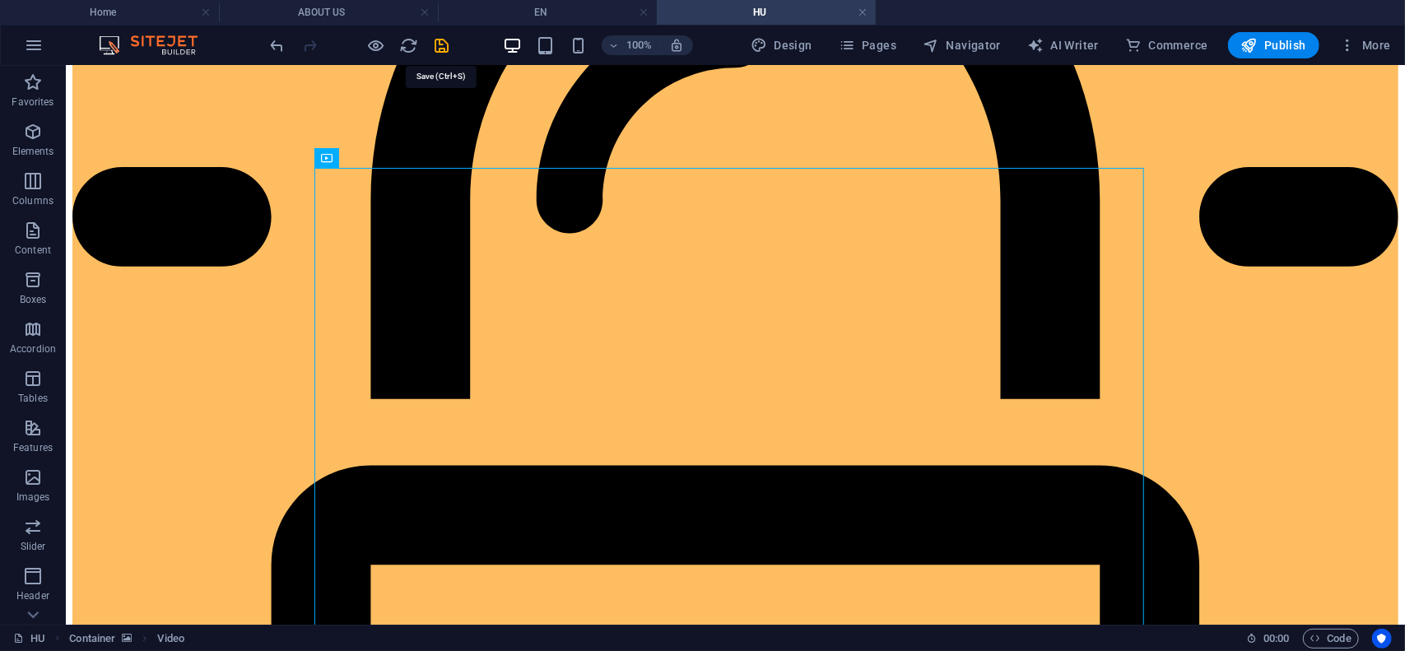
click at [441, 46] on icon "save" at bounding box center [442, 45] width 19 height 19
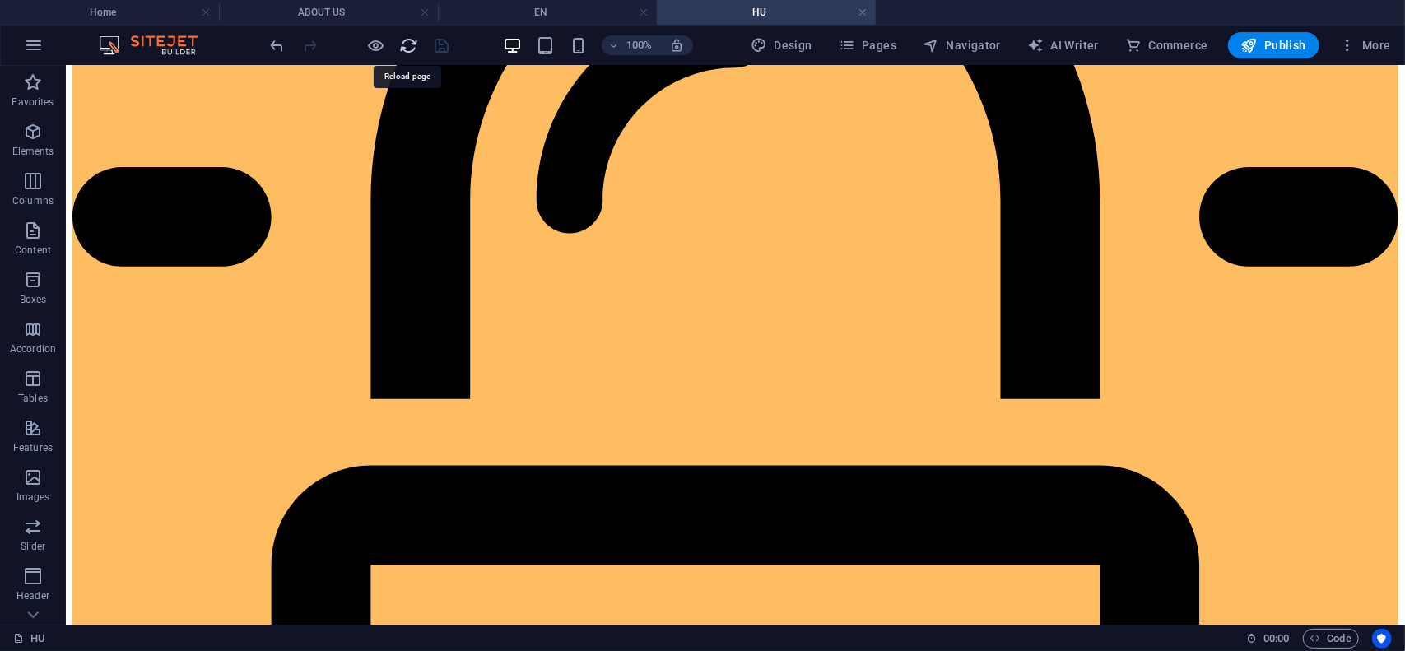
click at [409, 48] on icon "reload" at bounding box center [409, 45] width 19 height 19
click at [411, 47] on icon "reload" at bounding box center [409, 45] width 19 height 19
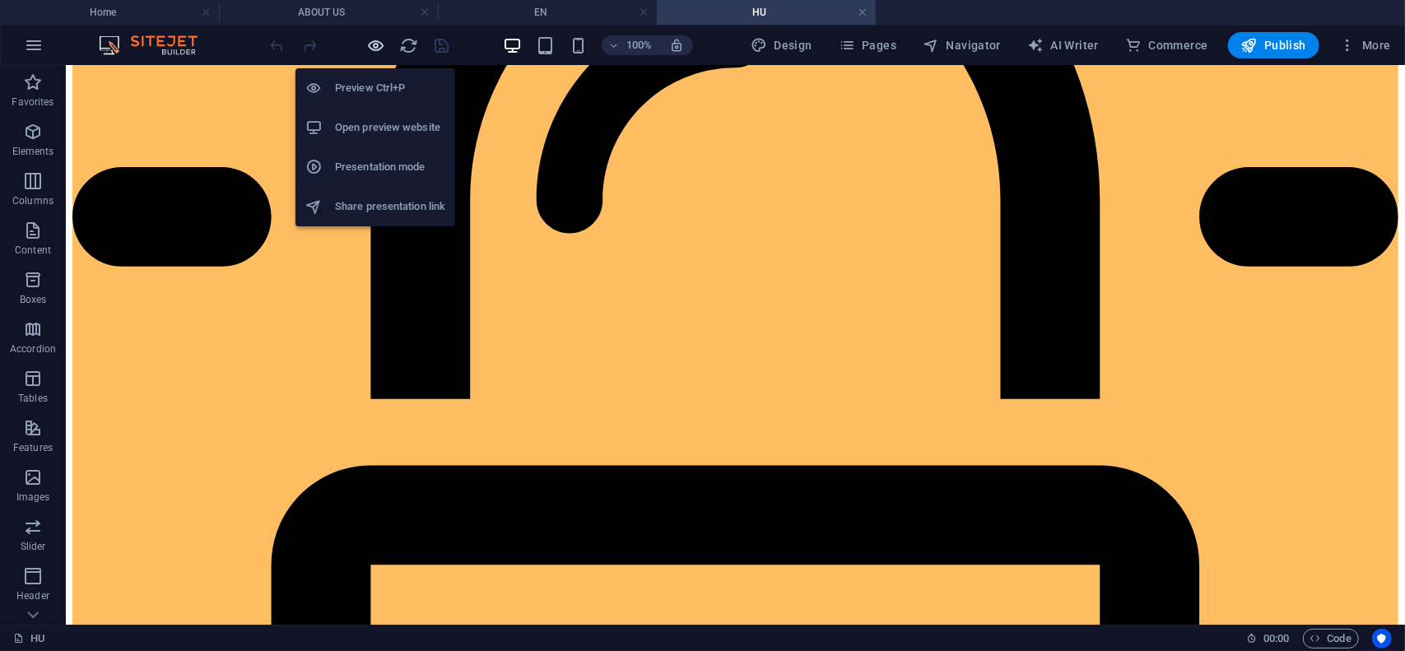
click at [374, 44] on icon "button" at bounding box center [376, 45] width 19 height 19
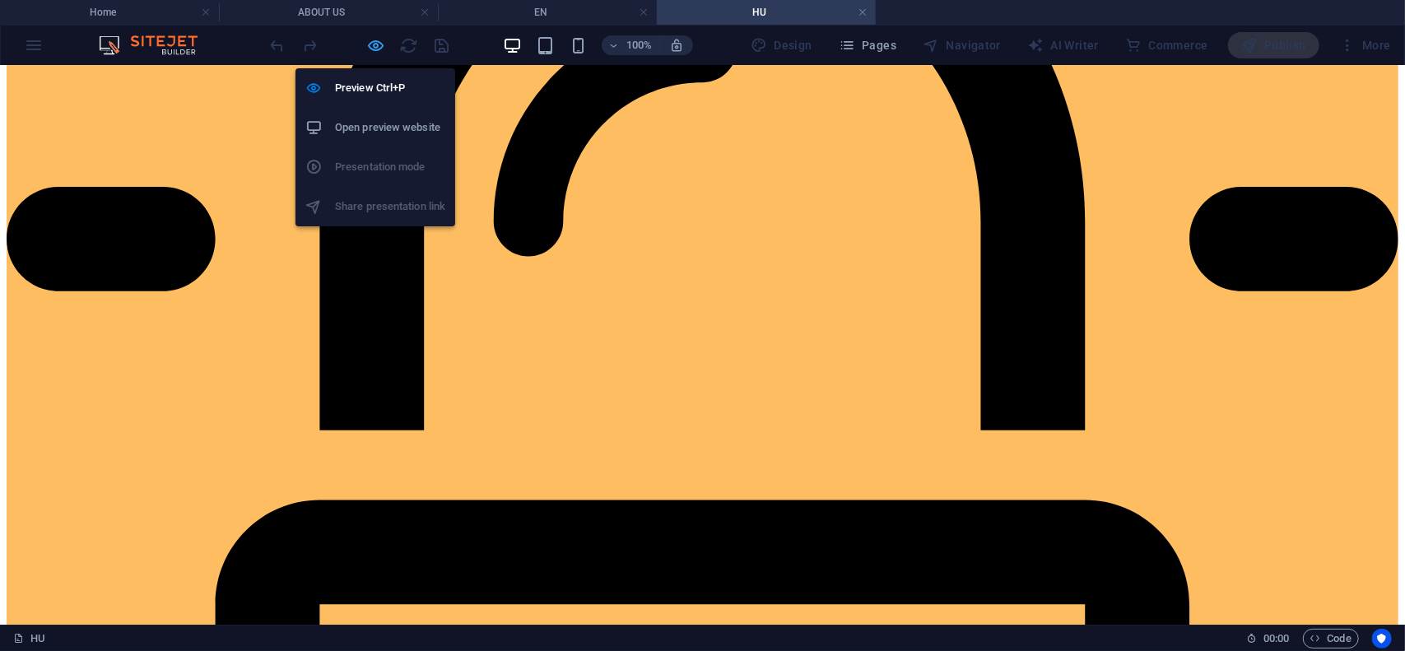
click at [379, 45] on icon "button" at bounding box center [376, 45] width 19 height 19
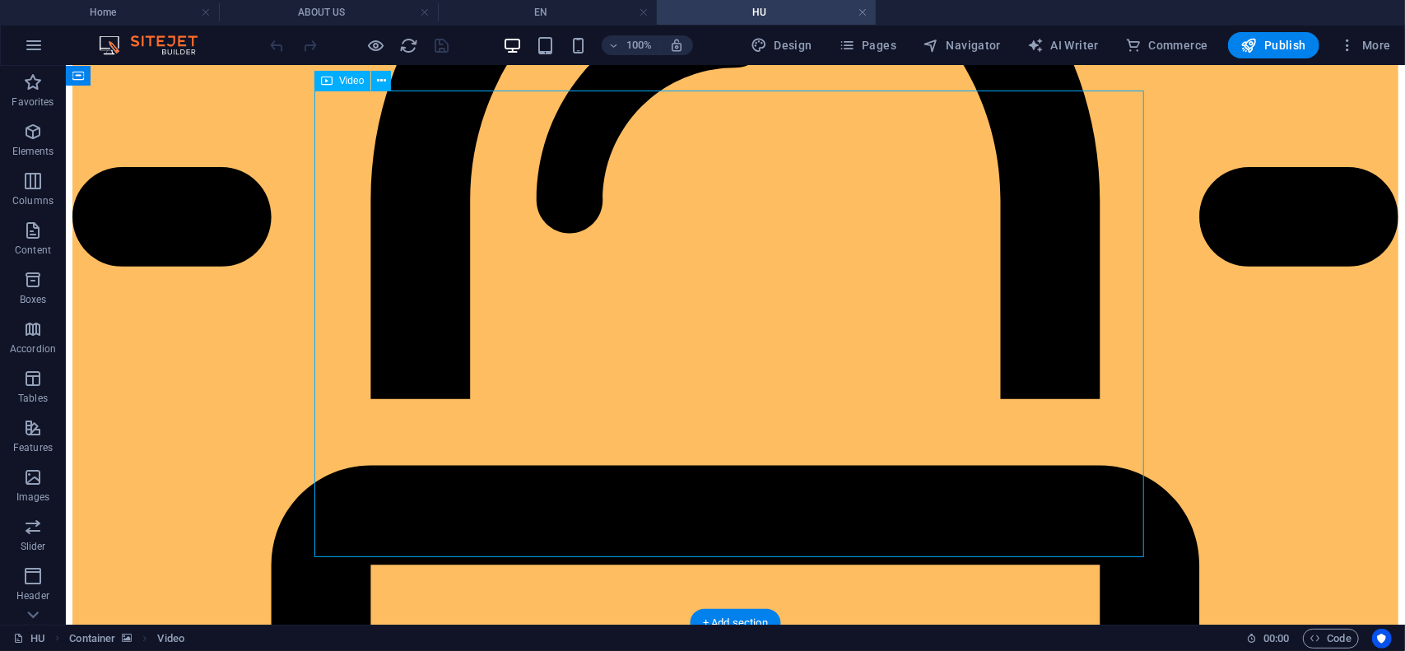
select select "%"
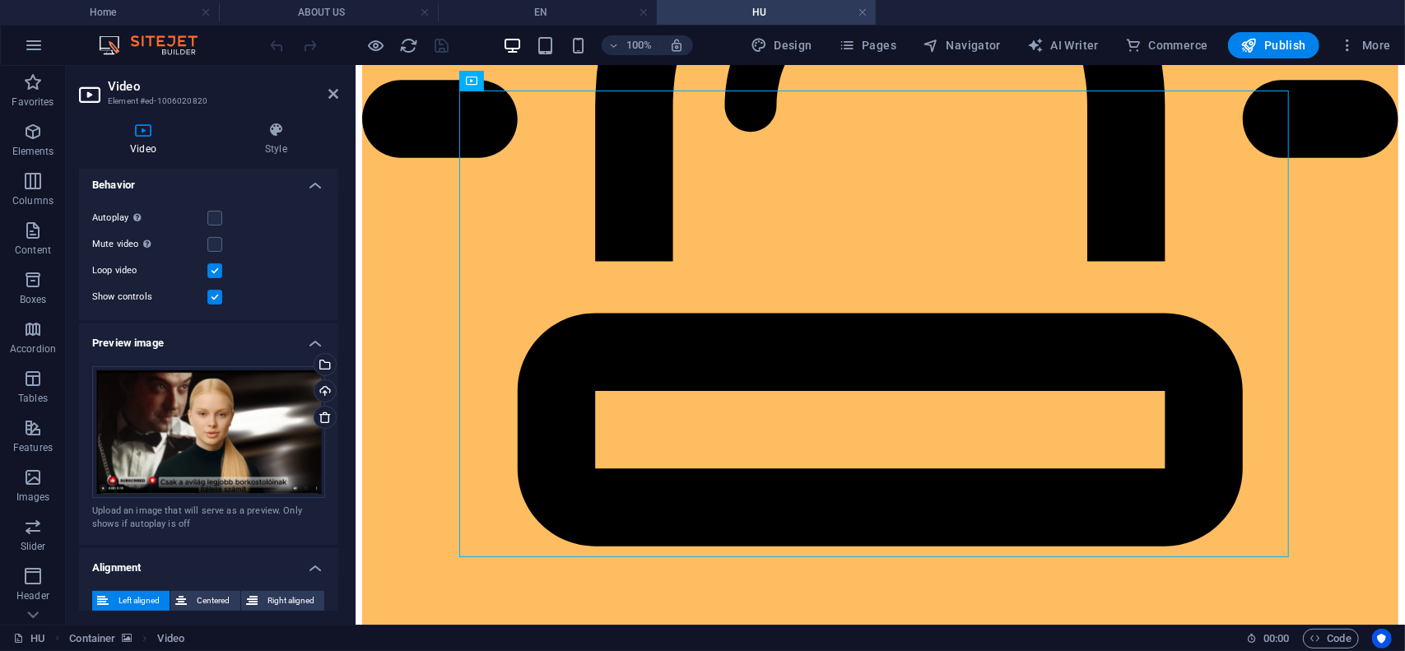
scroll to position [165, 0]
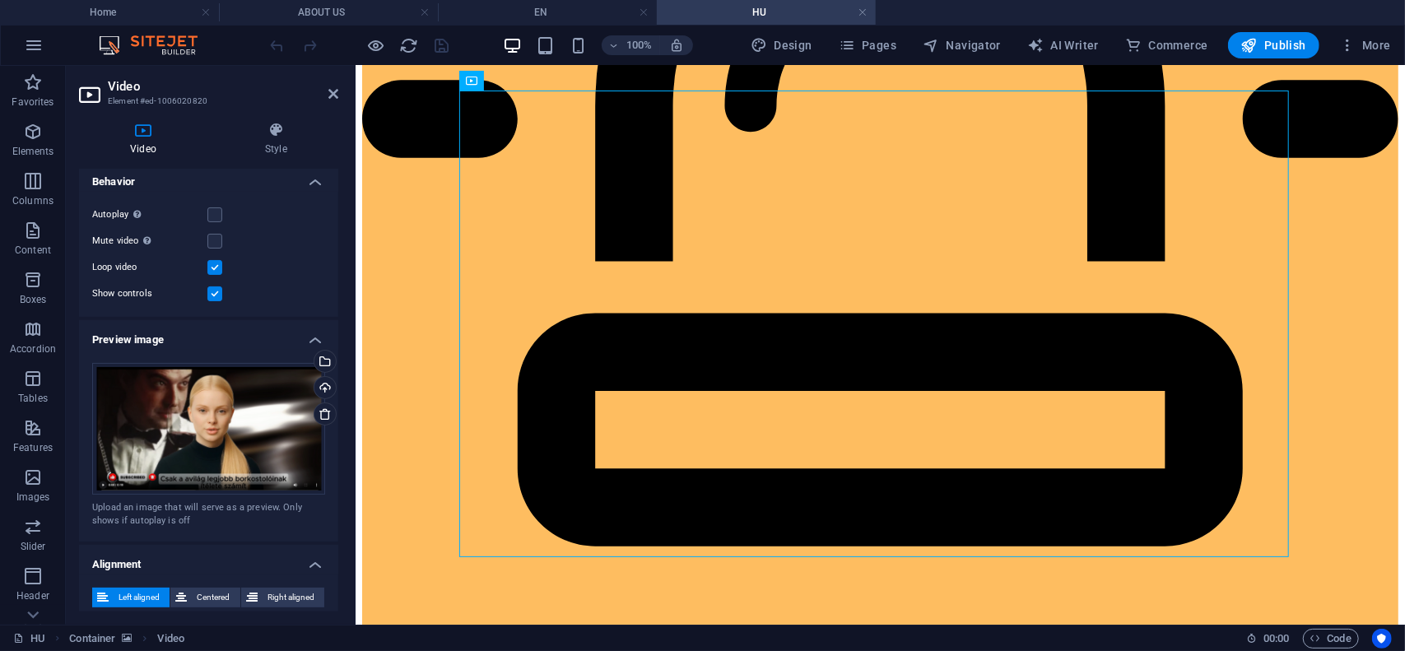
click at [216, 268] on label at bounding box center [214, 267] width 15 height 15
click at [0, 0] on input "Loop video" at bounding box center [0, 0] width 0 height 0
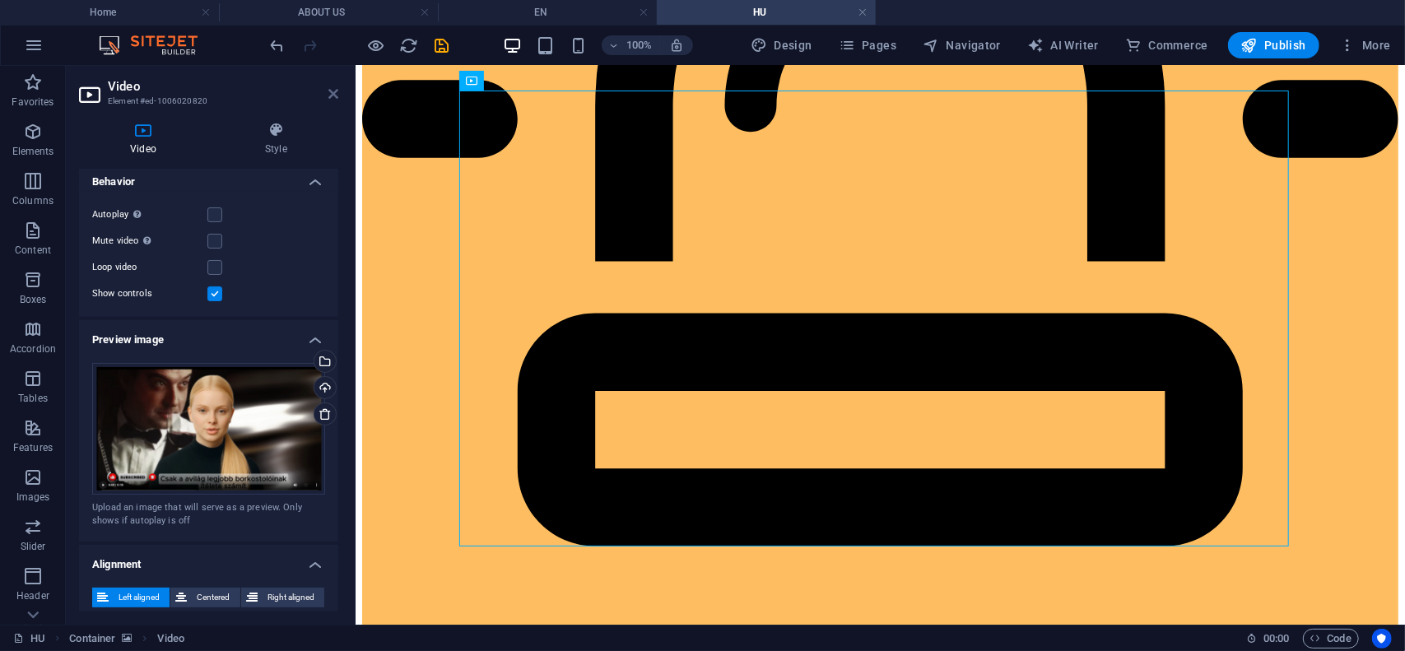
click at [331, 93] on icon at bounding box center [333, 93] width 10 height 13
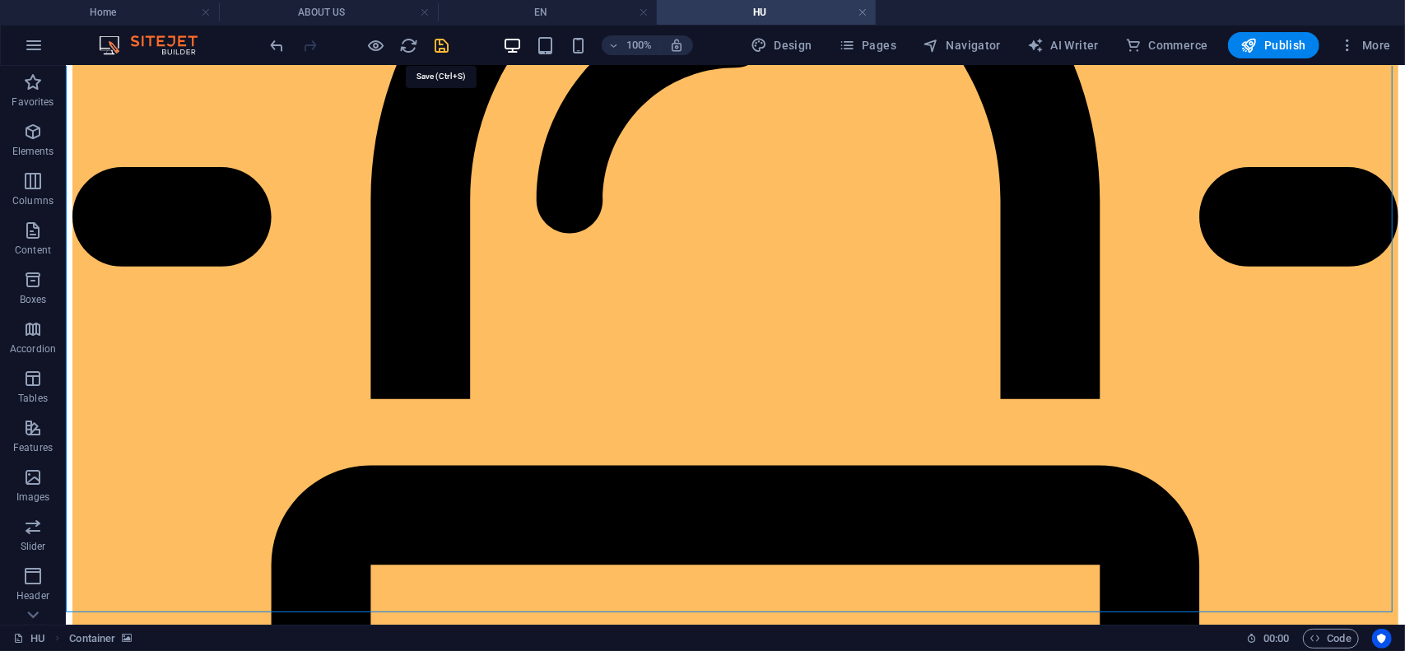
click at [443, 42] on icon "save" at bounding box center [442, 45] width 19 height 19
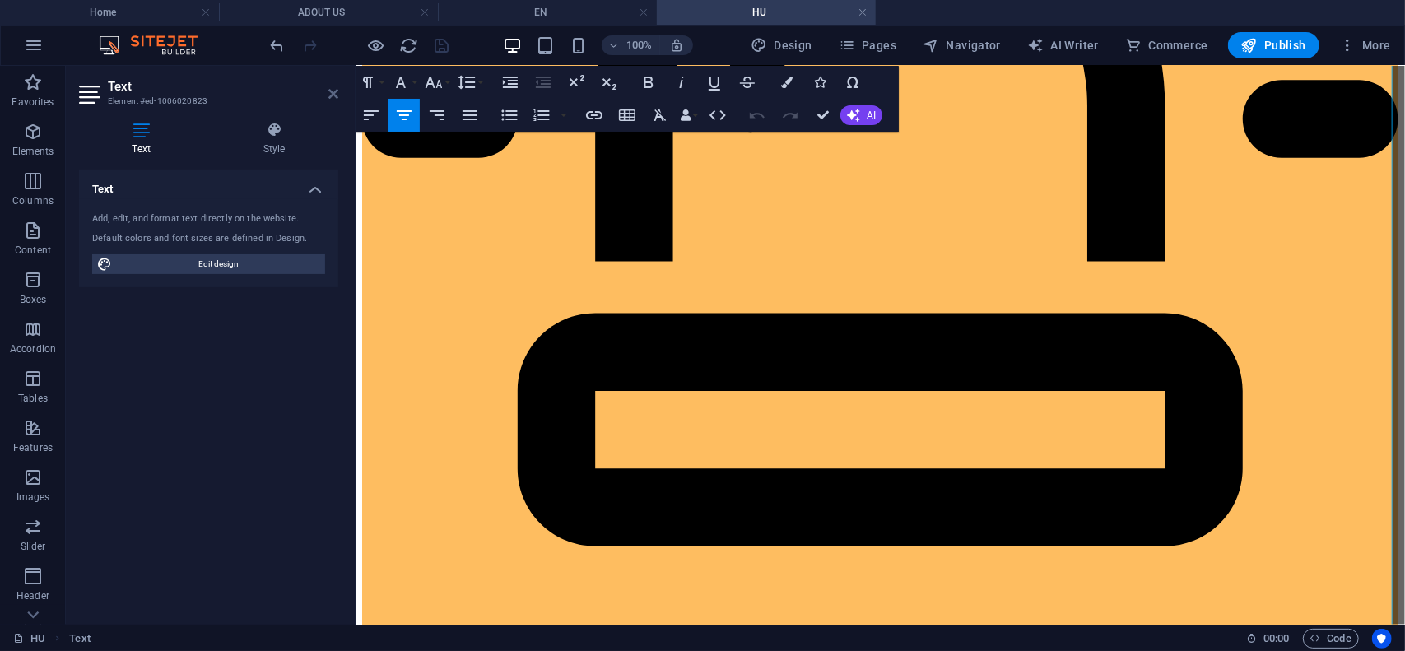
click at [333, 94] on icon at bounding box center [333, 93] width 10 height 13
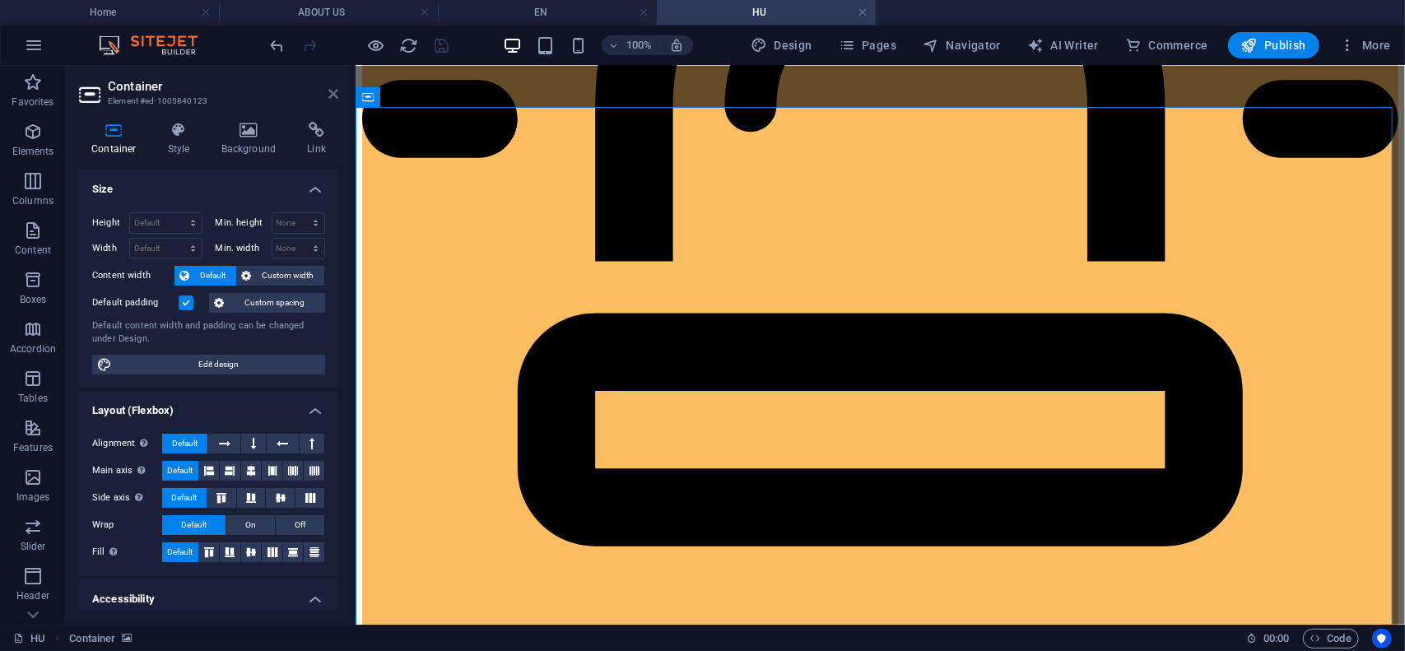
click at [329, 91] on icon at bounding box center [333, 93] width 10 height 13
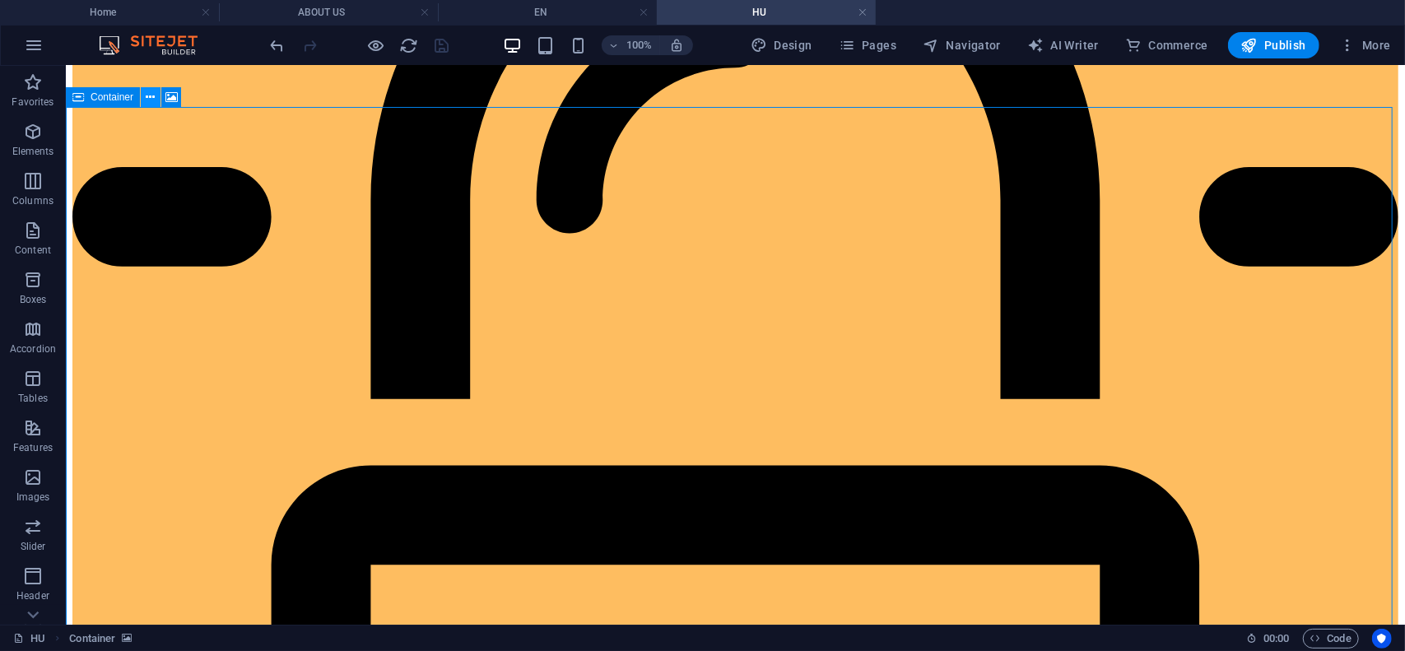
click at [151, 96] on icon at bounding box center [151, 97] width 9 height 17
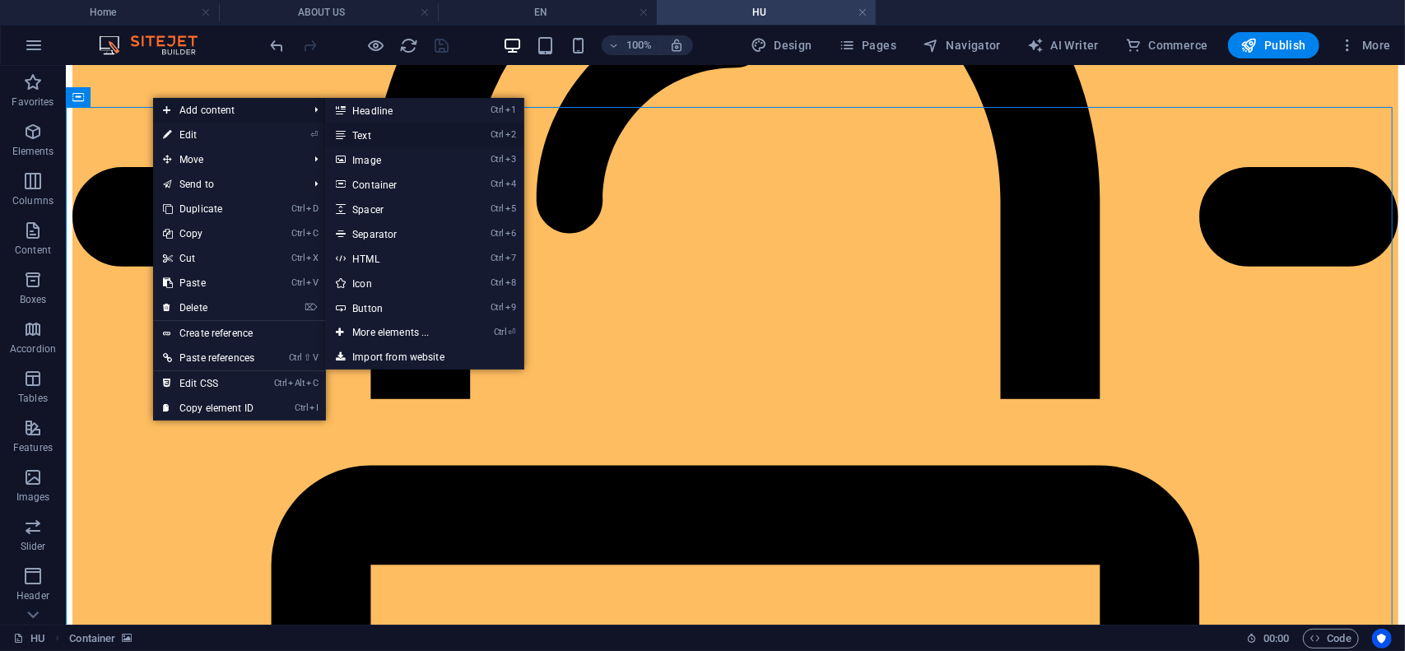
click at [360, 141] on link "Ctrl 2 Text" at bounding box center [394, 135] width 136 height 25
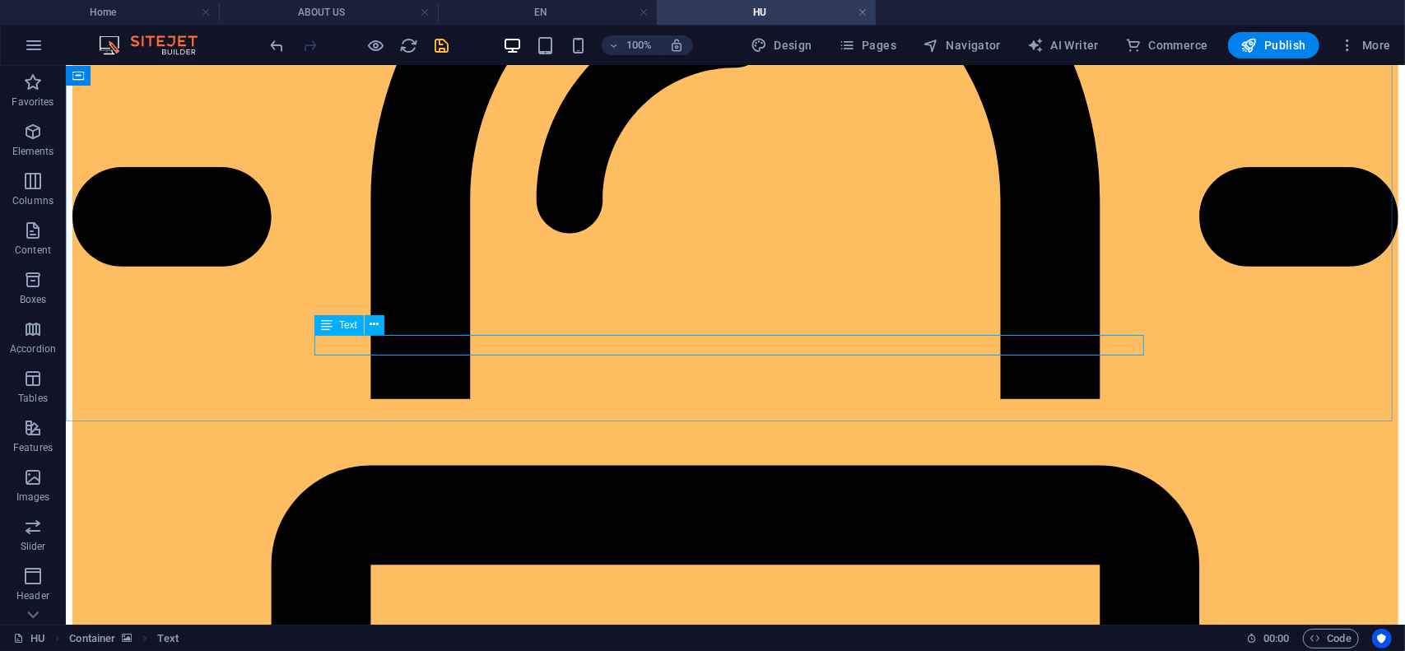
click at [338, 327] on div "Text" at bounding box center [338, 325] width 49 height 20
